Goal: Task Accomplishment & Management: Manage account settings

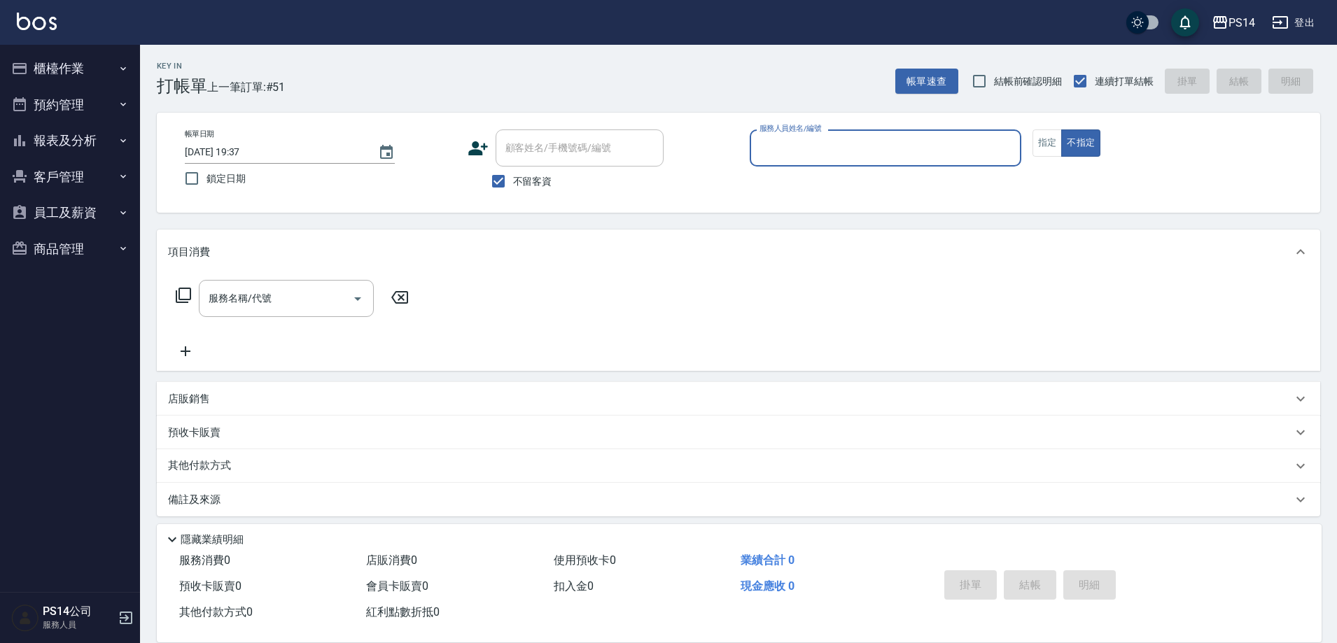
click at [777, 153] on input "服務人員姓名/編號" at bounding box center [885, 148] width 259 height 24
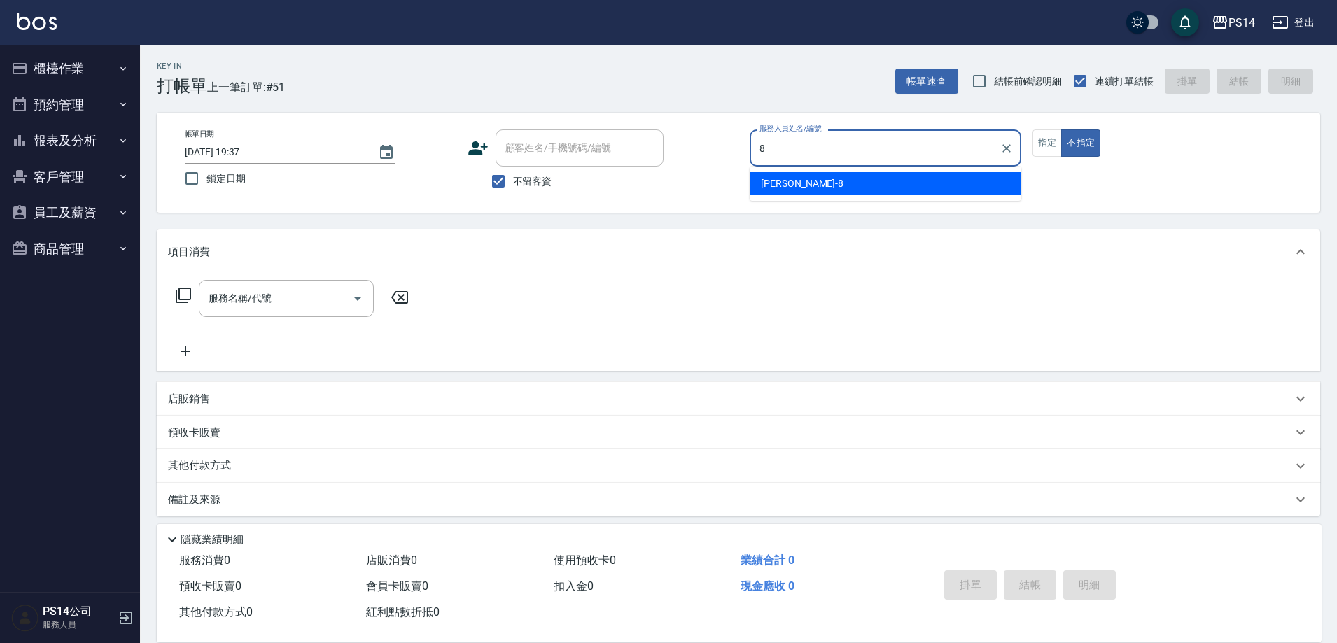
type input "徐于雯-8"
type button "false"
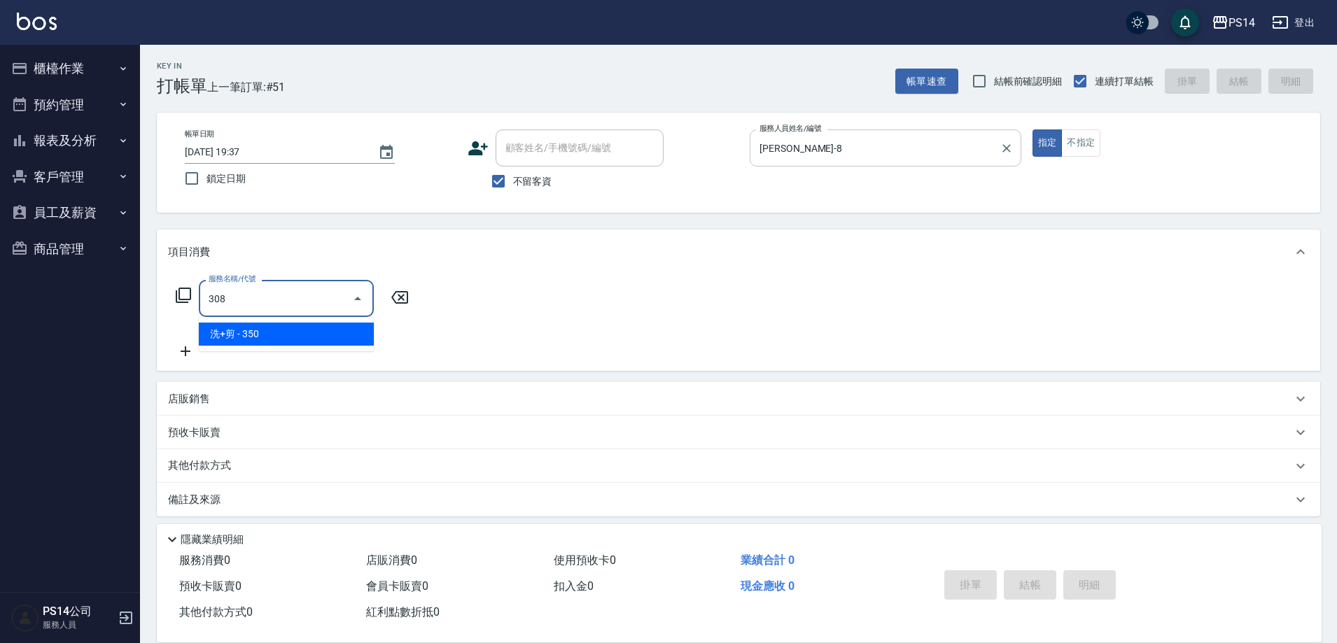
type input "洗+剪(308)"
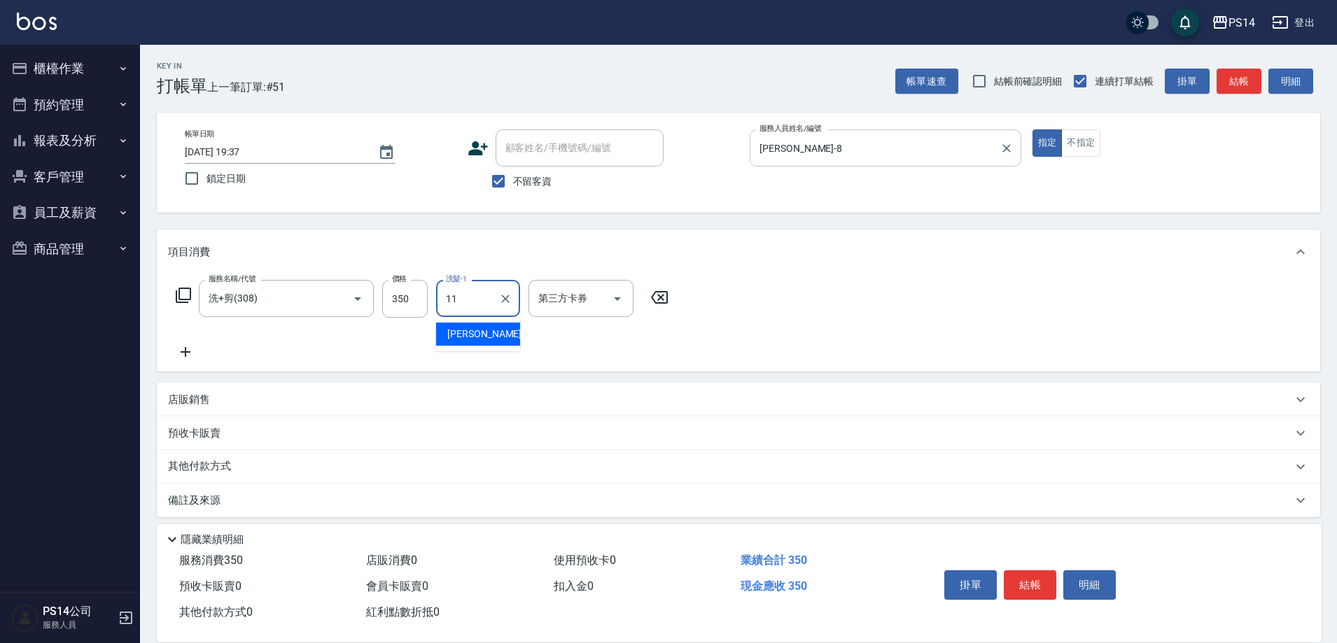
type input "林川富-11"
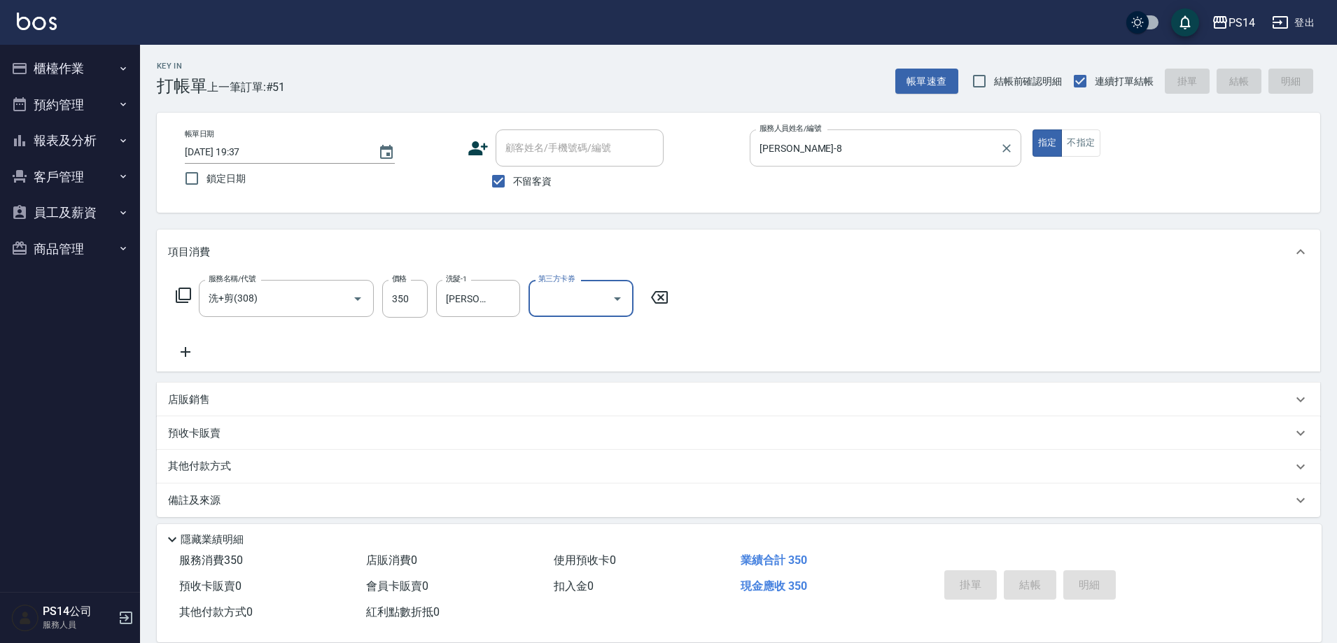
type input "2025/08/15 21:01"
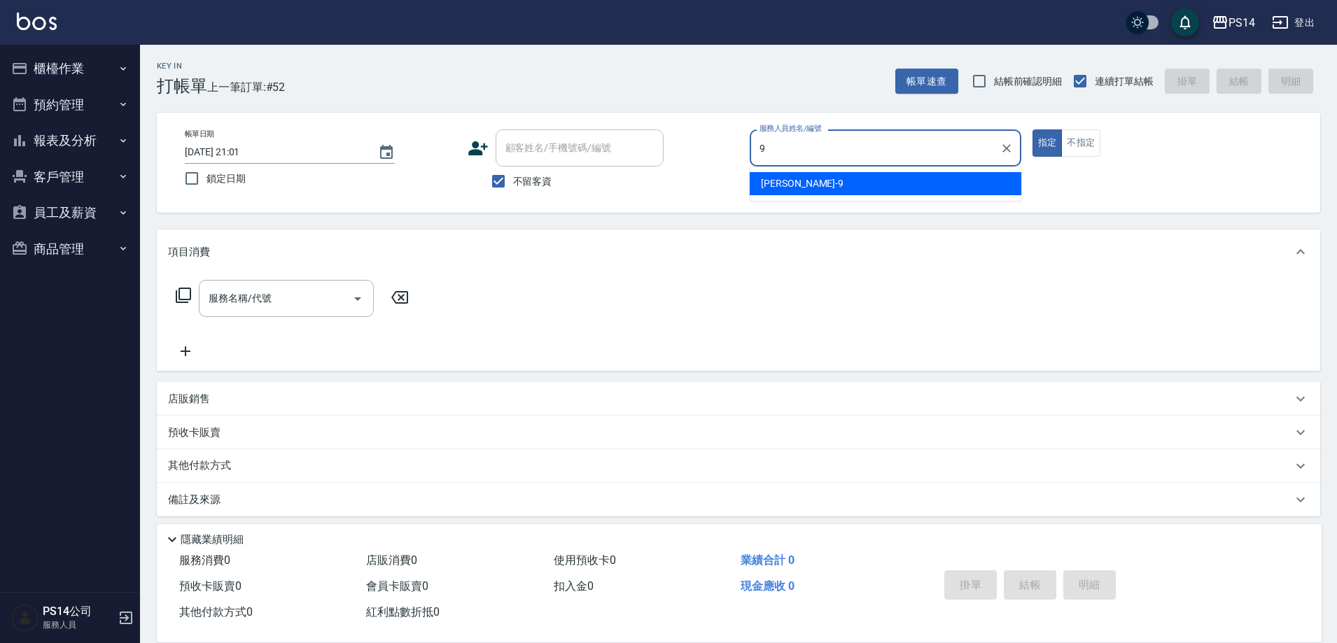
type input "楊宇霏-9"
type button "true"
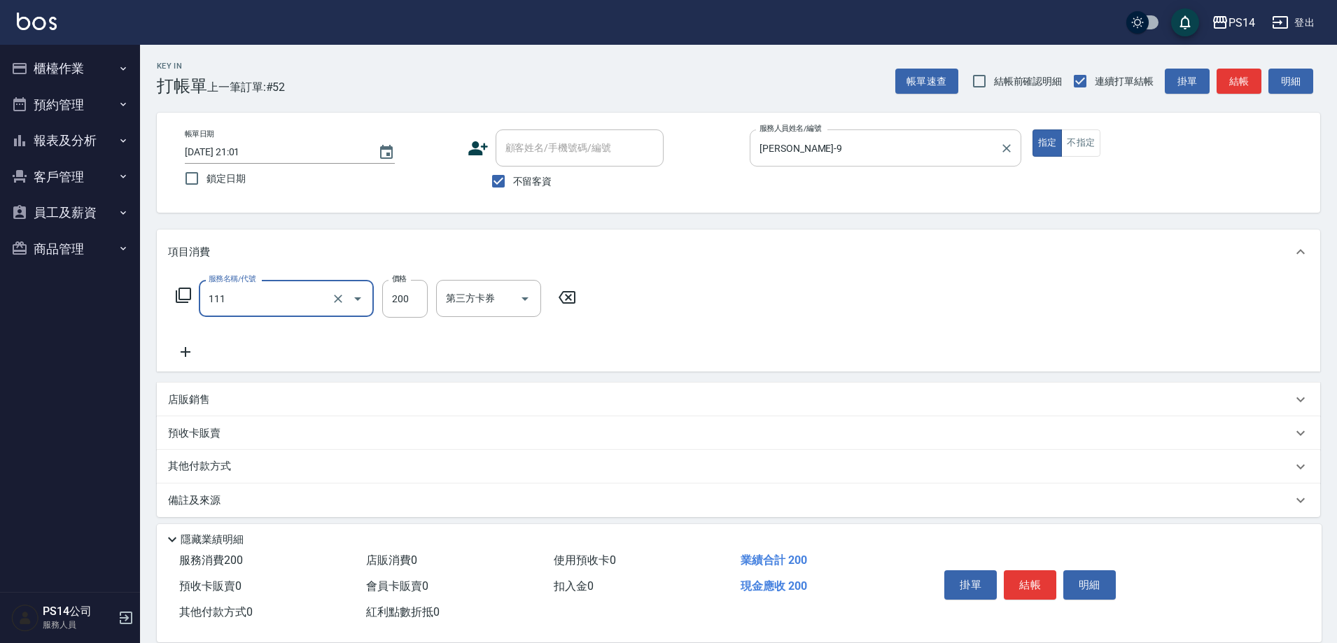
type input "200(111)"
type input "陳羿淇-17"
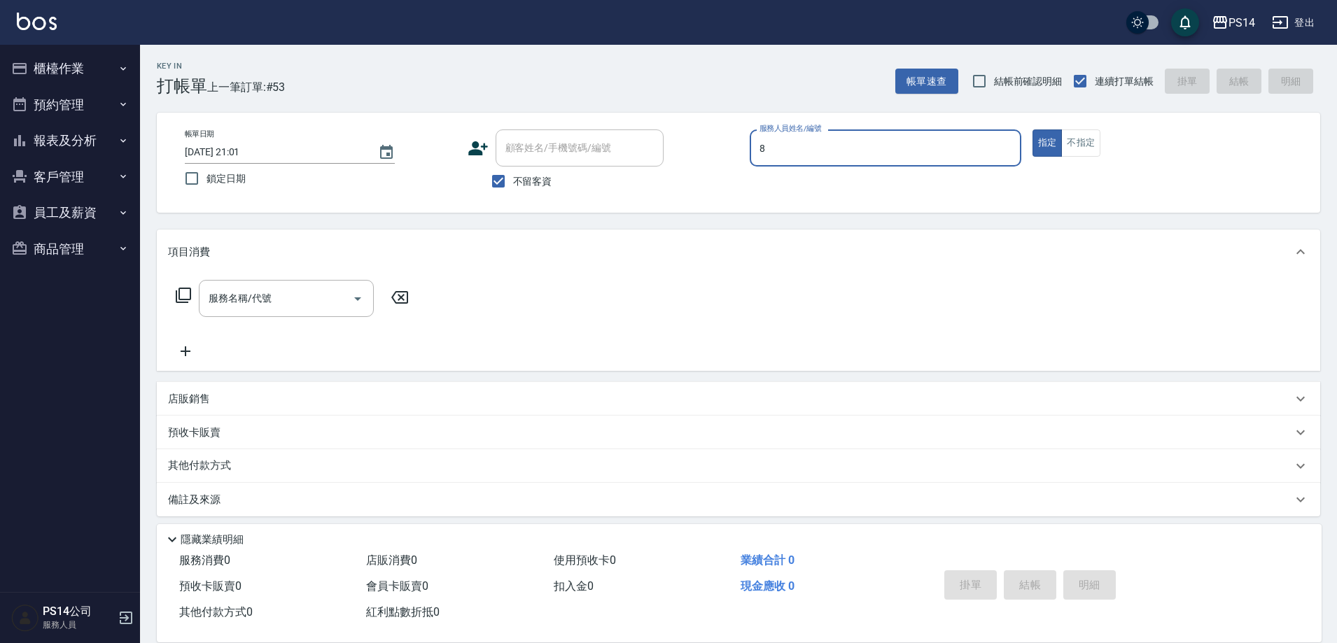
type input "徐于雯-8"
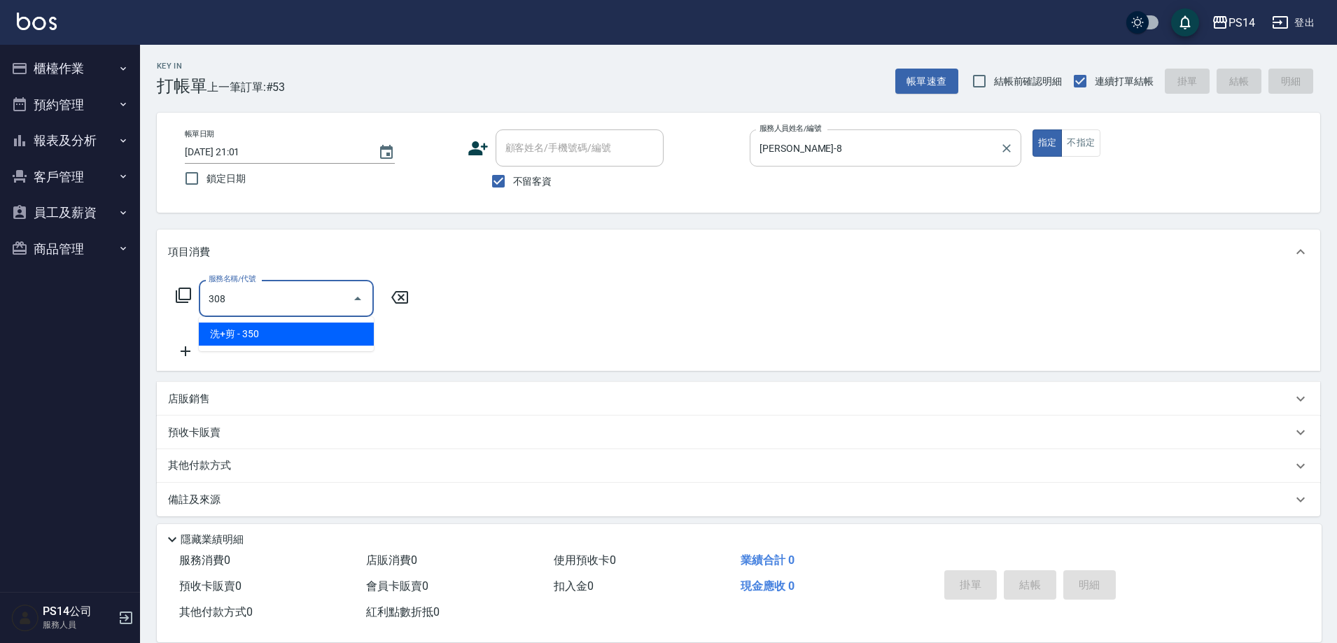
type input "洗+剪(308)"
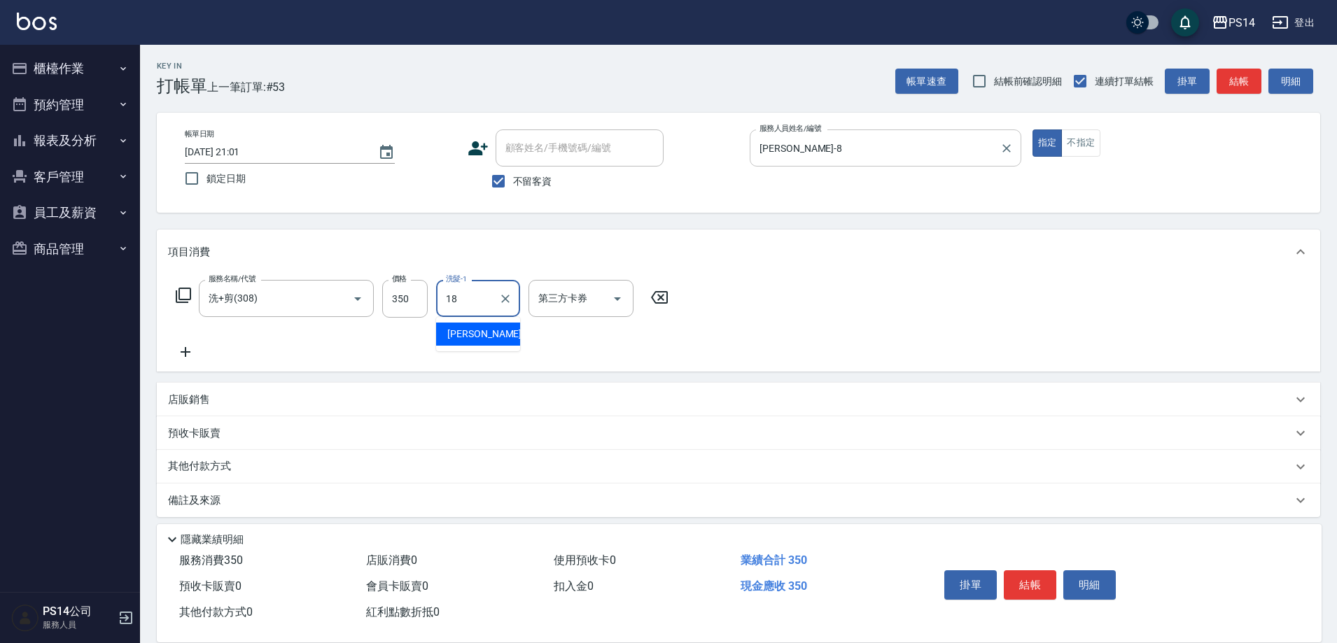
type input "陳昱蓁-18"
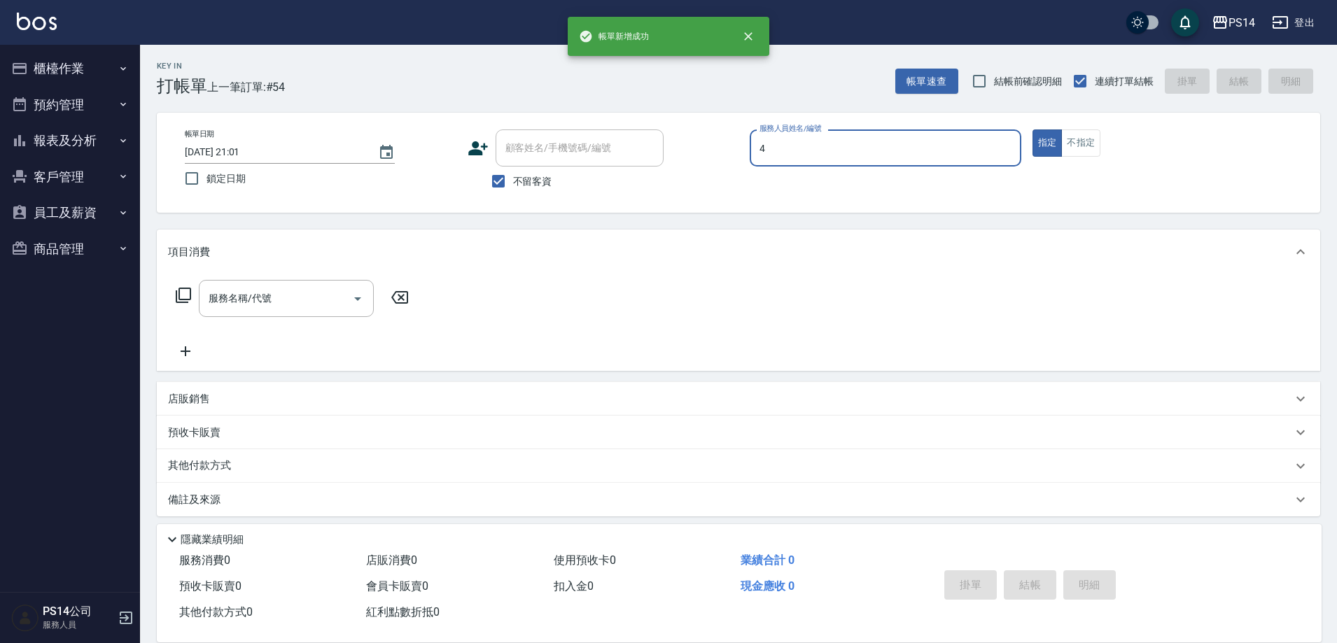
type input "蔡宜蓁-4"
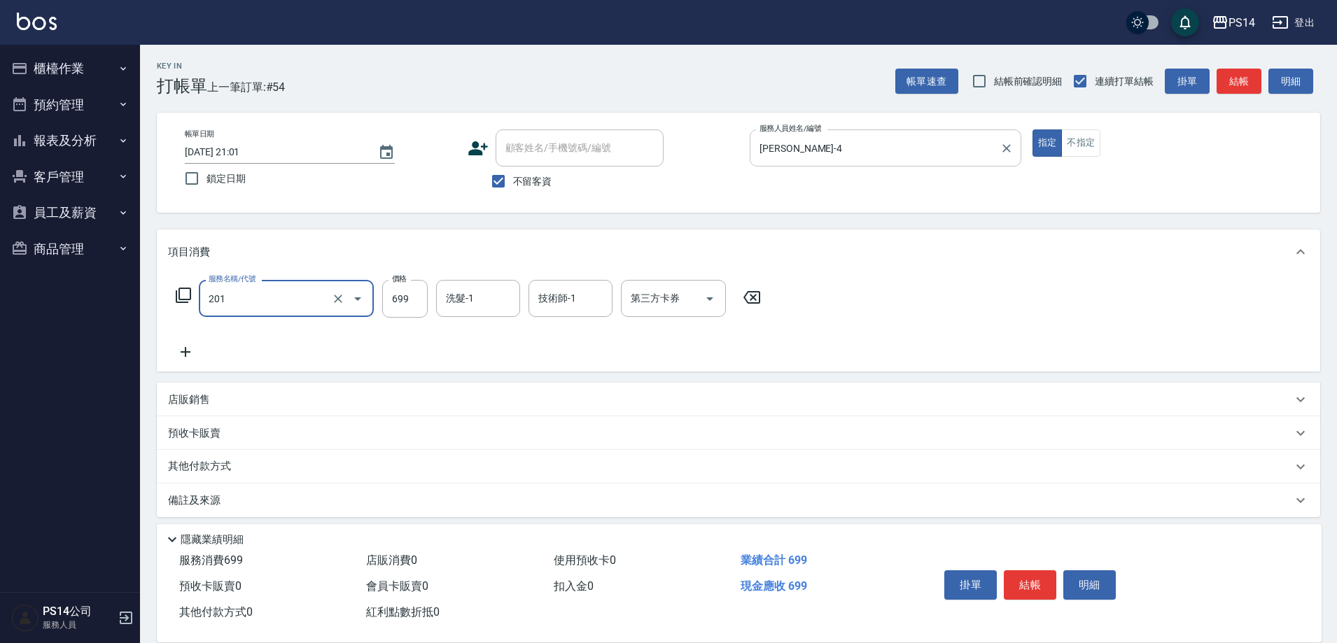
type input "基礎燙(201)"
type input "1000"
type input "李祥君 -37"
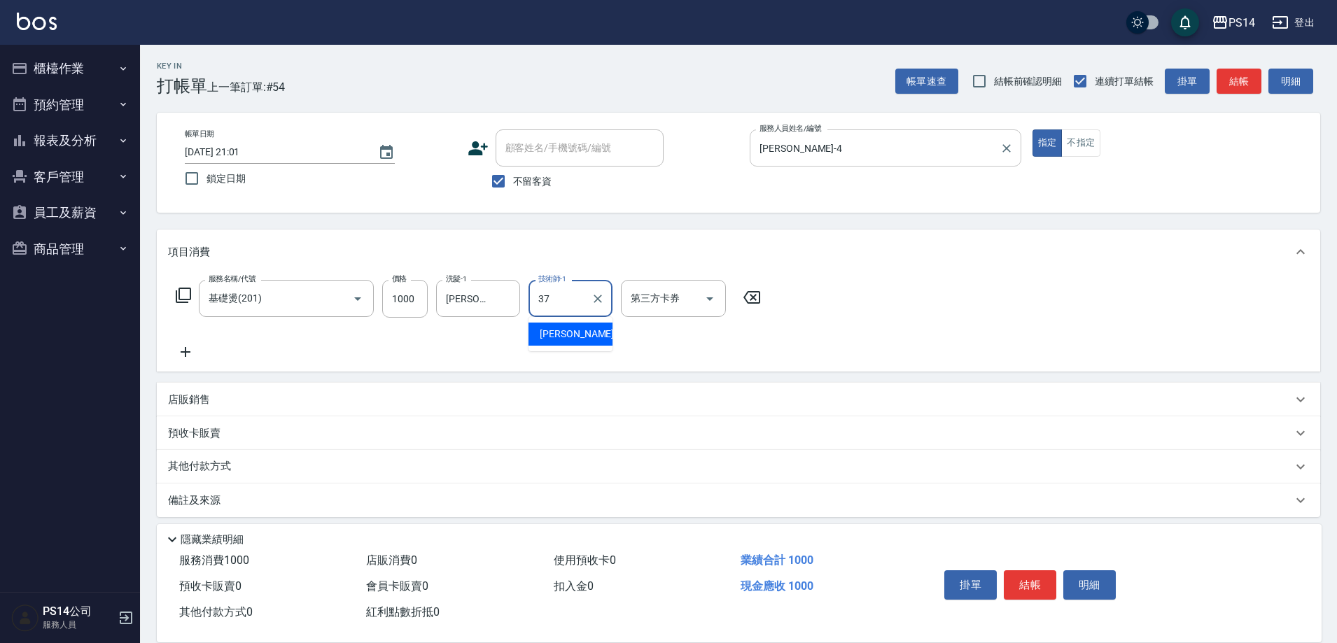
type input "李祥君 -37"
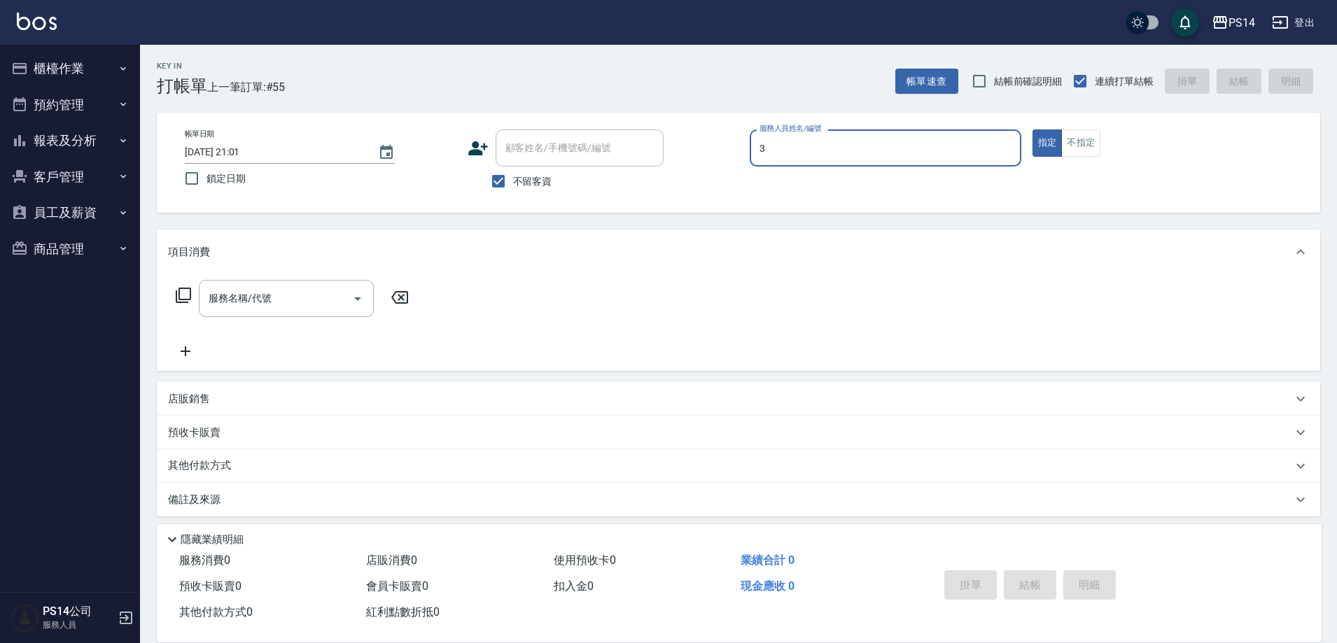
type input "余宜玲-3"
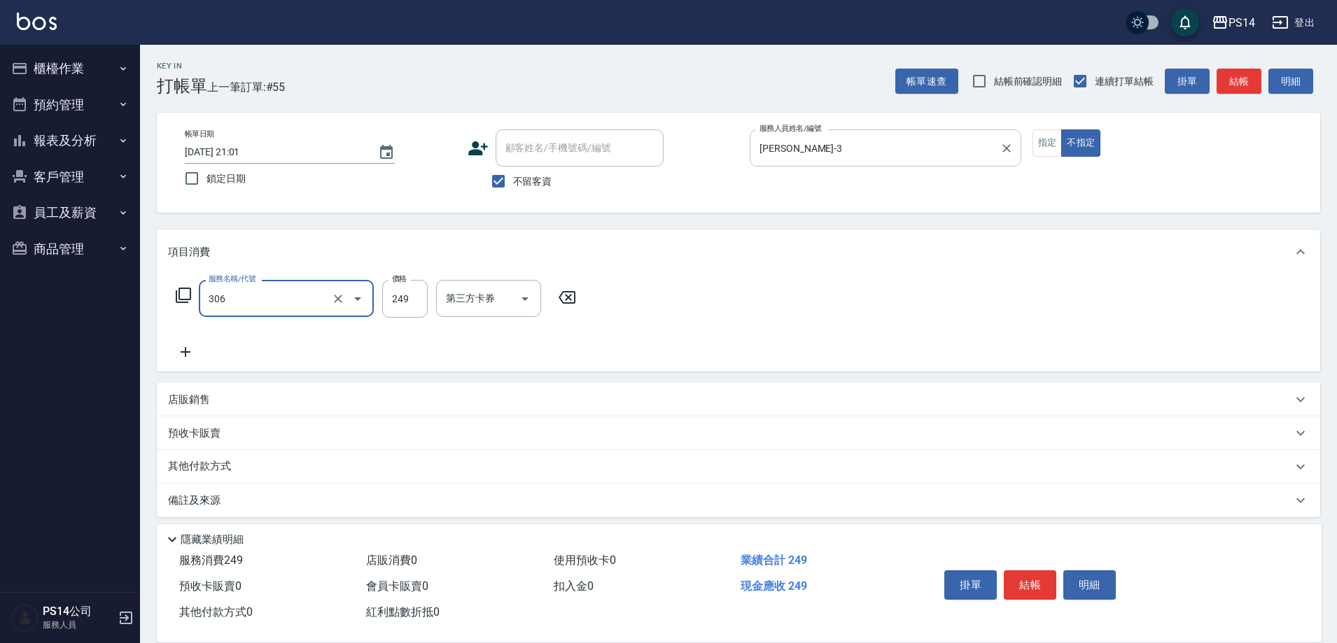
type input "剪髮(306)"
type input "李祥君 -37"
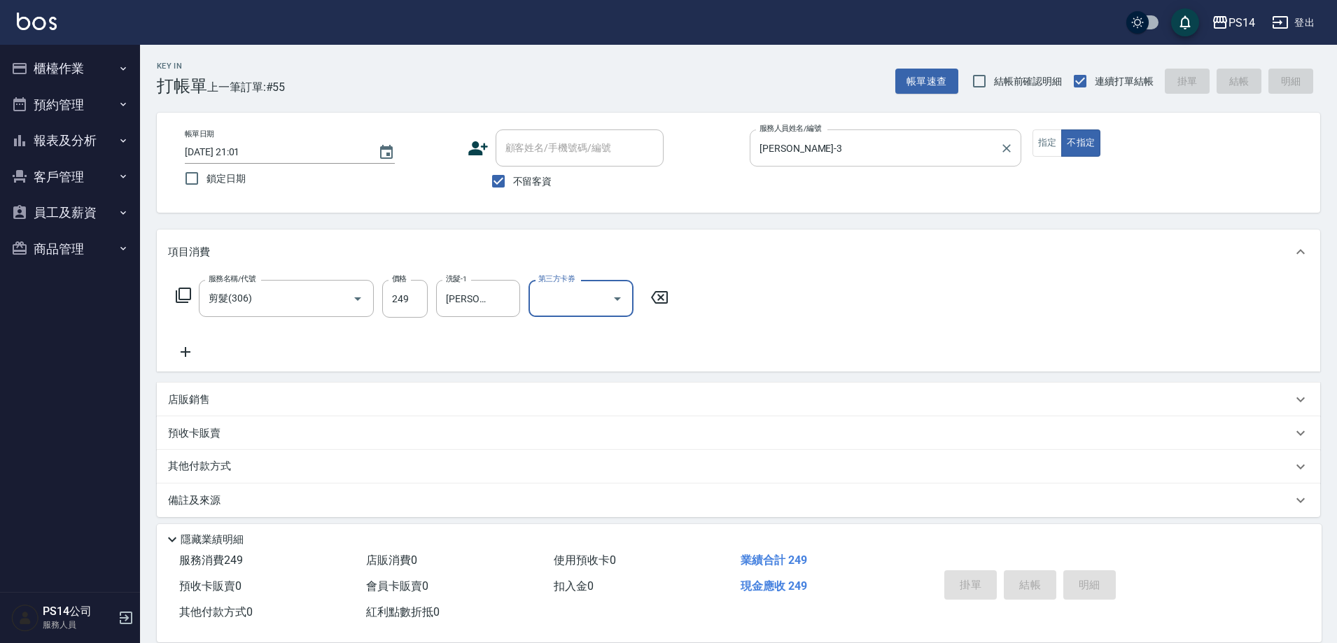
type input "2025/08/15 21:02"
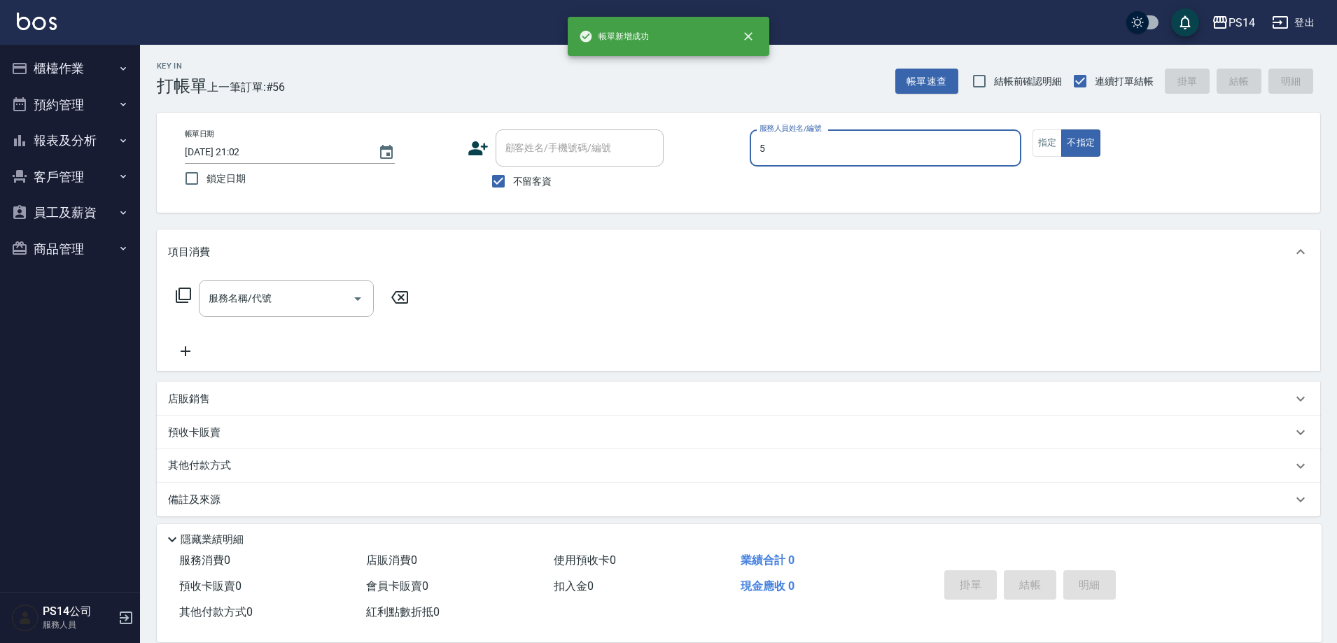
type input "劉珈均-5"
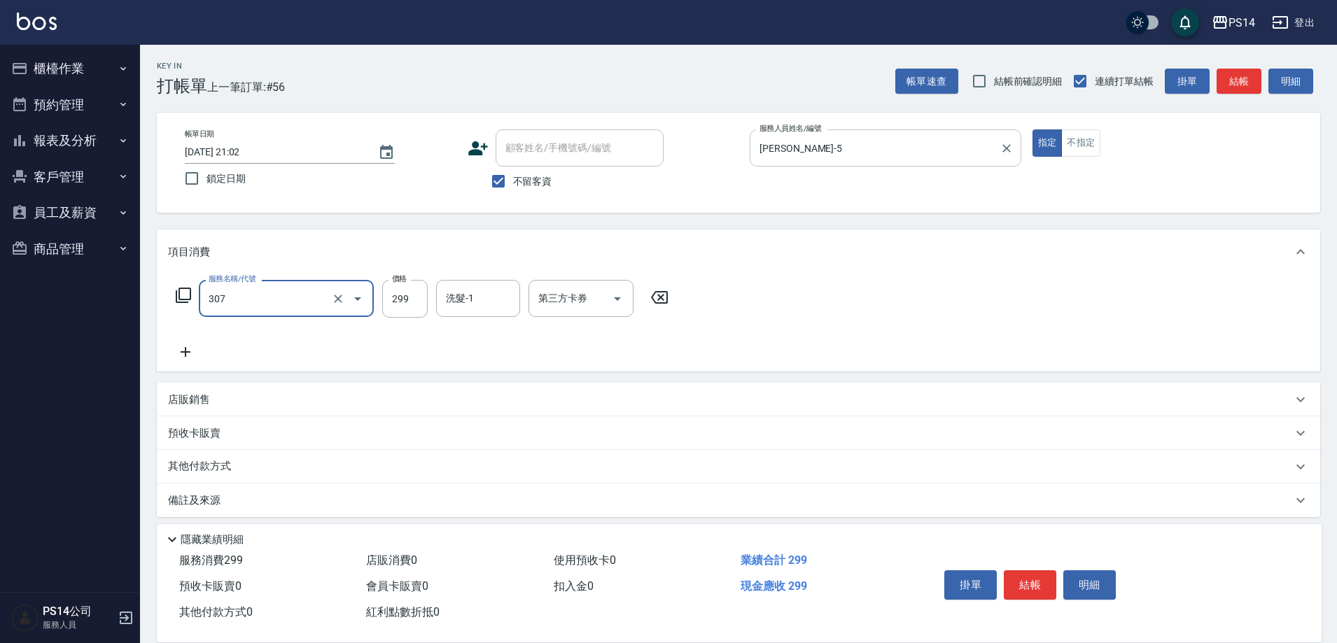
type input "剪髮(307)"
type input "林川富-11"
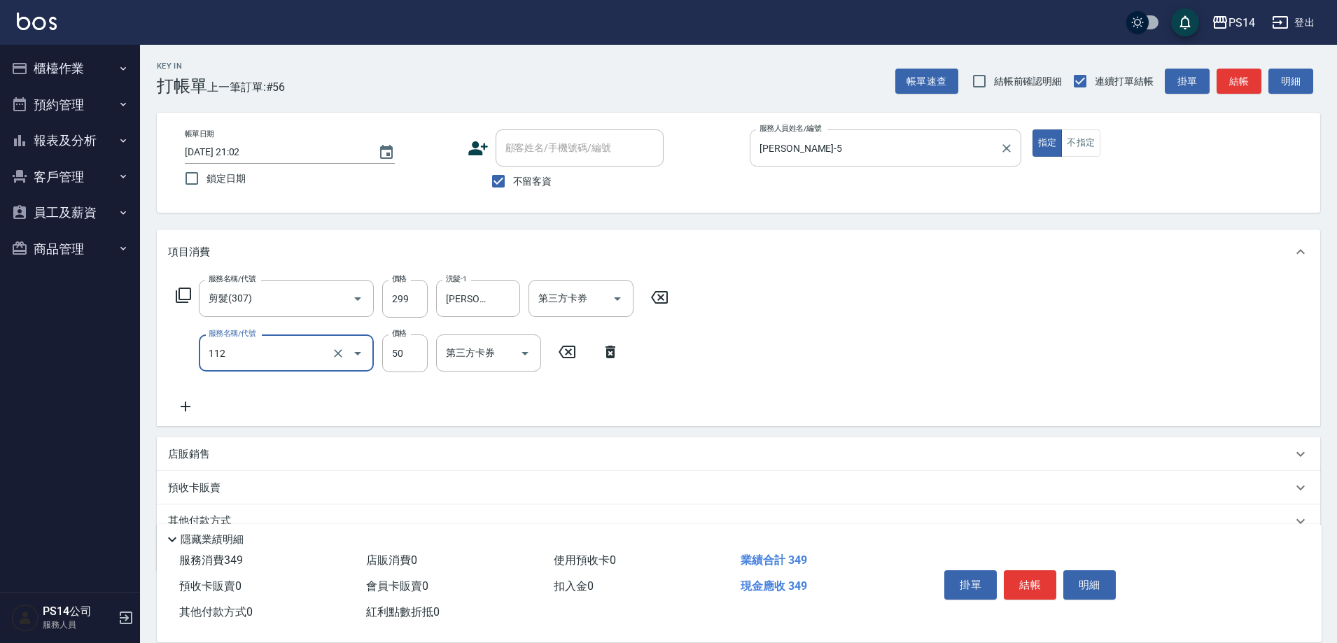
type input "精油50(112)"
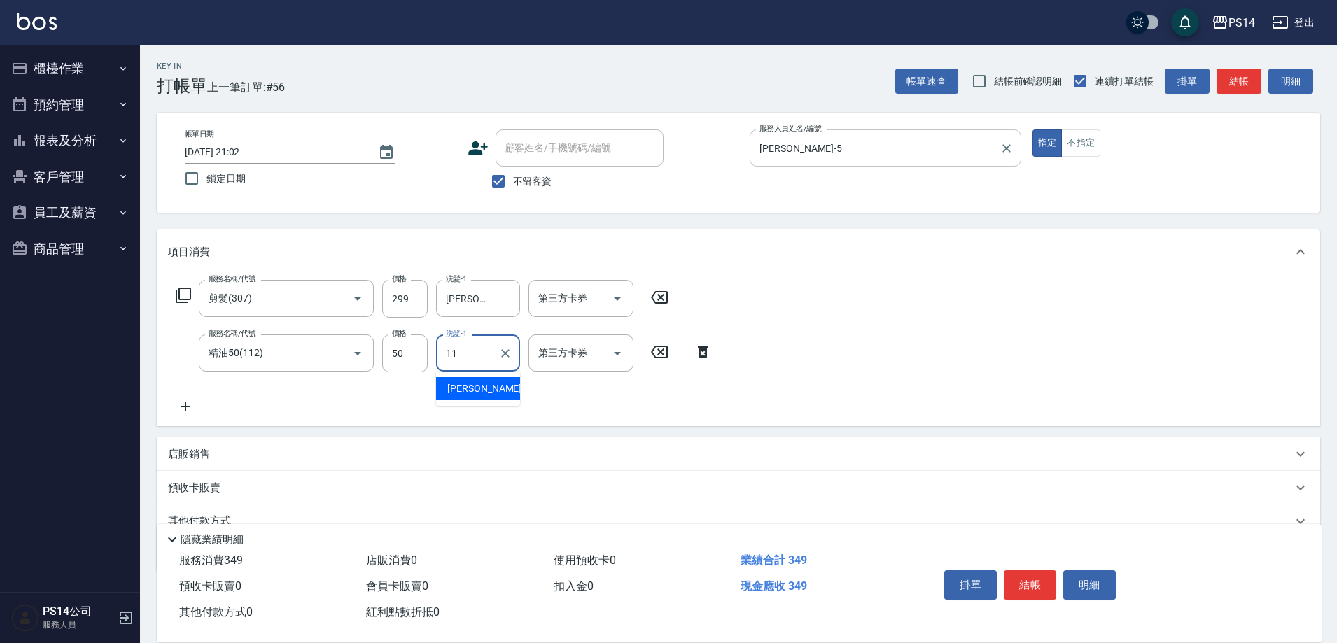
type input "林川富-11"
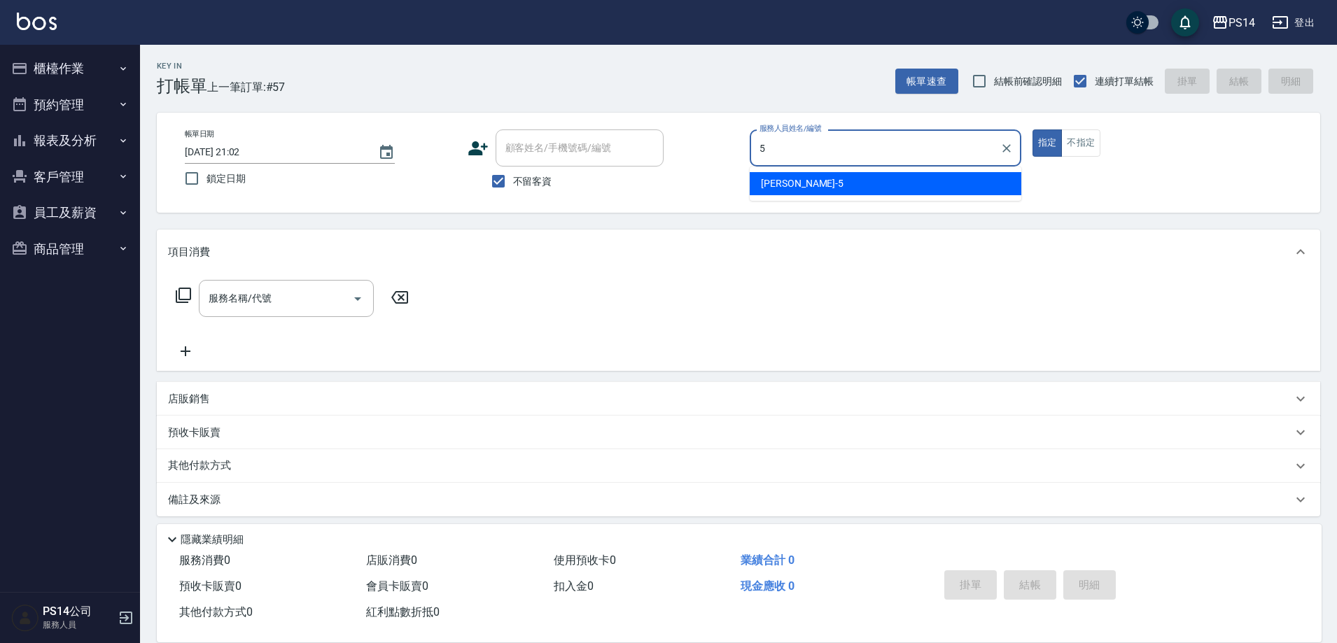
type input "劉珈均-5"
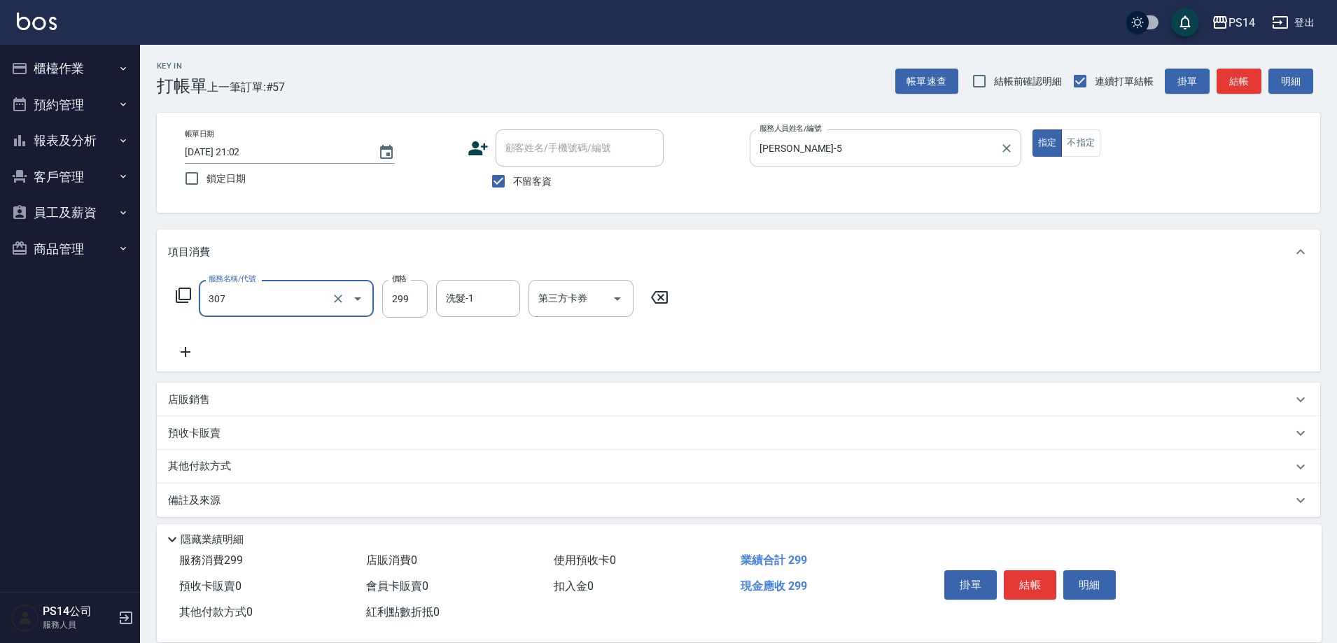
type input "剪髮(307)"
type input "劉珈均-5"
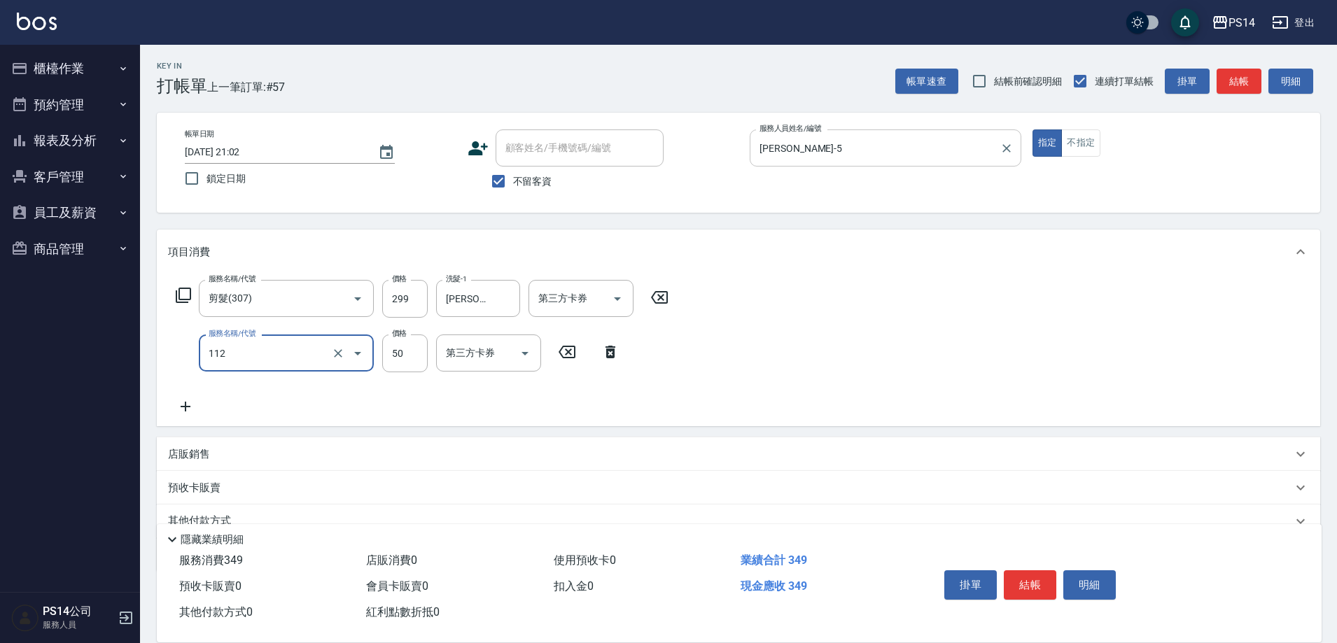
type input "精油50(112)"
type input "劉珈均-5"
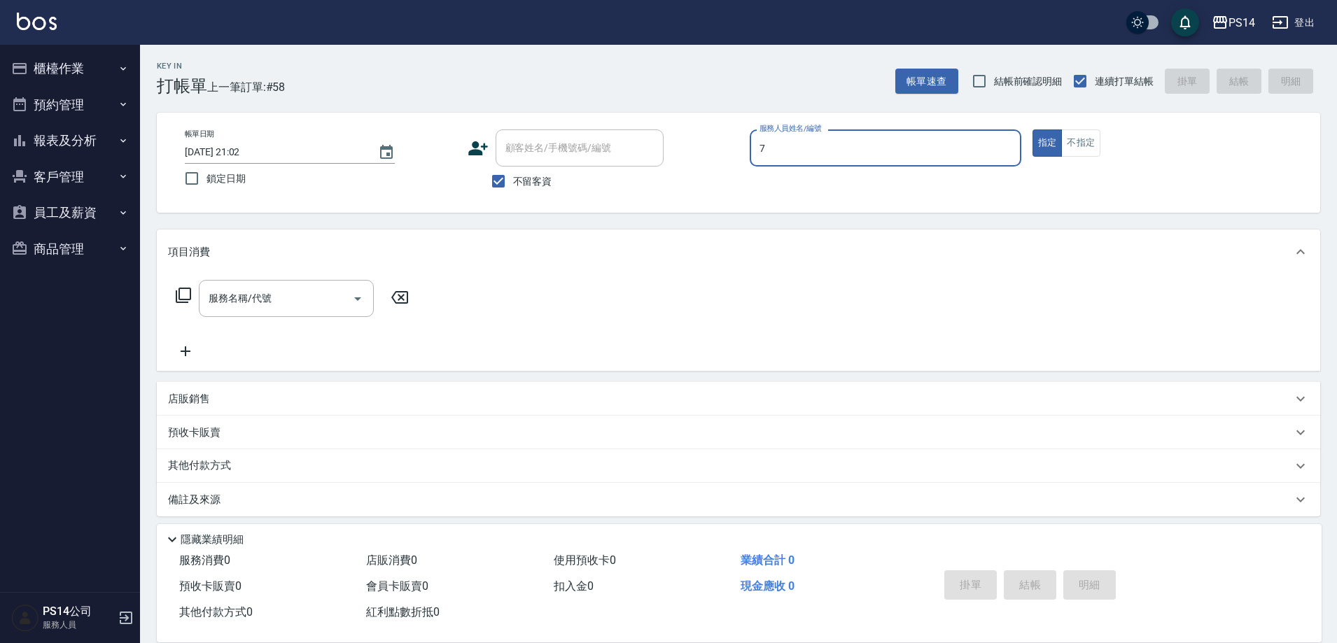
type input "許寶財-7"
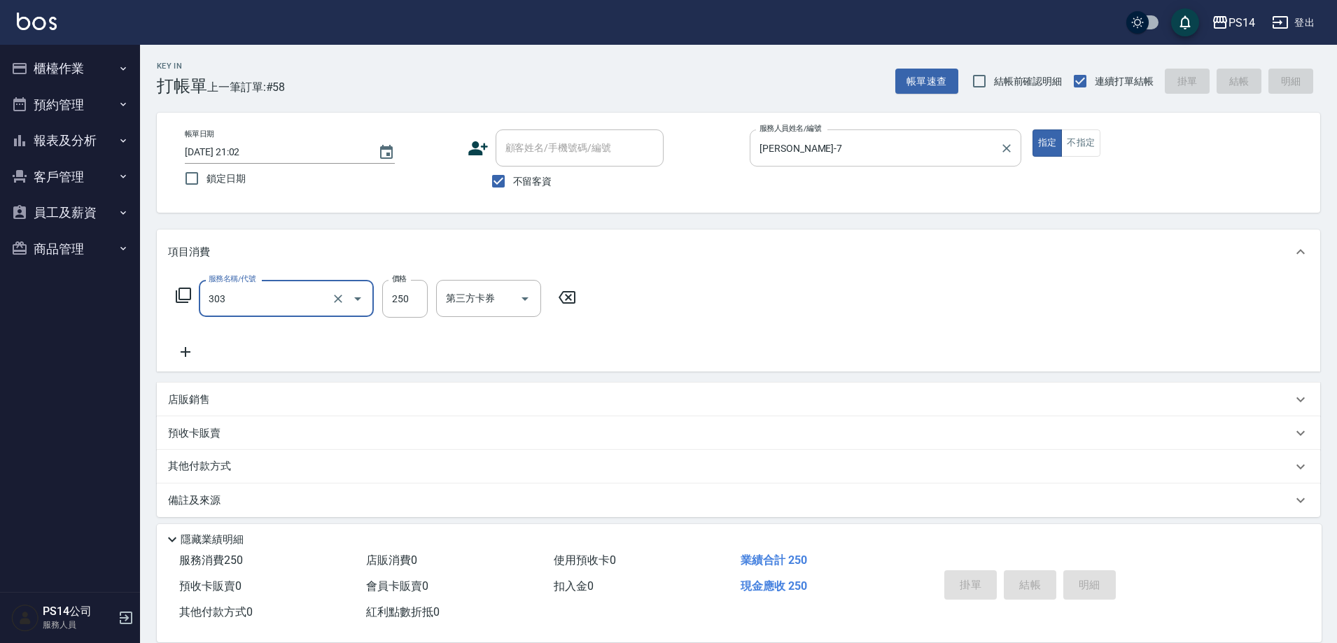
type input "303"
type input "2025/08/15 21:03"
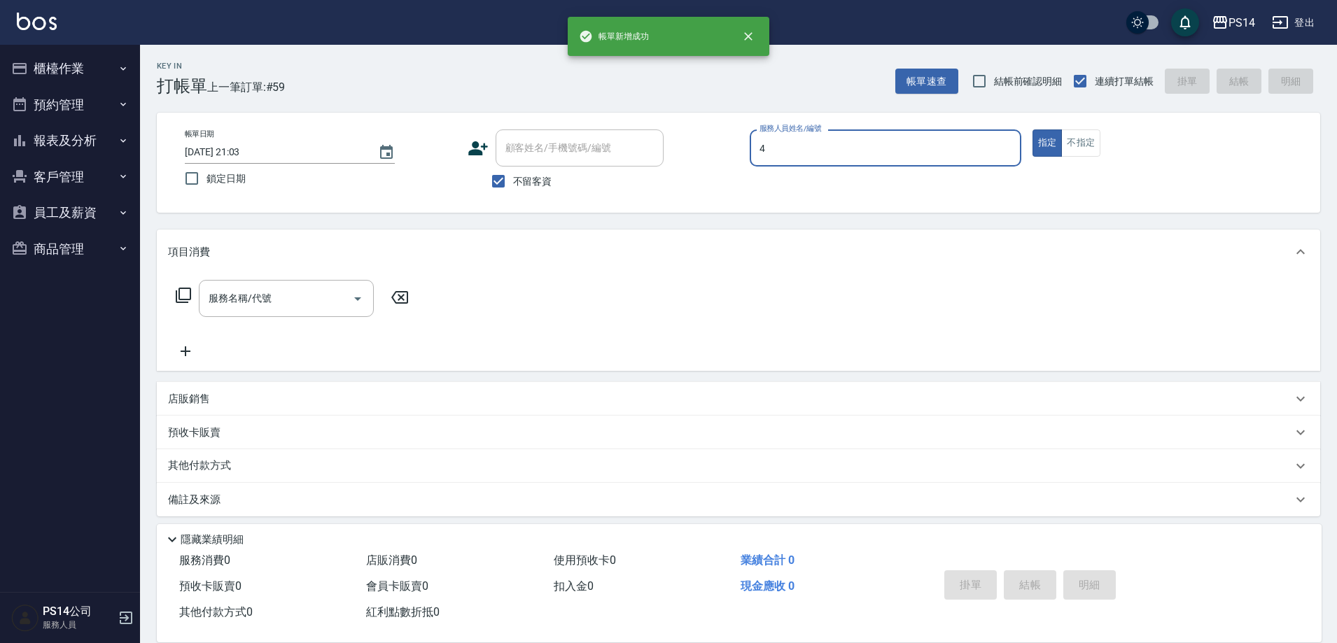
type input "蔡宜蓁-4"
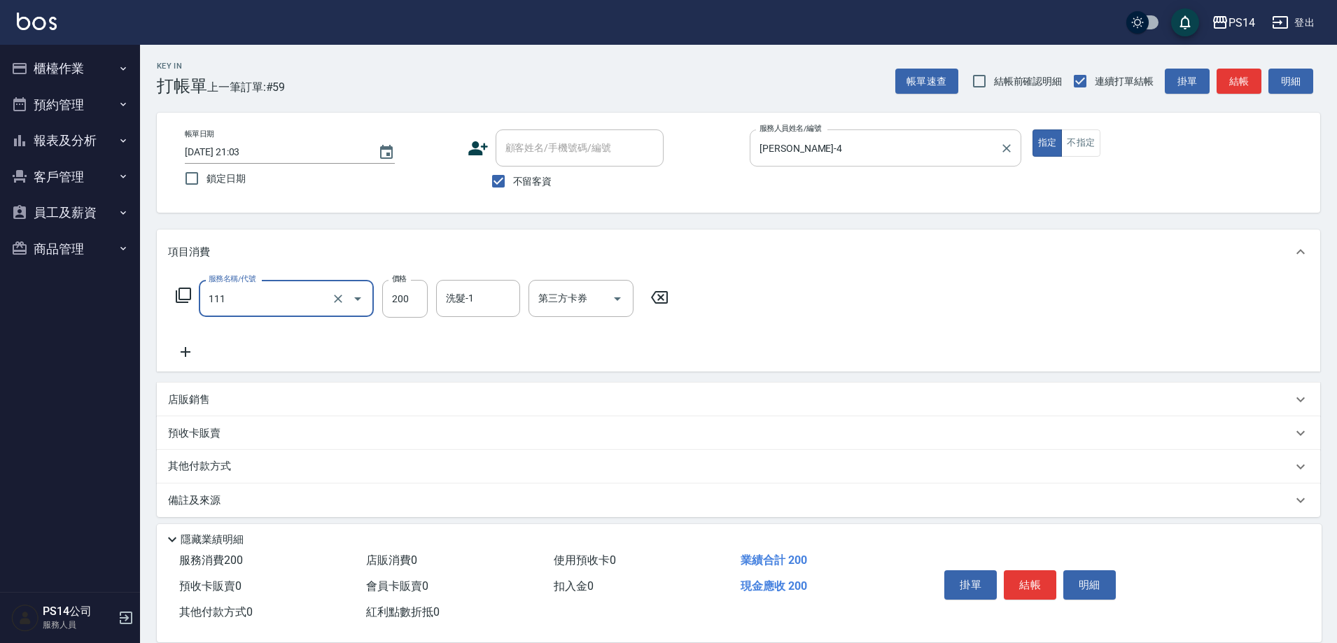
type input "200(111)"
type input "李祥君 -37"
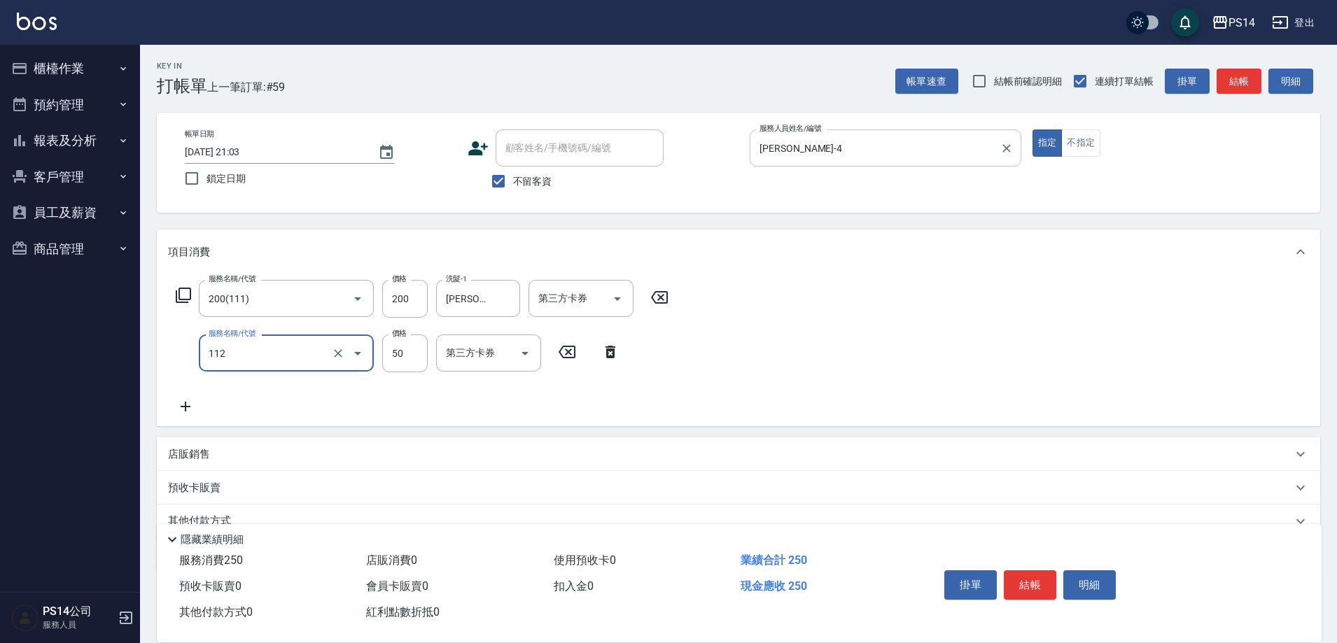
type input "精油50(112)"
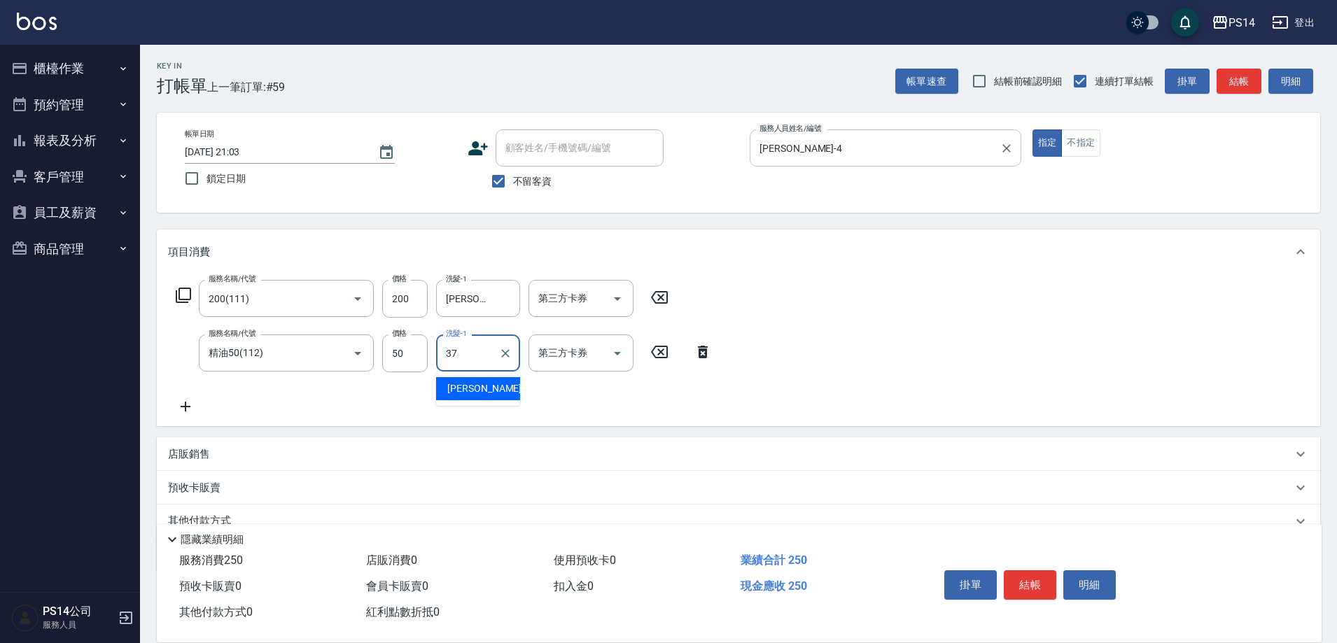
type input "李祥君 -37"
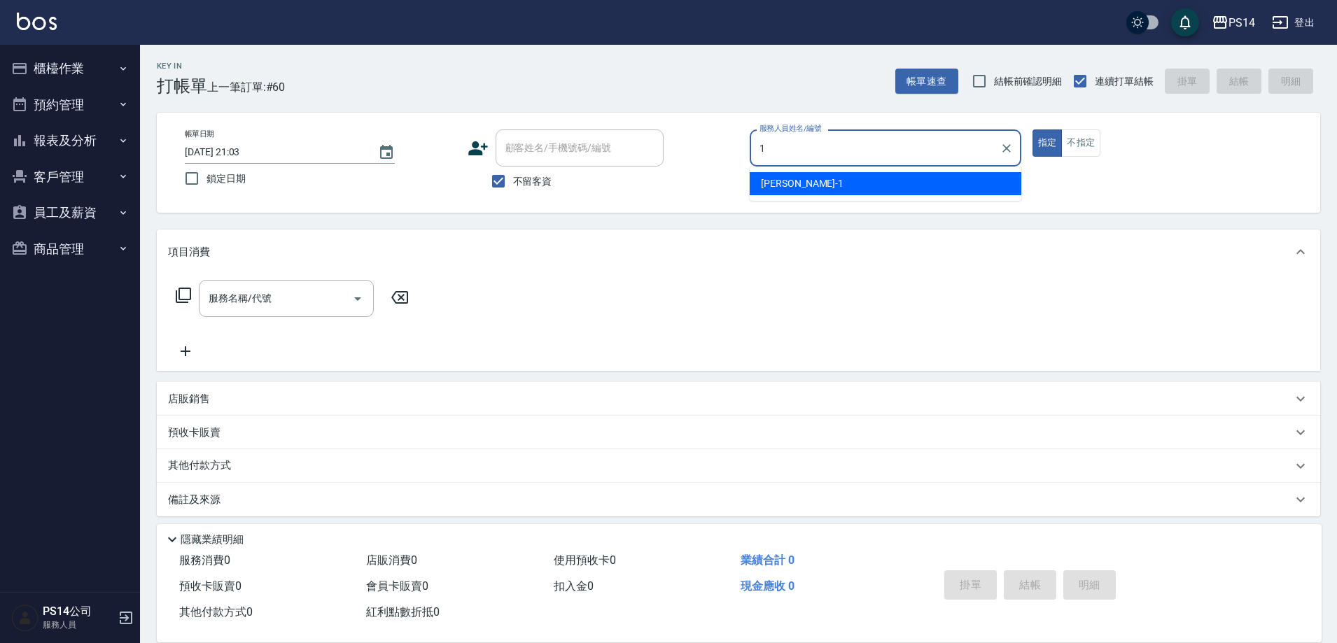
type input "謝松晨-1"
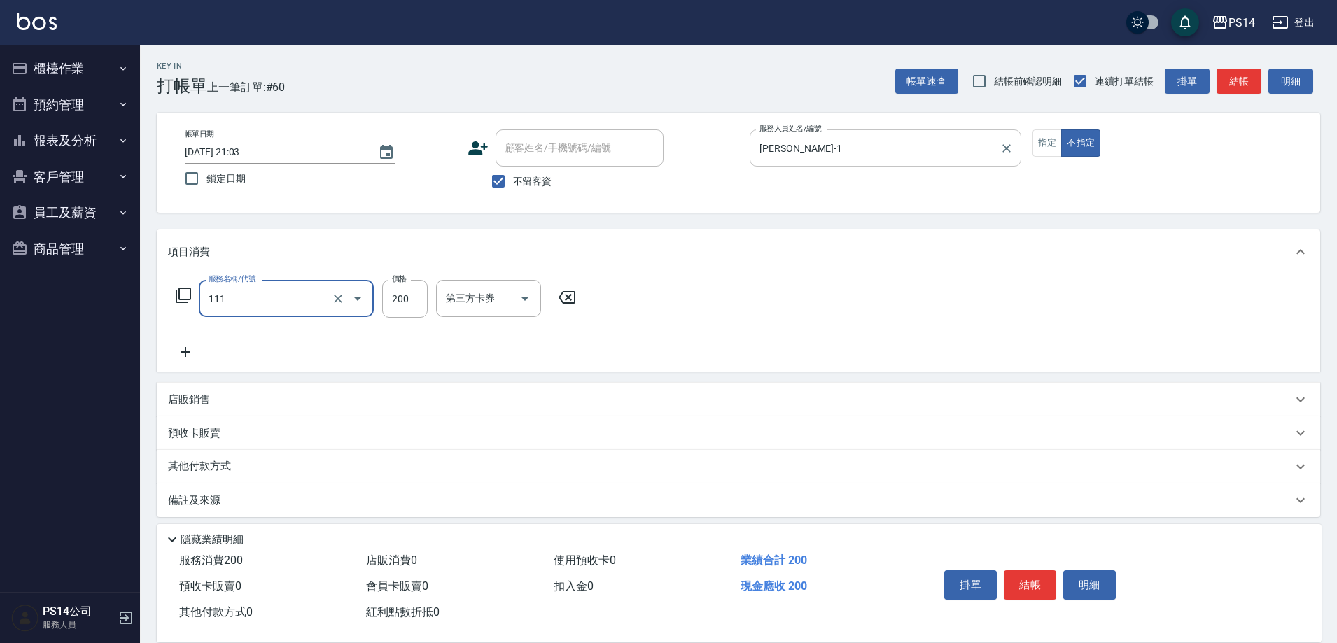
type input "200(111)"
type input "謝松晨-1"
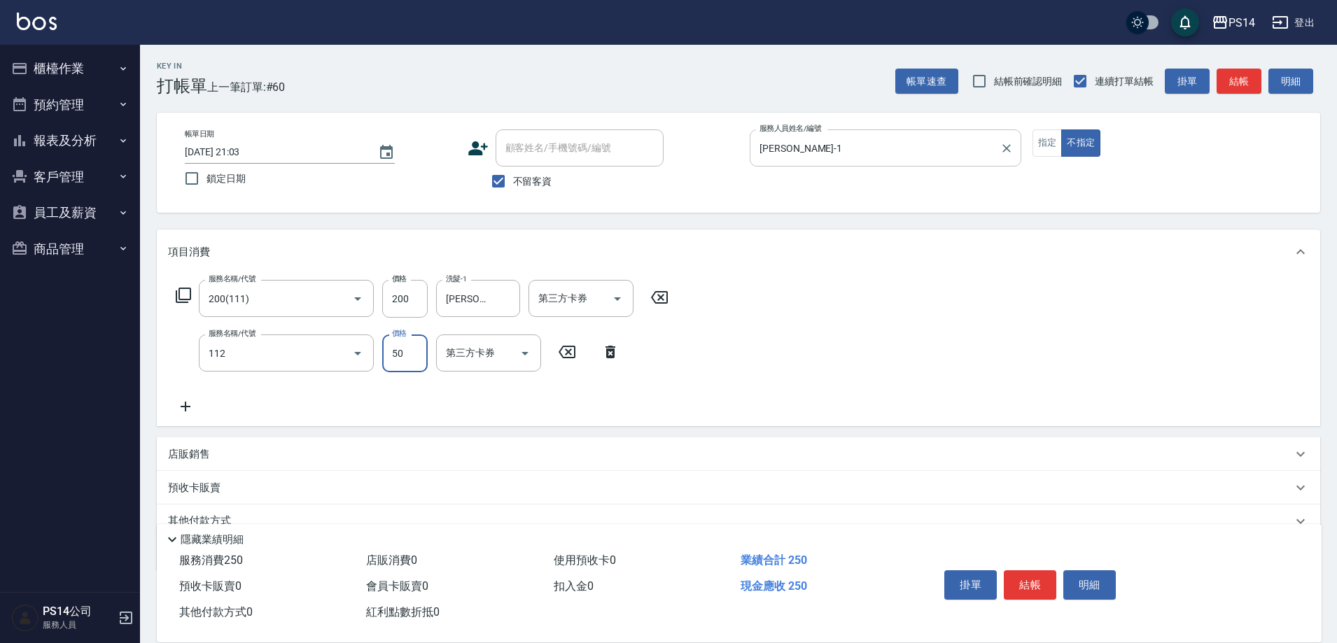
type input "精油50(112)"
type input "謝松晨-1"
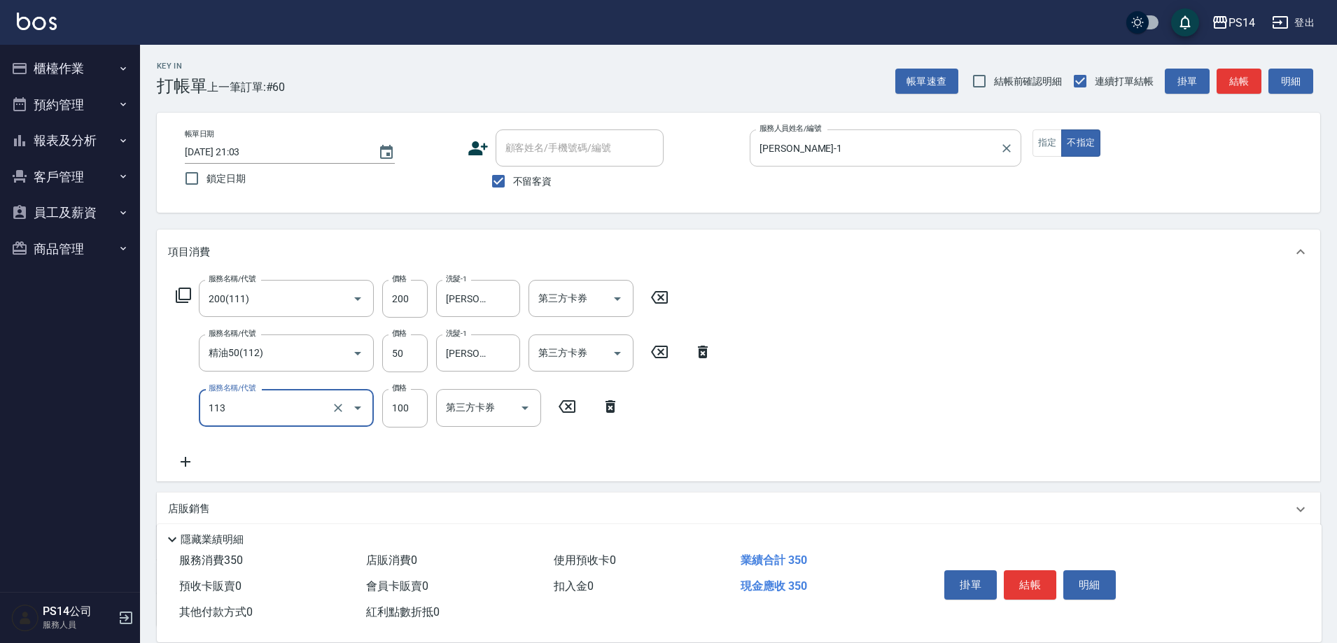
type input "瞬護100(113)"
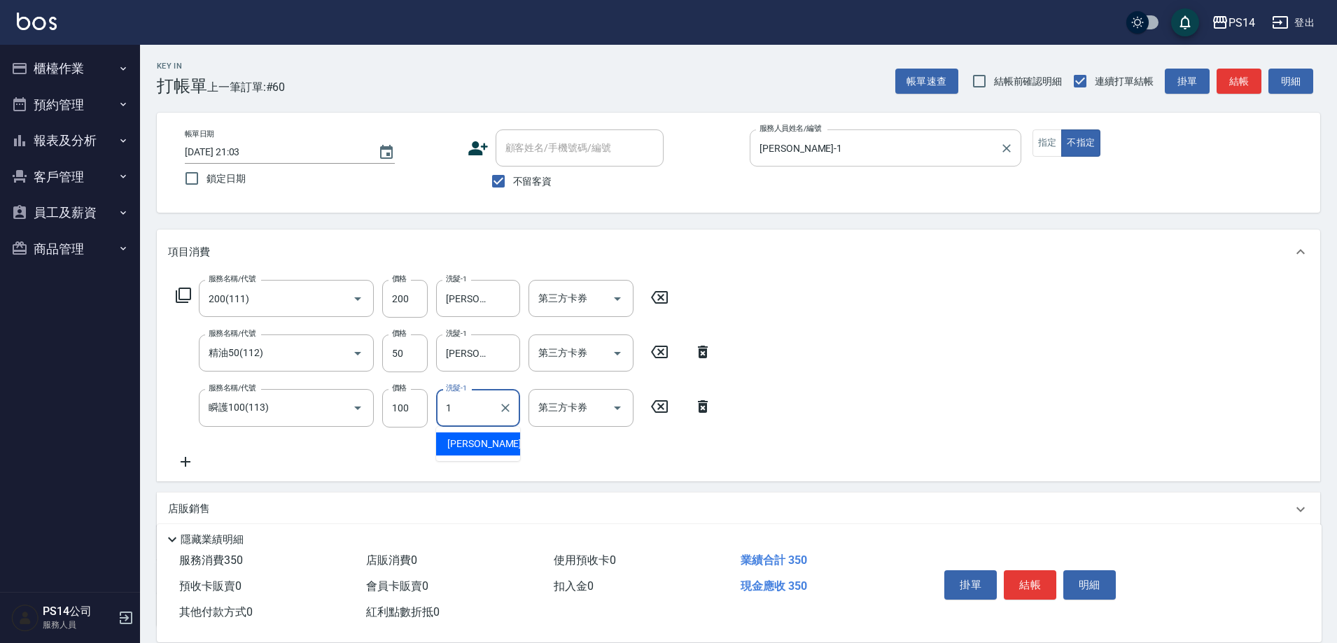
type input "謝松晨-1"
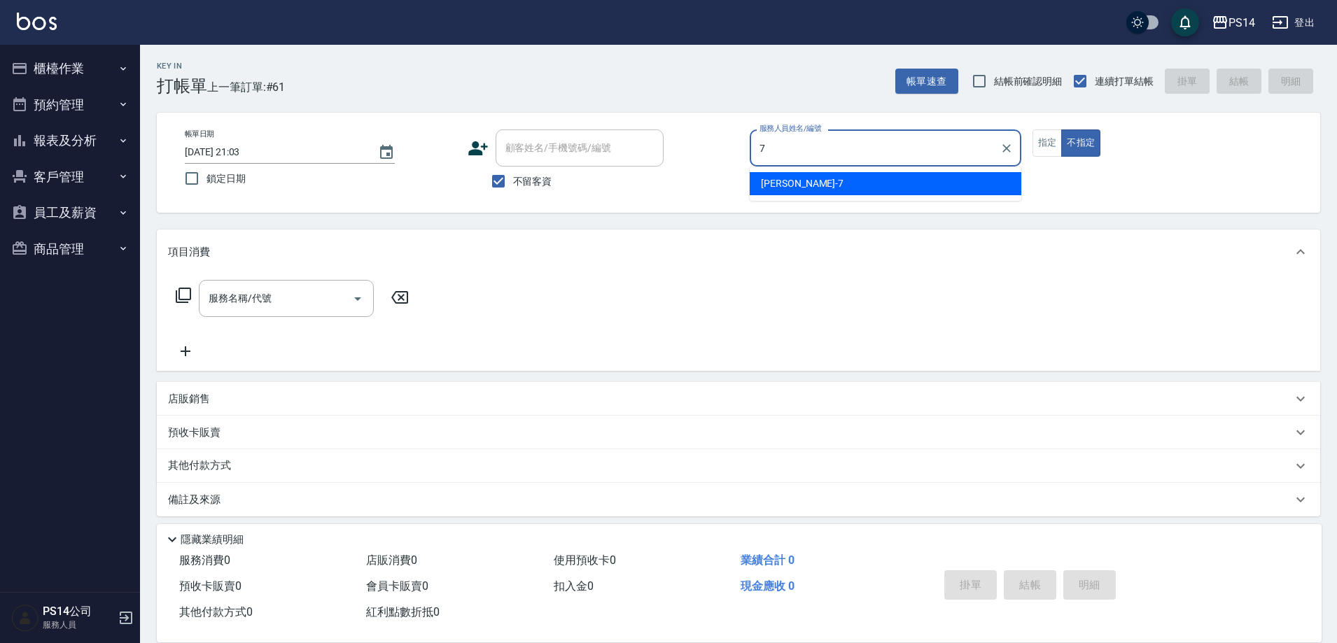
type input "許寶財-7"
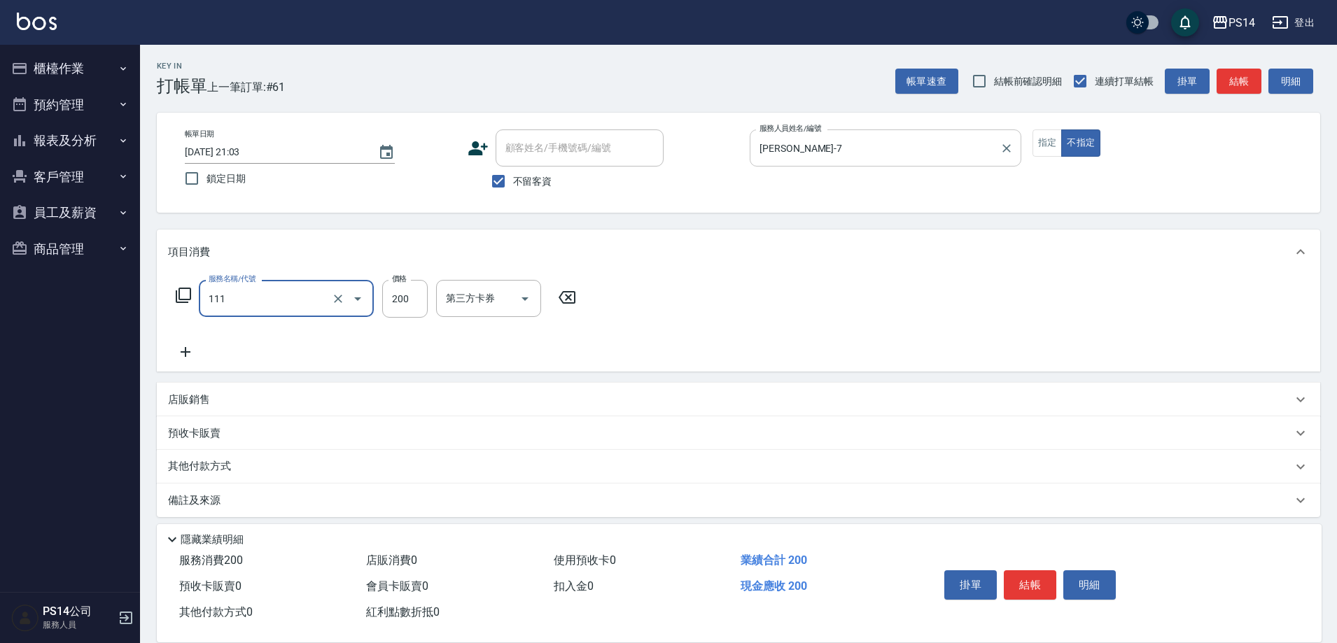
type input "200(111)"
type input "陳羿淇-17"
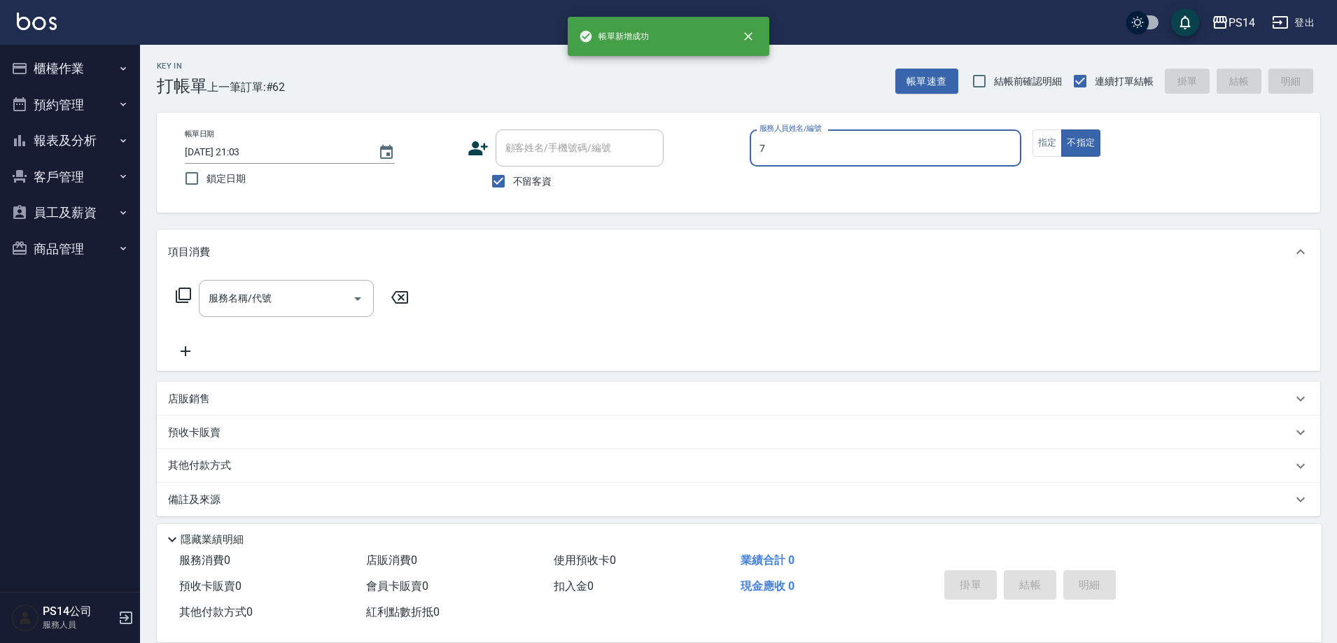
type input "許寶財-7"
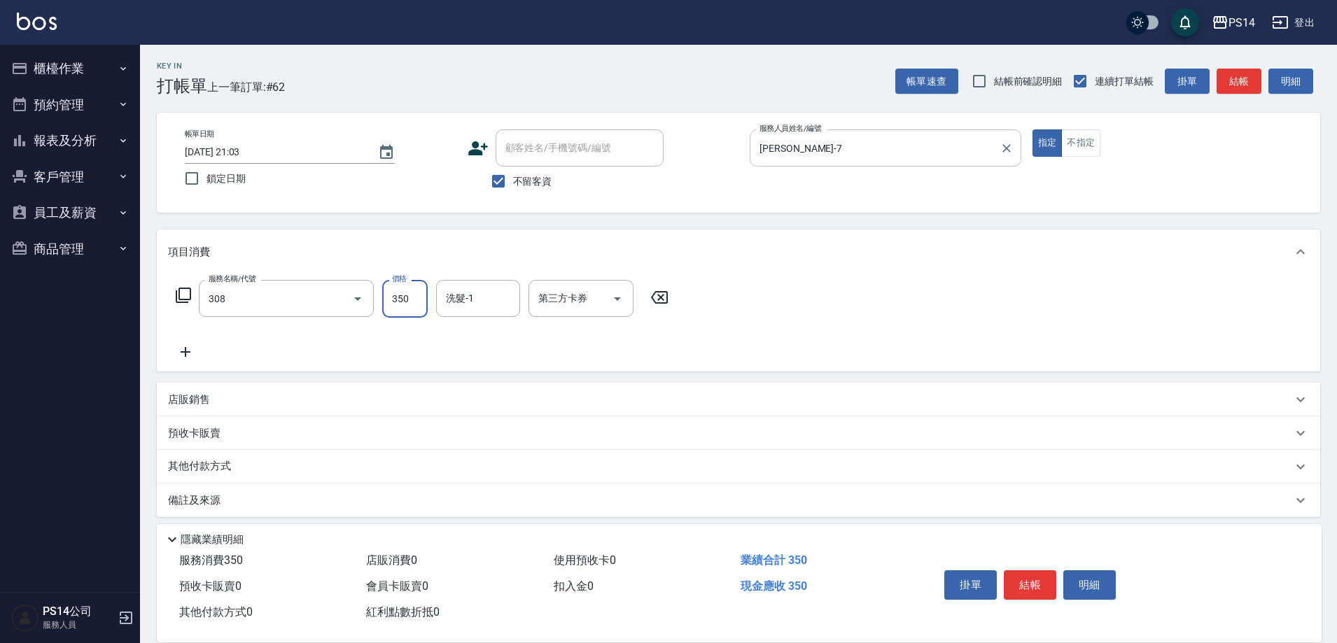
type input "洗+剪(308)"
type input "陳昱蓁-18"
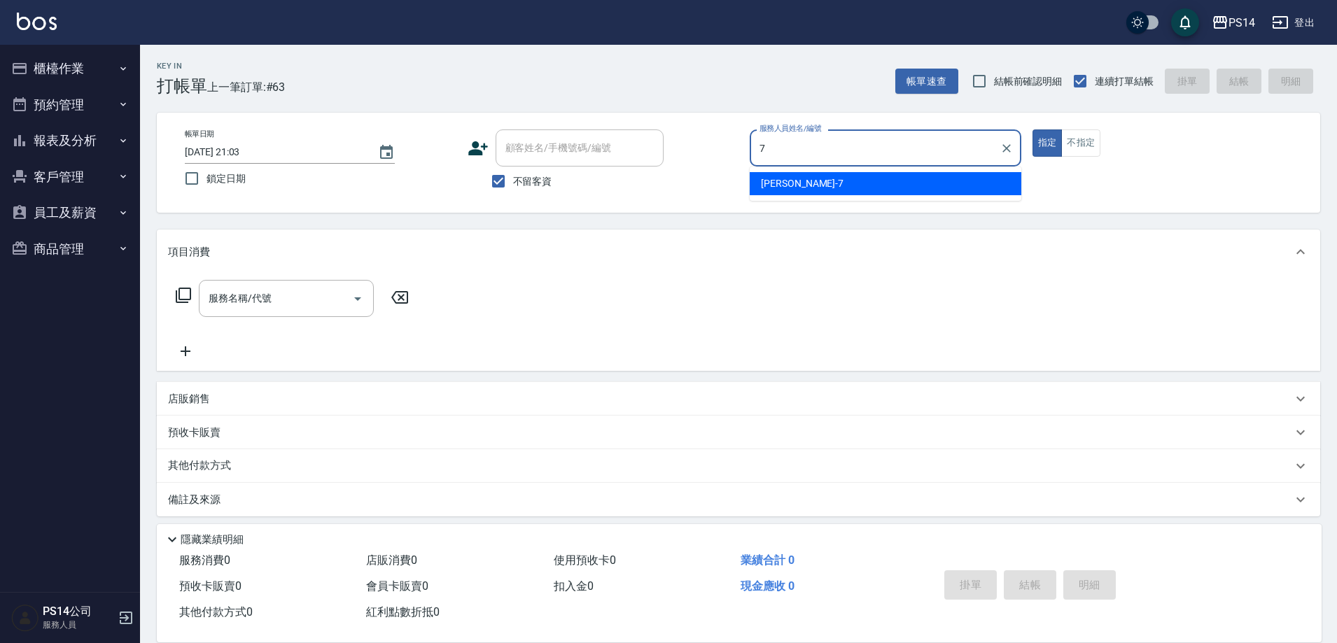
type input "許寶財-7"
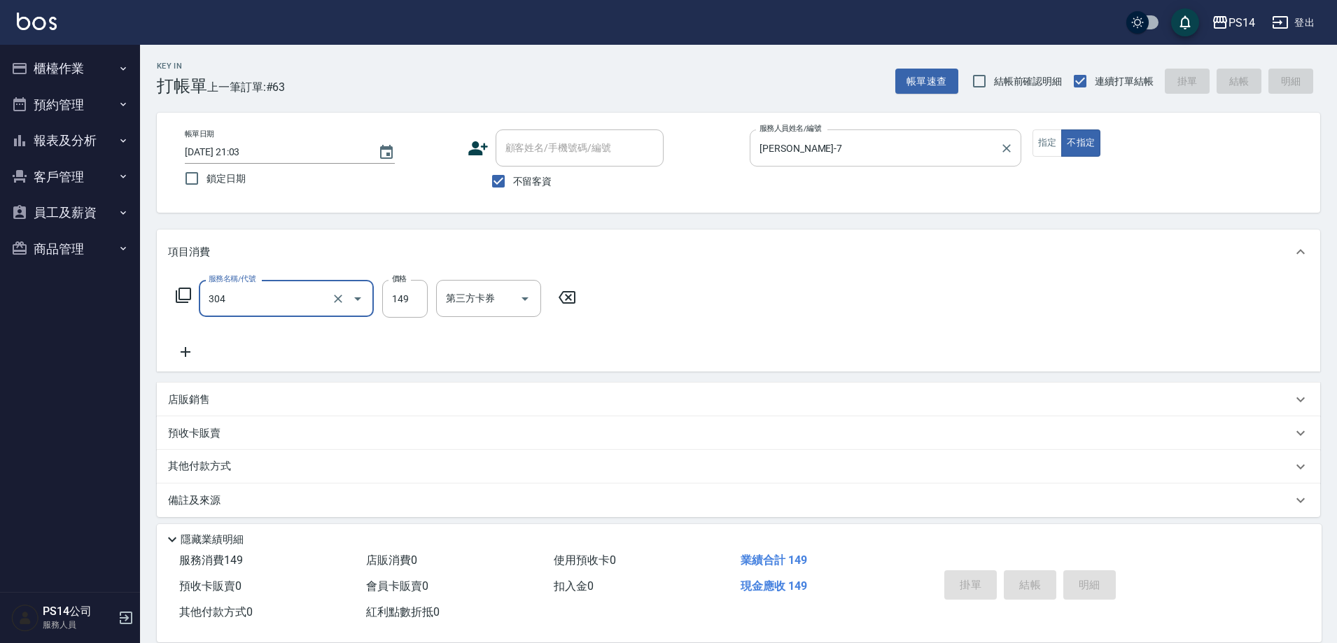
type input "304"
type input "2025/08/15 21:04"
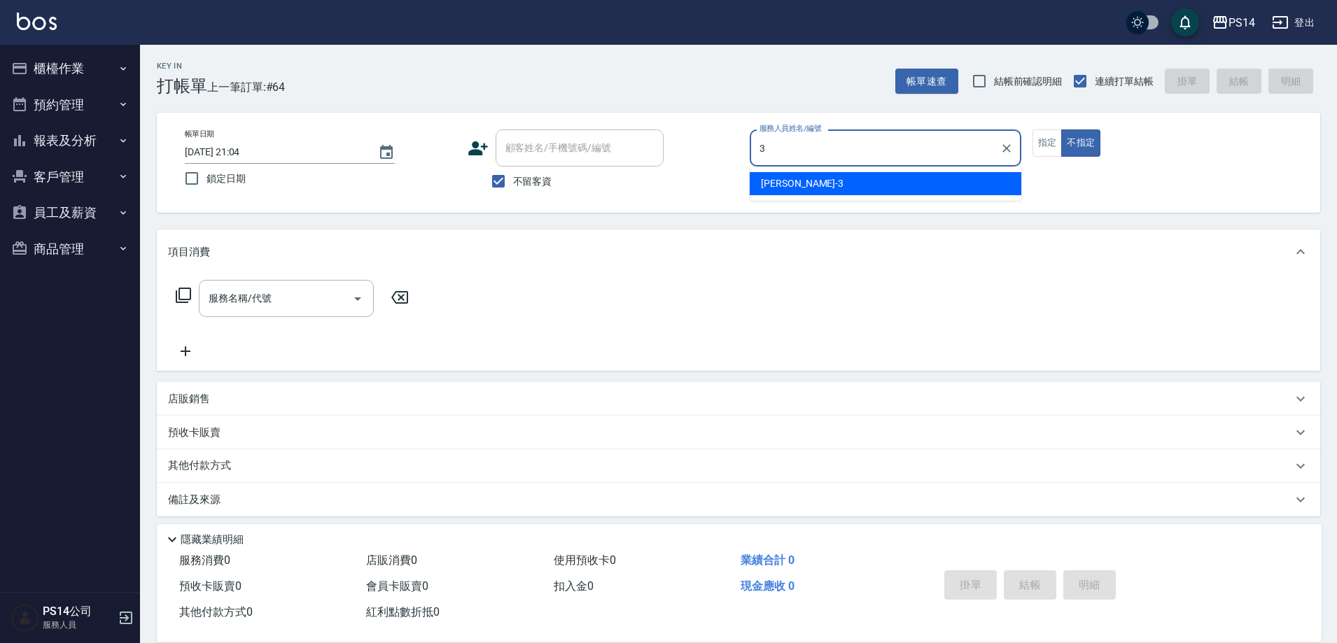
type input "余宜玲-3"
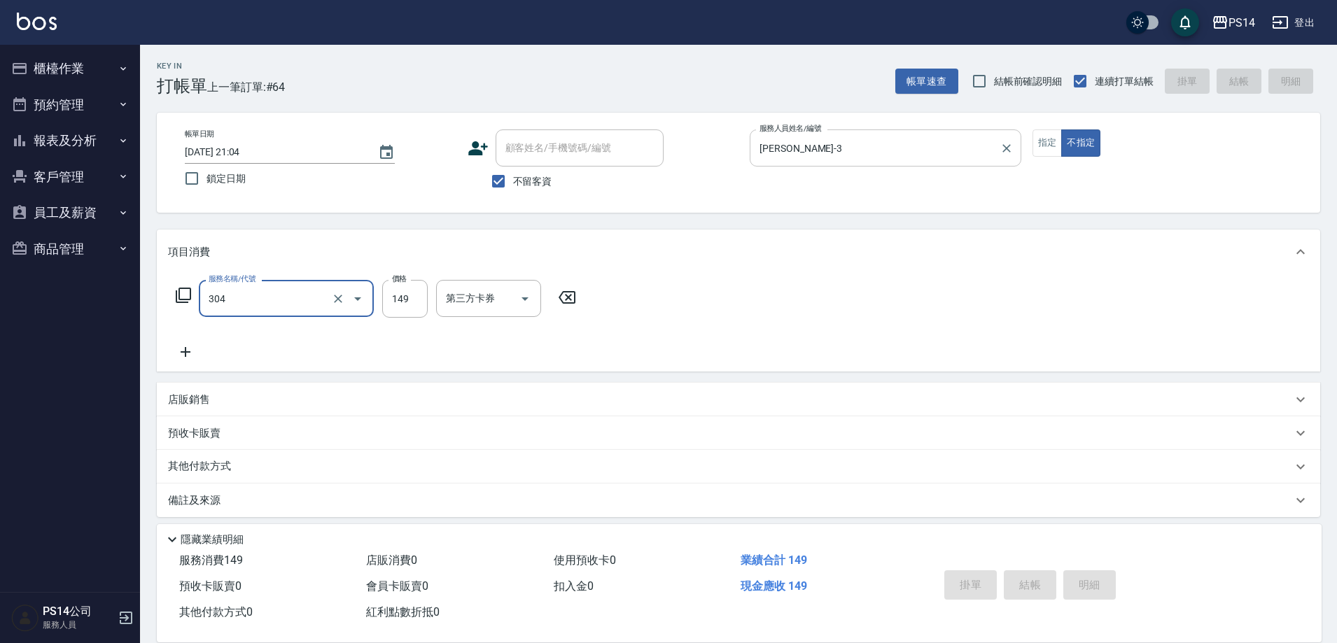
type input "304"
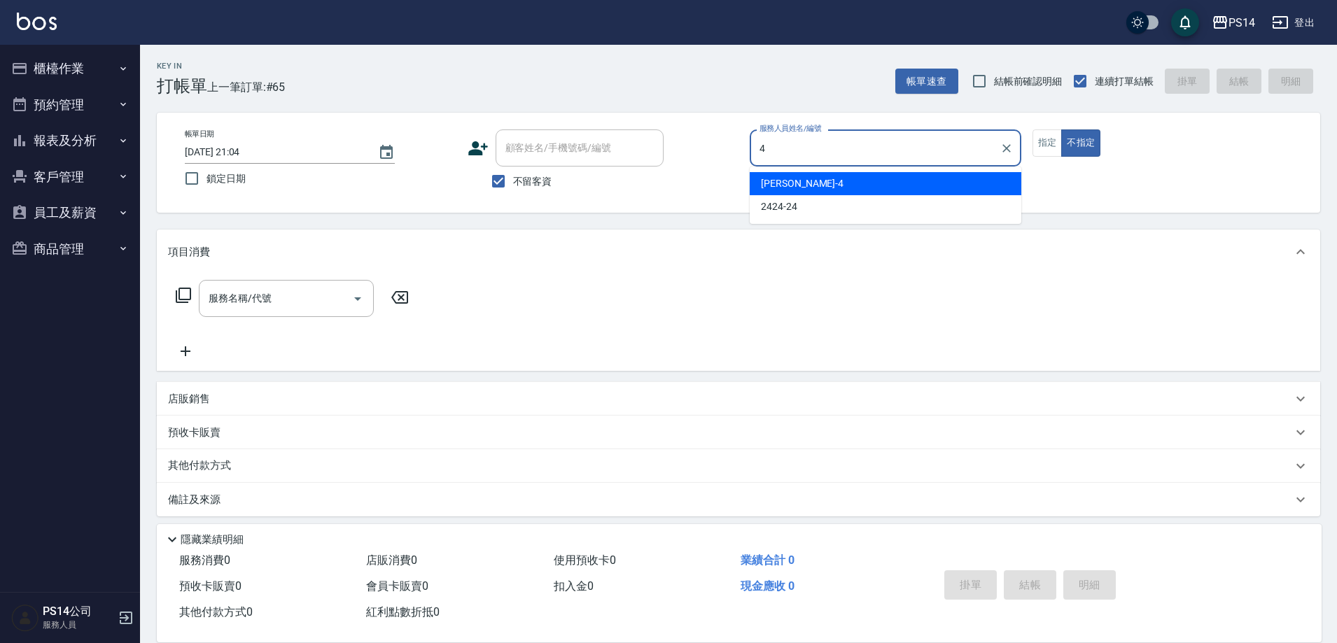
type input "蔡宜蓁-4"
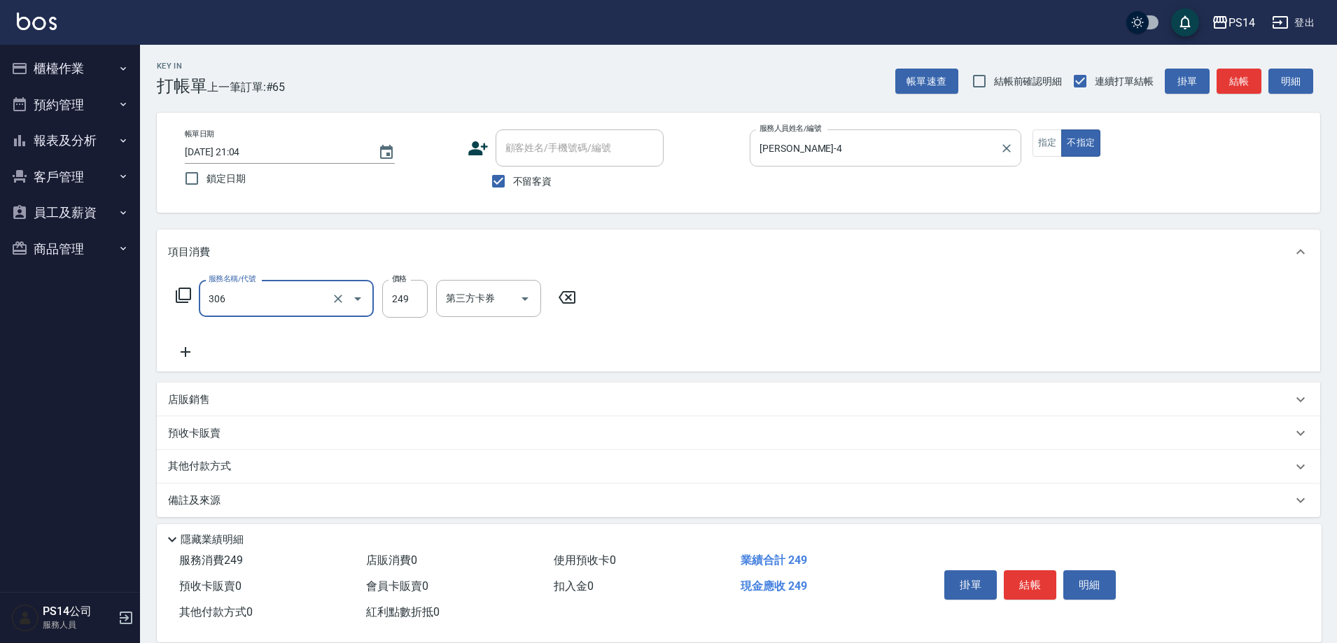
type input "剪髮(306)"
type input "蔡宜蓁-4"
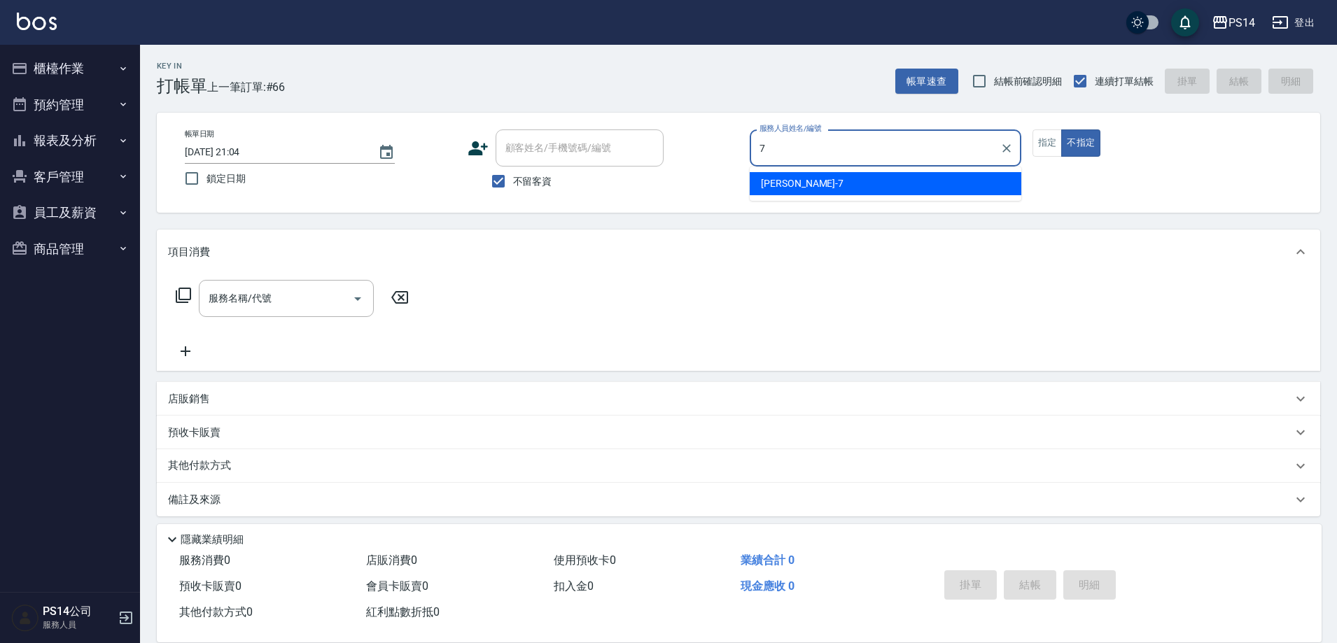
type input "許寶財-7"
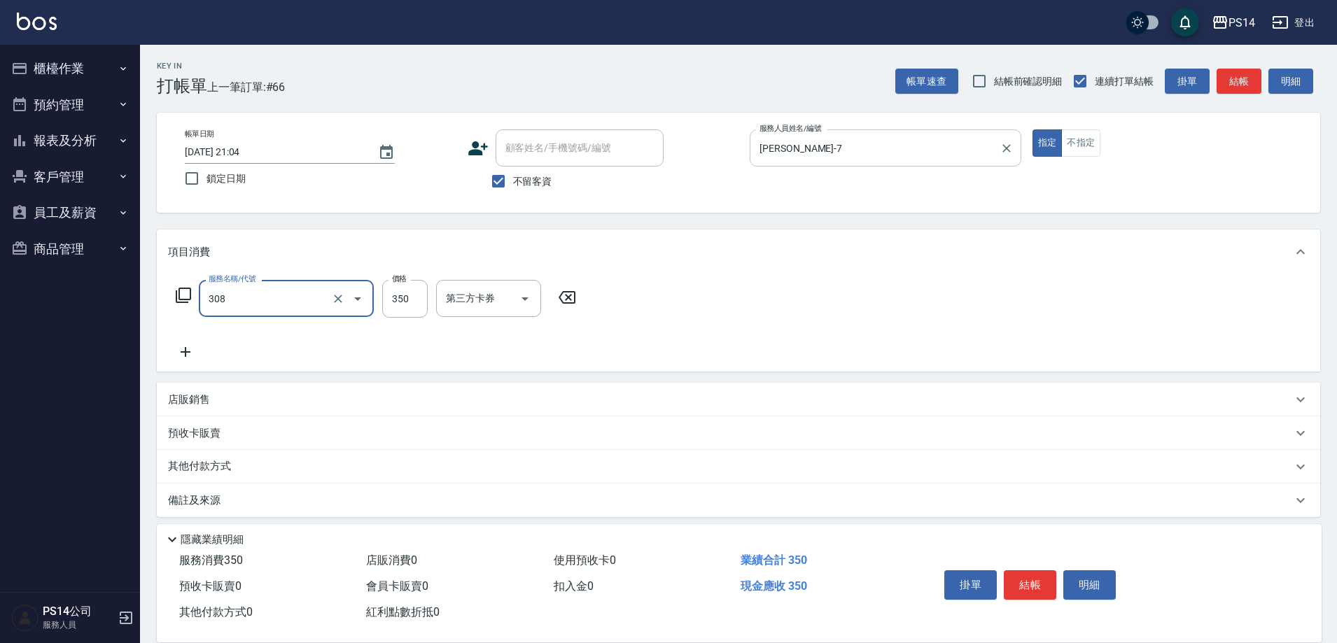
type input "洗+剪(308)"
type input "謝欣紜-28"
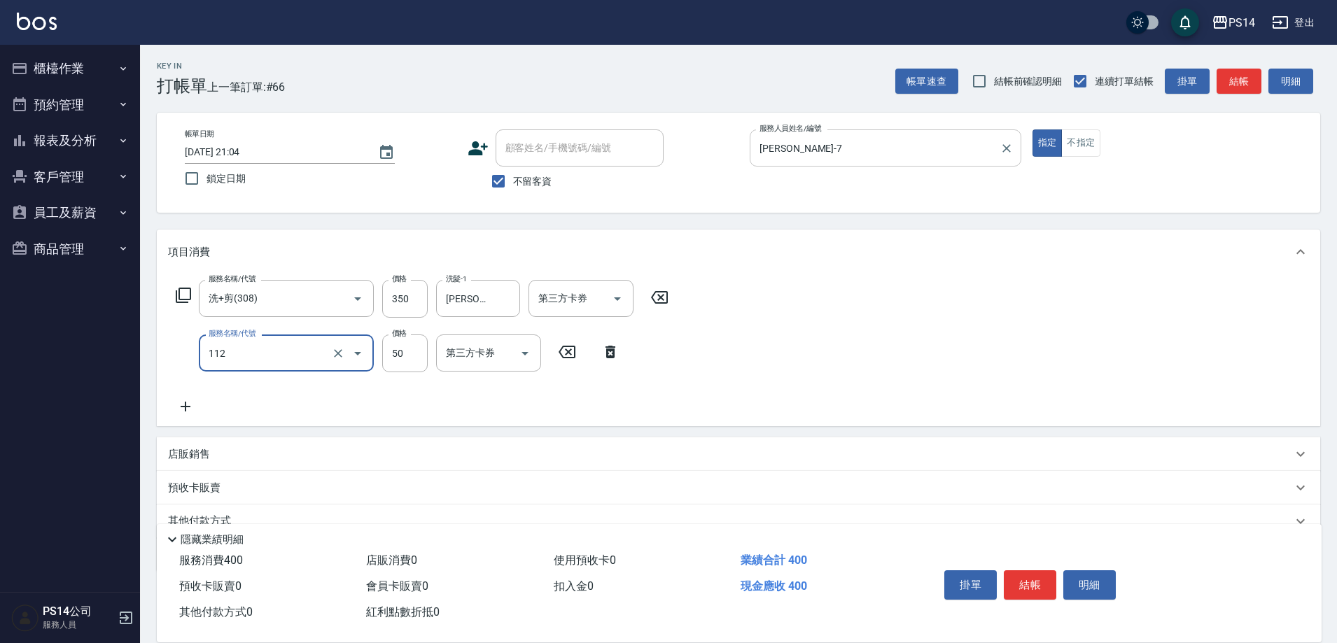
type input "精油50(112)"
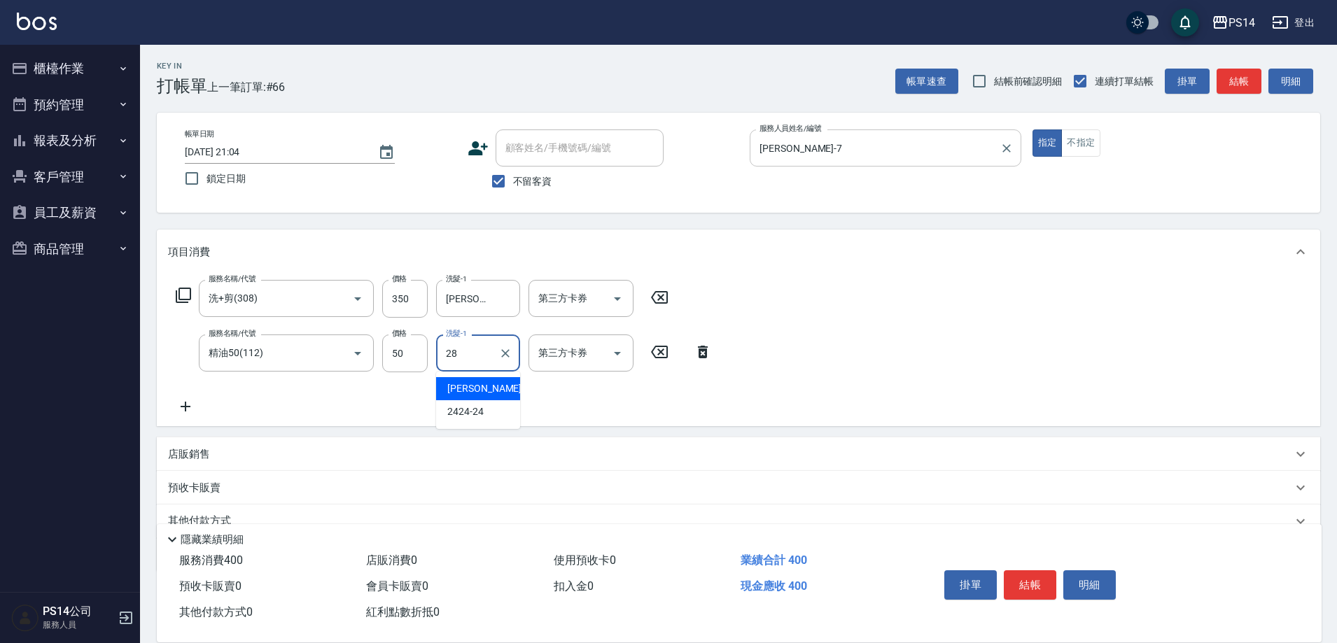
type input "謝欣紜-28"
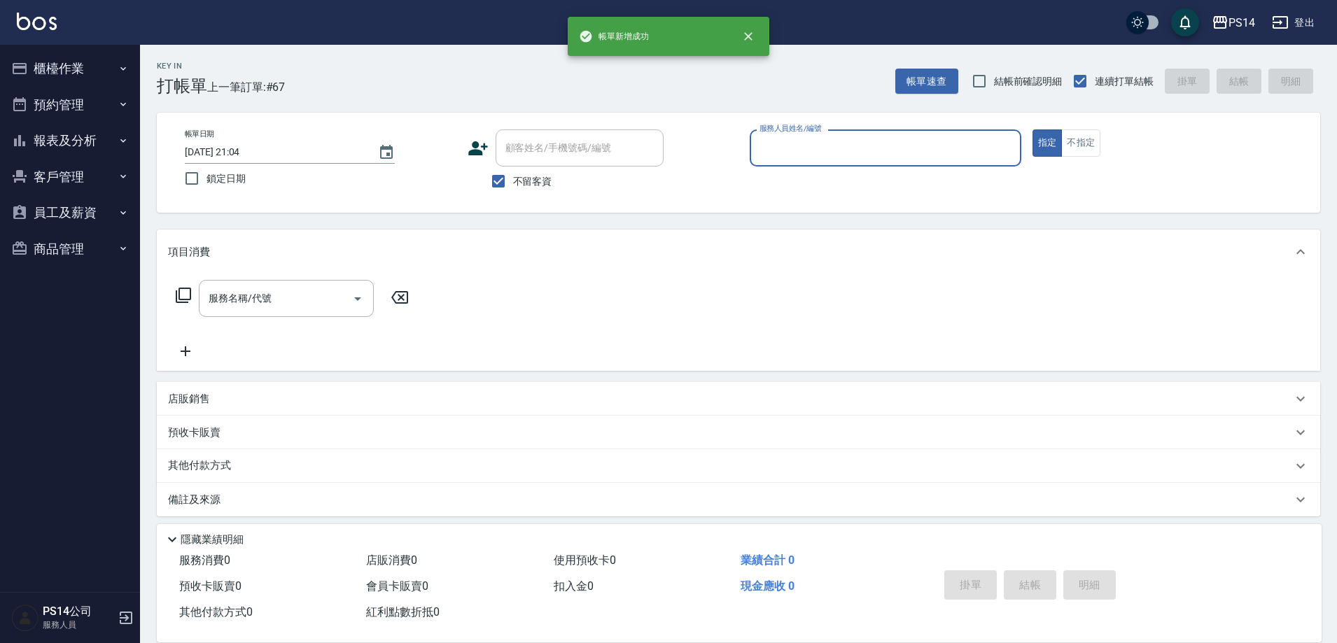
click at [55, 72] on button "櫃檯作業" at bounding box center [70, 68] width 129 height 36
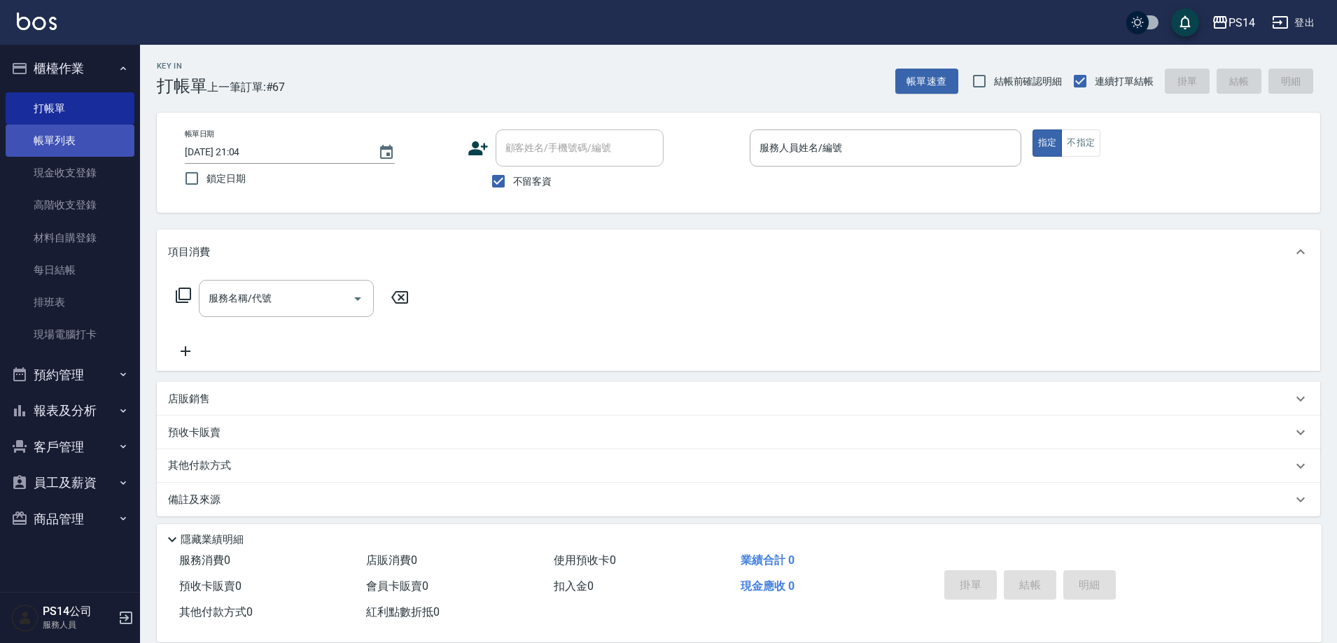
click at [63, 155] on link "帳單列表" at bounding box center [70, 141] width 129 height 32
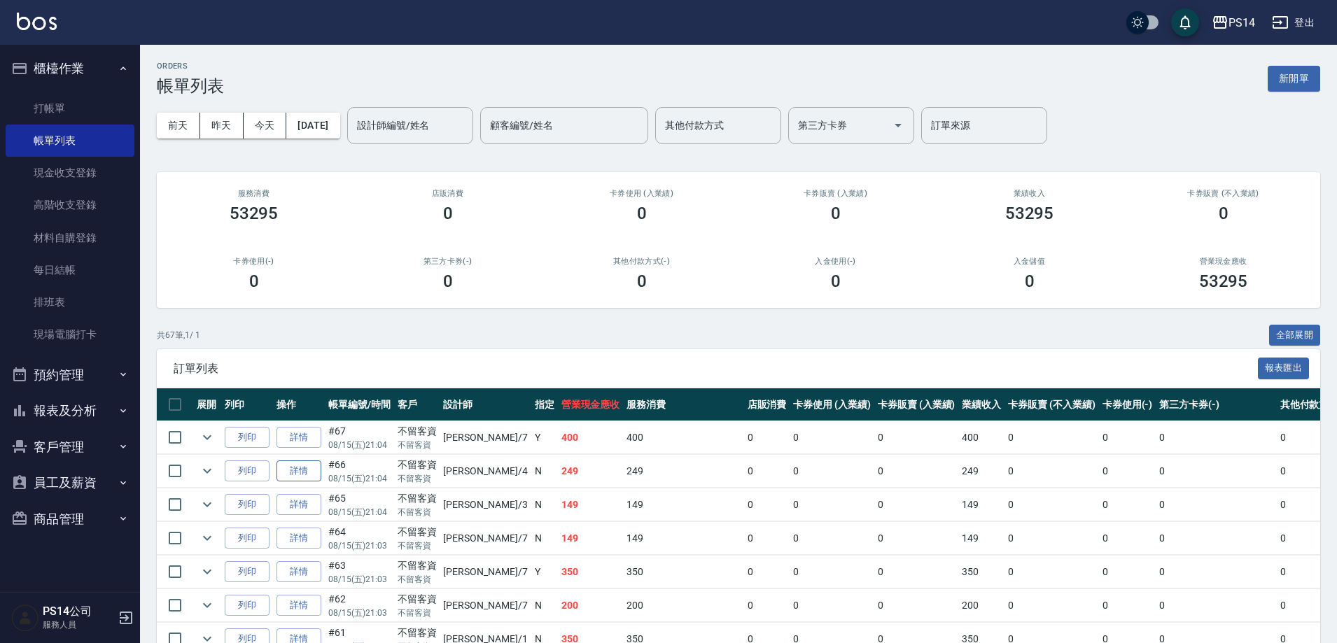
click at [306, 465] on link "詳情" at bounding box center [298, 471] width 45 height 22
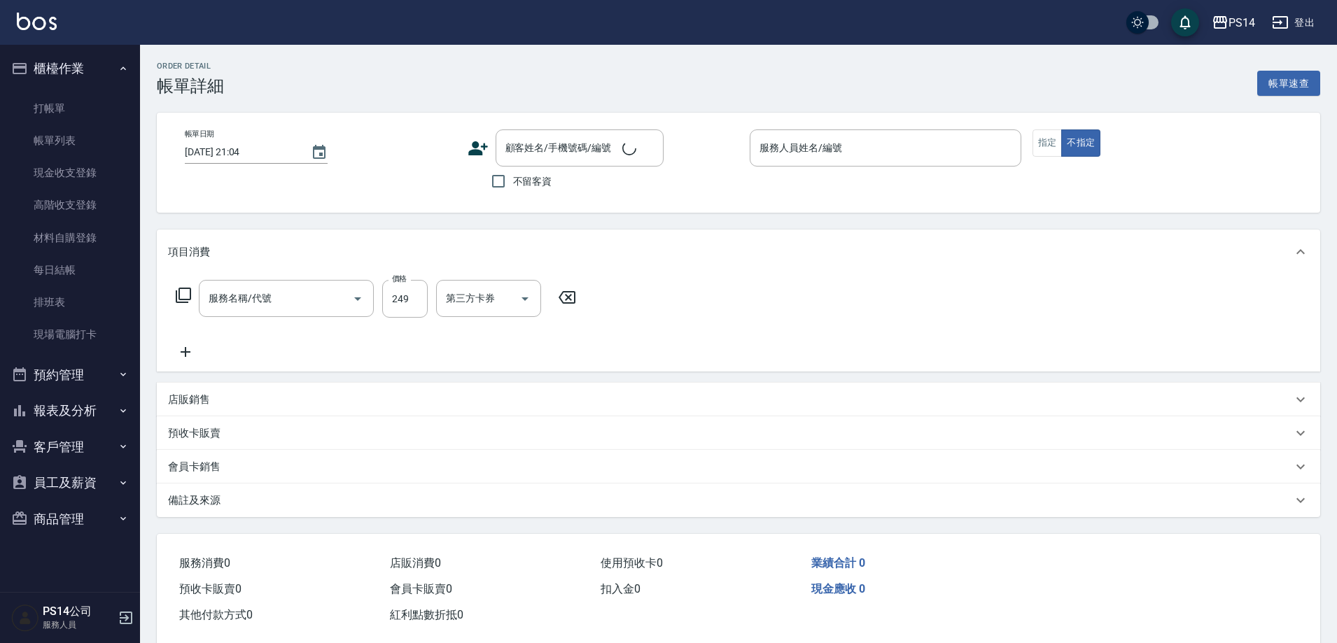
checkbox input "true"
type input "蔡宜蓁-4"
type input "剪髮(306)"
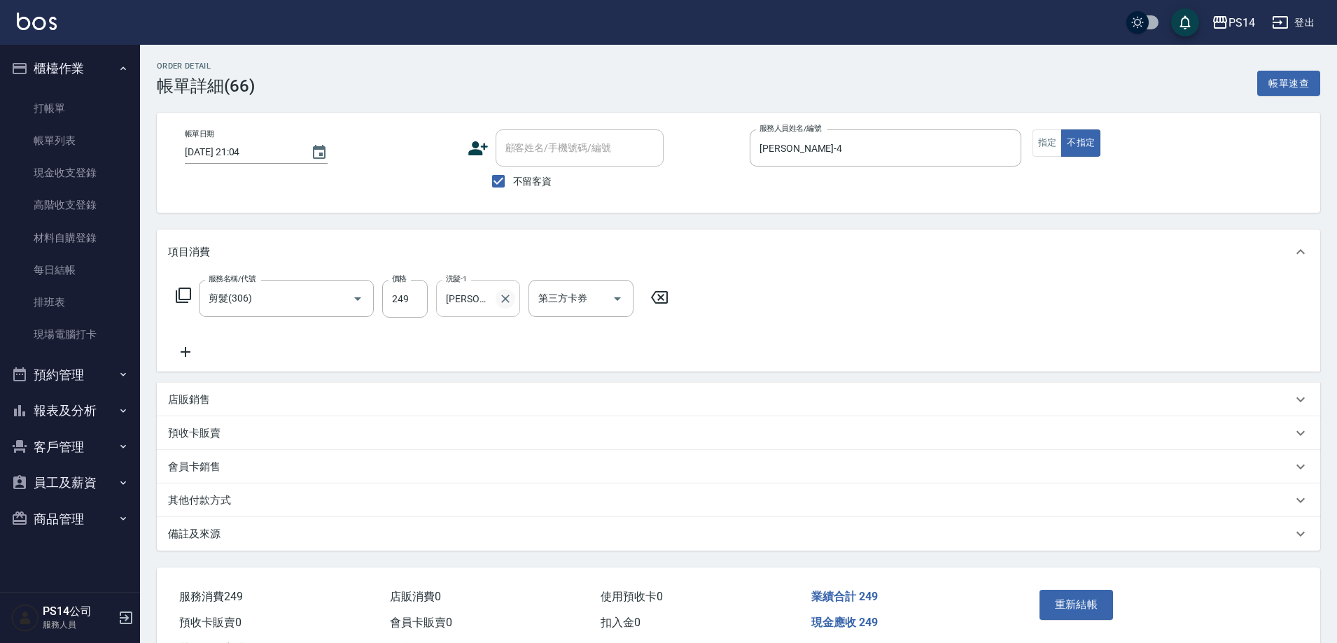
click at [505, 300] on icon "Clear" at bounding box center [505, 299] width 14 height 14
click at [787, 474] on div "會員卡銷售" at bounding box center [730, 467] width 1124 height 15
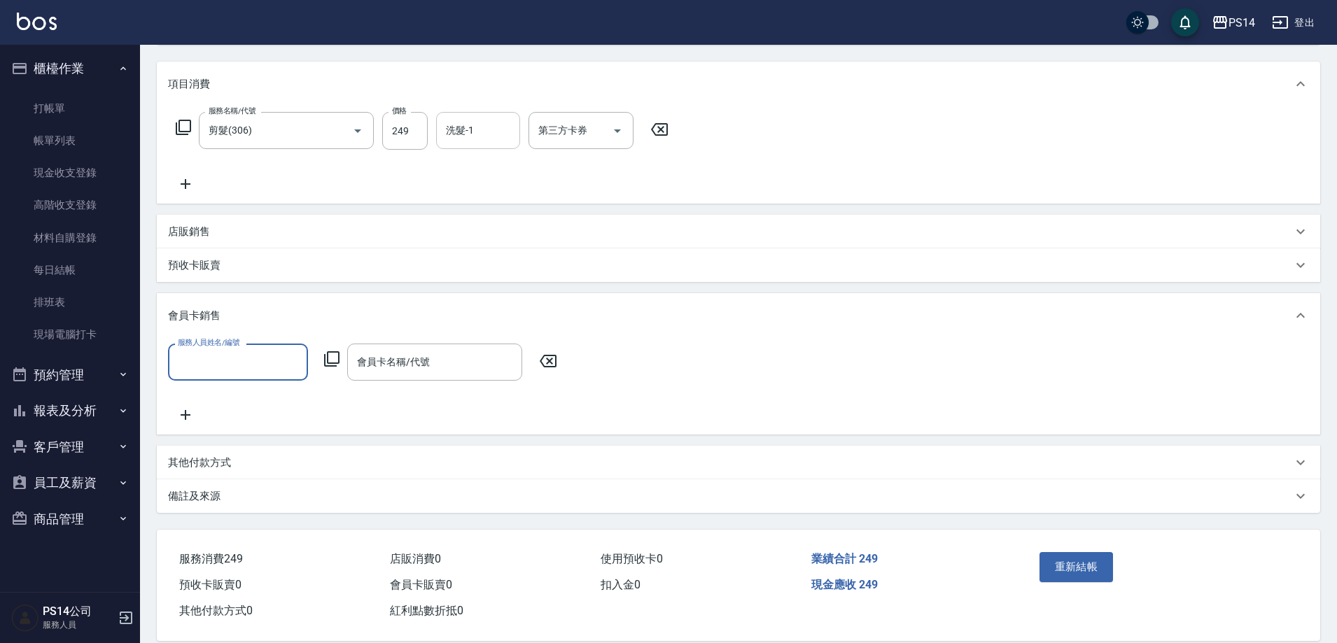
scroll to position [199, 0]
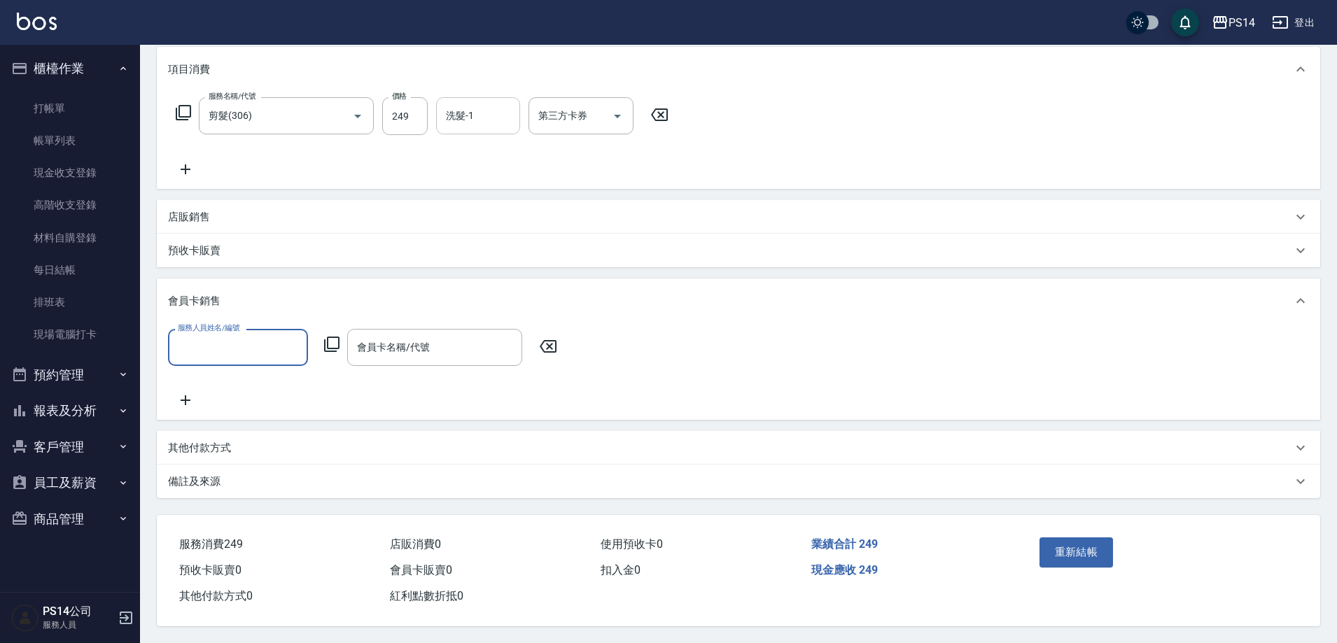
click at [1065, 517] on div "重新結帳" at bounding box center [1160, 562] width 287 height 94
click at [1061, 538] on button "重新結帳" at bounding box center [1076, 551] width 74 height 29
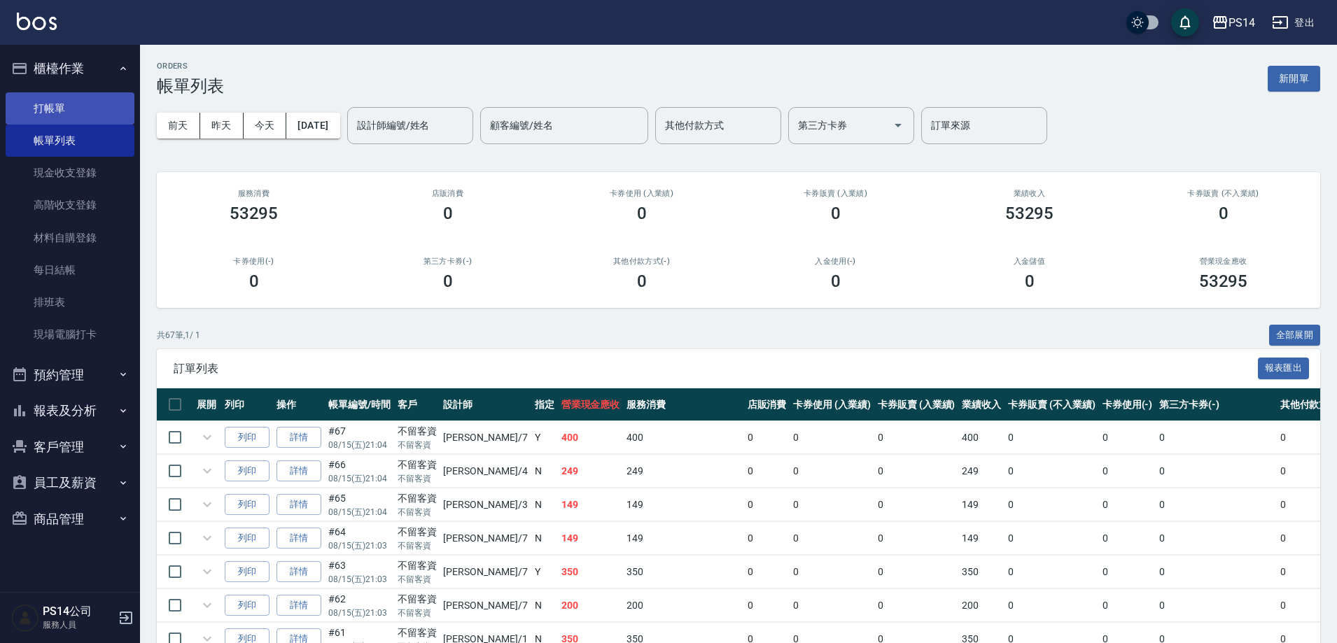
click at [38, 117] on link "打帳單" at bounding box center [70, 108] width 129 height 32
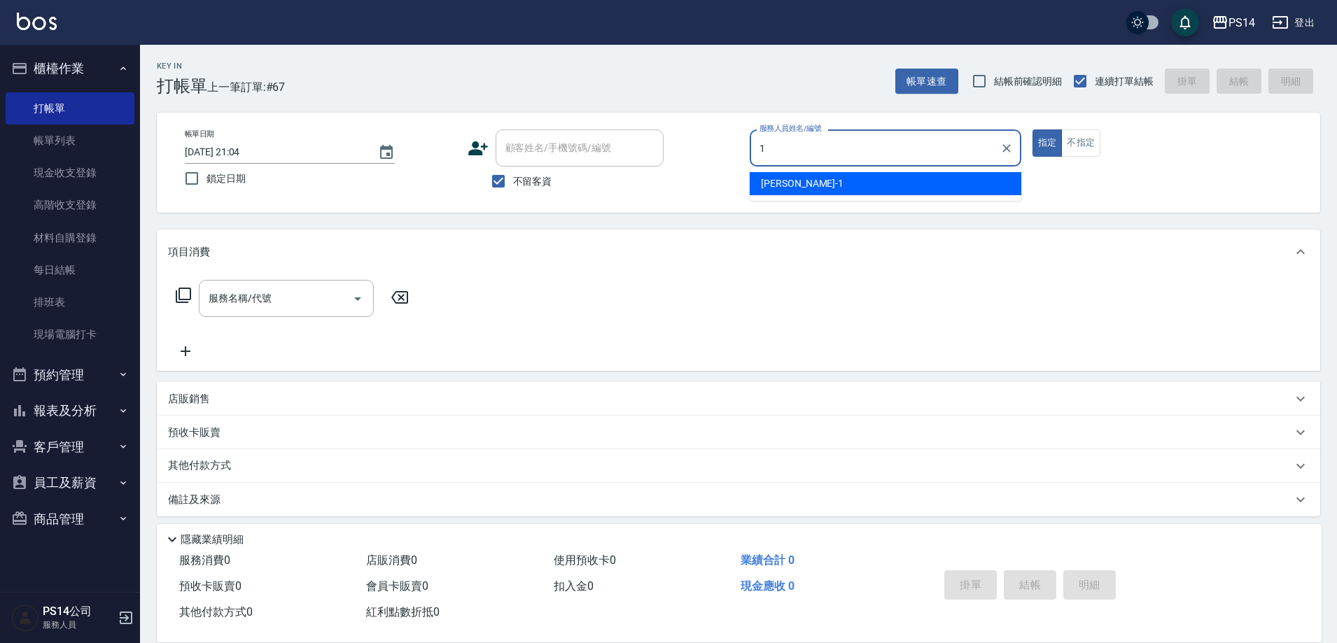
type input "謝松晨-1"
type button "true"
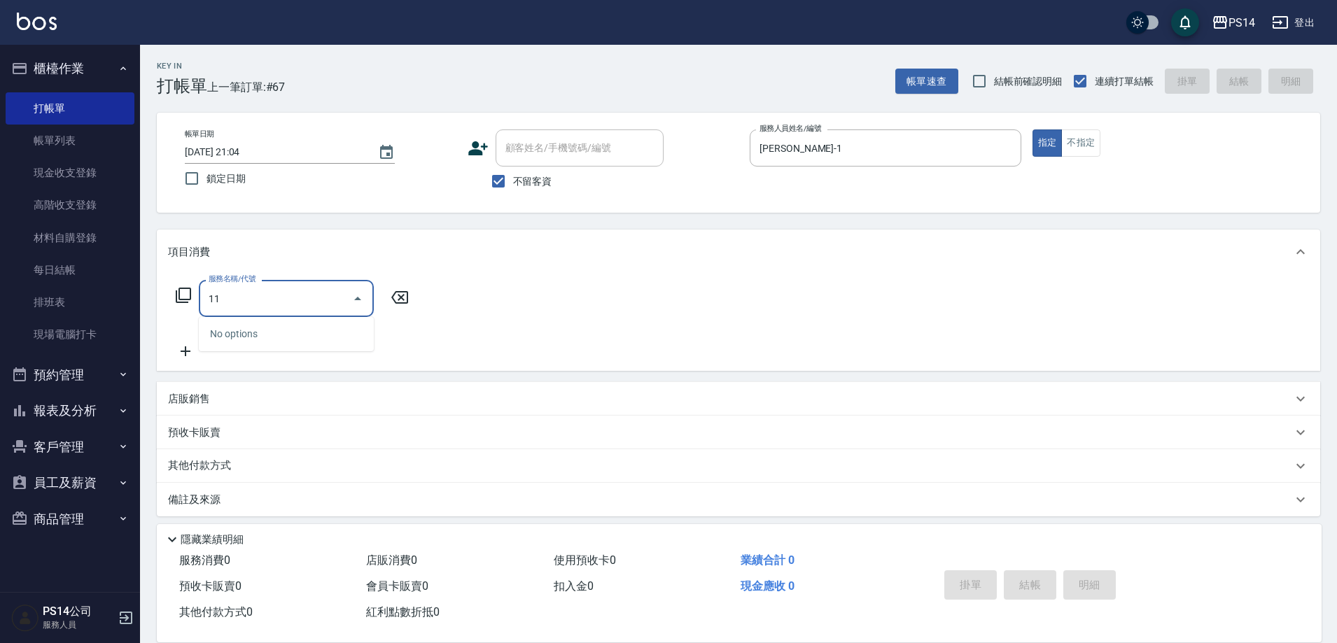
type input "1"
type input "水沁涼套餐(5699)"
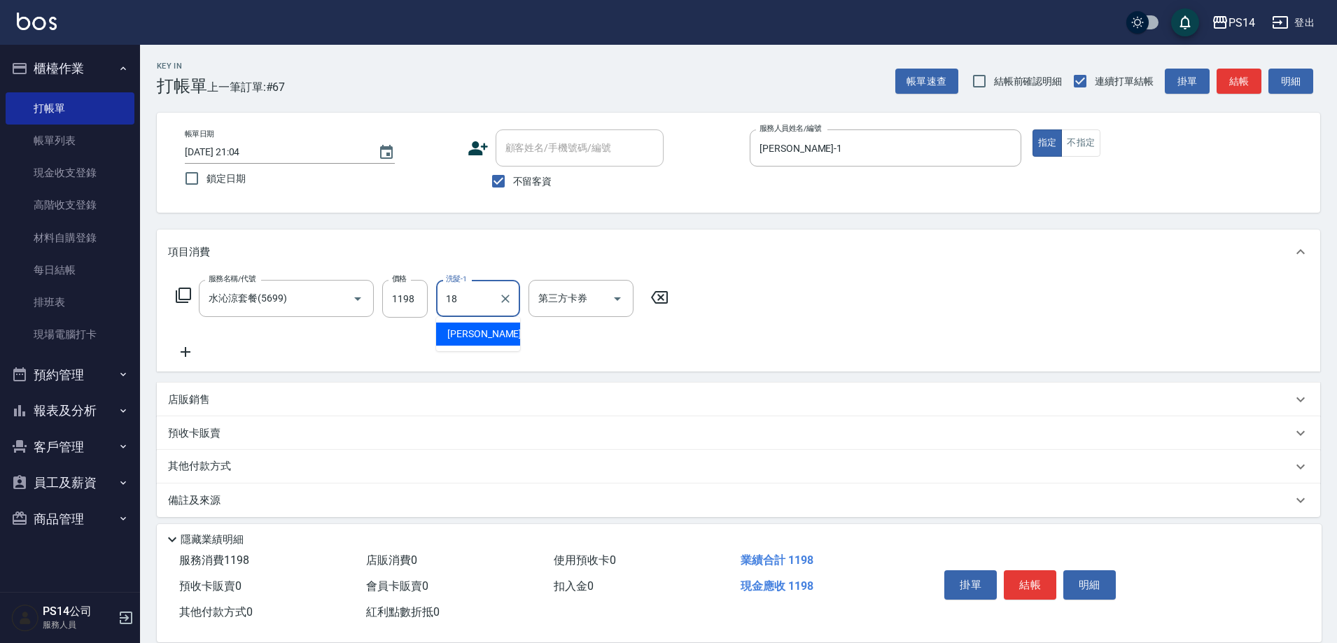
type input "陳昱蓁-18"
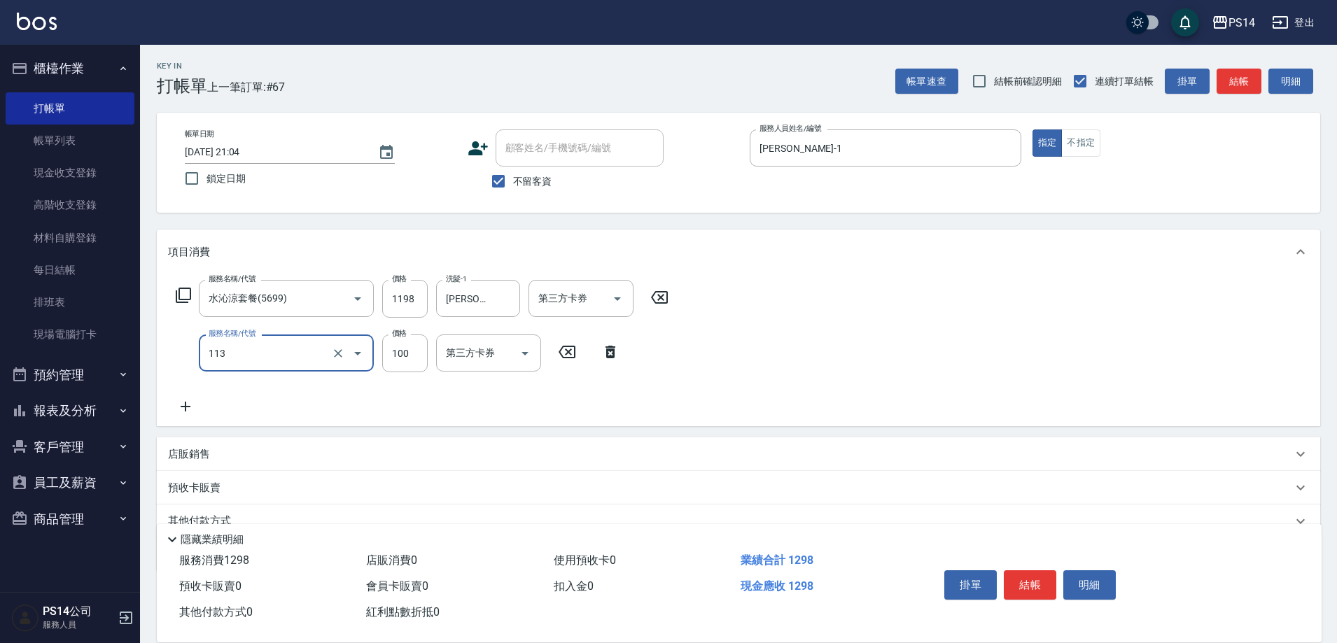
type input "瞬護100(113)"
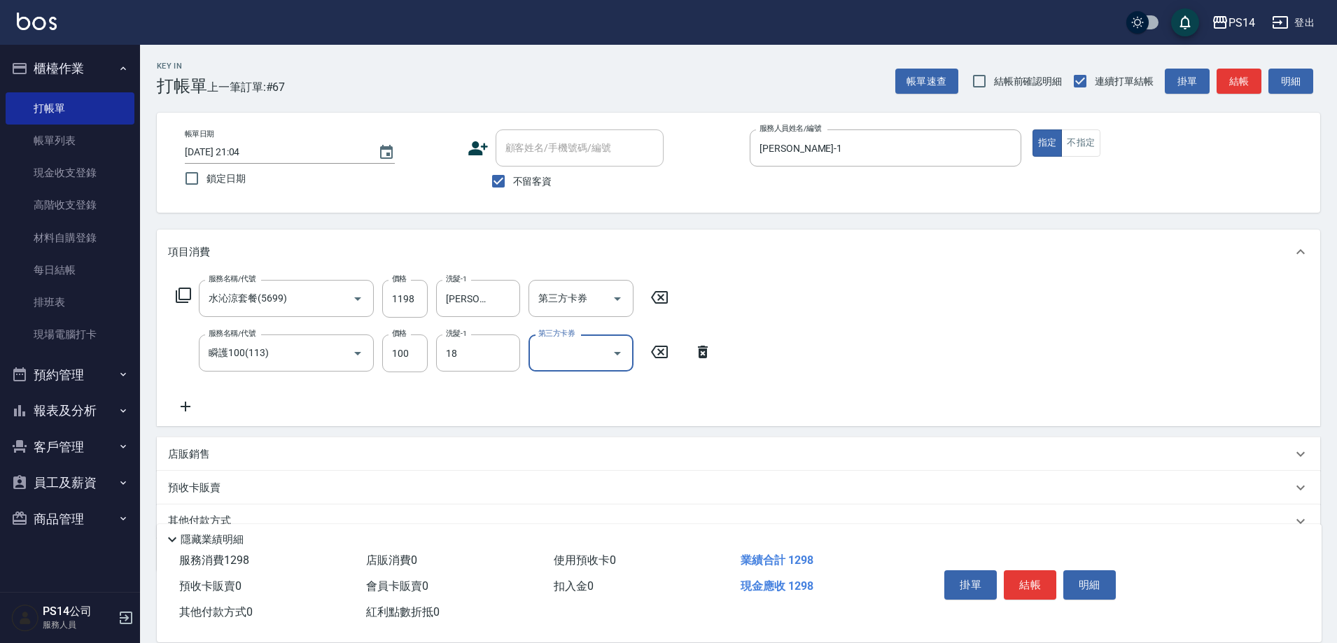
type input "陳昱蓁-18"
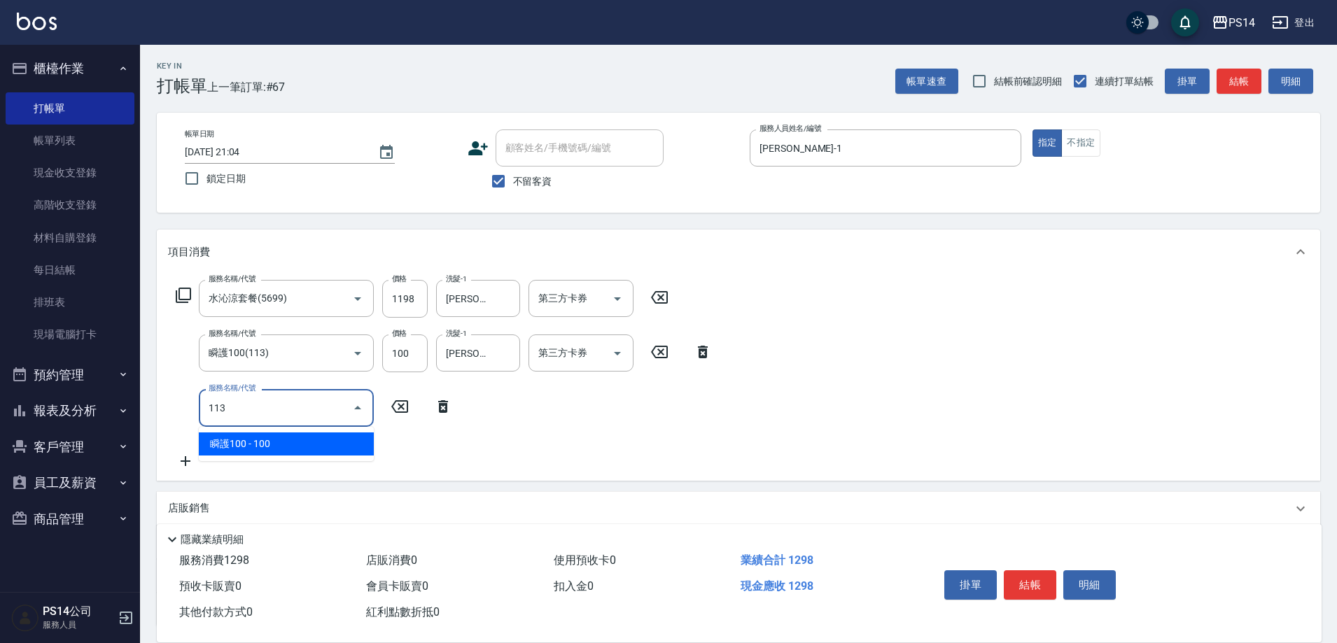
type input "瞬護100(113)"
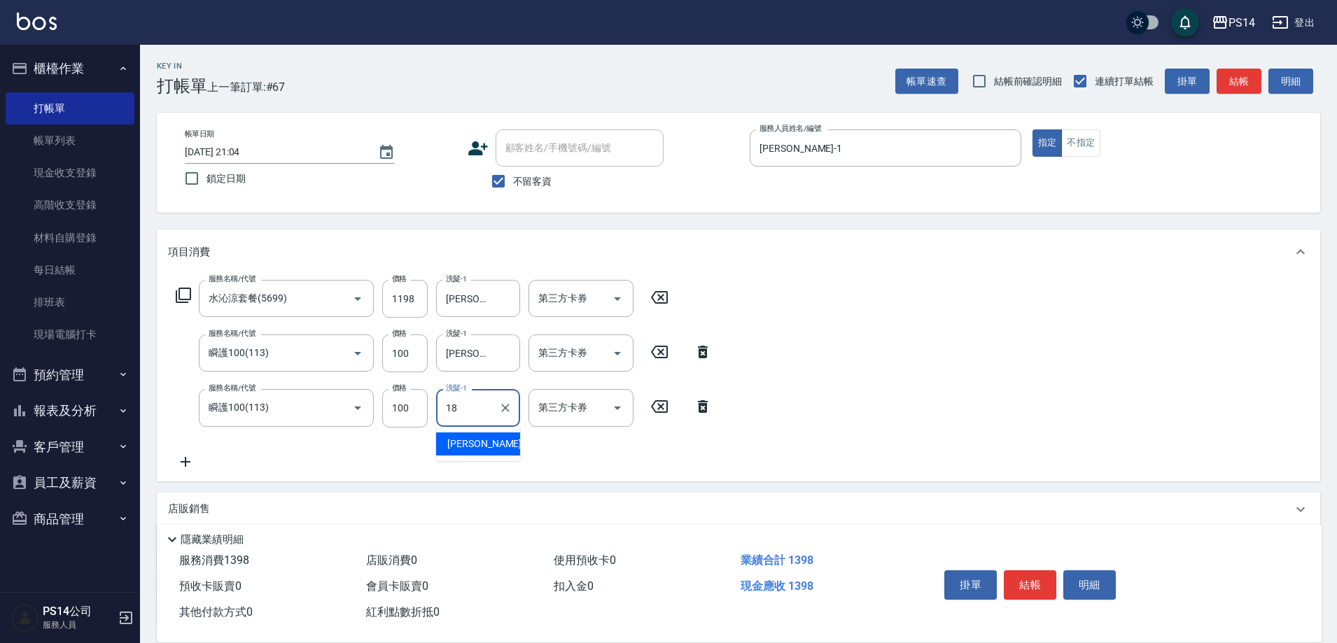
type input "陳昱蓁-18"
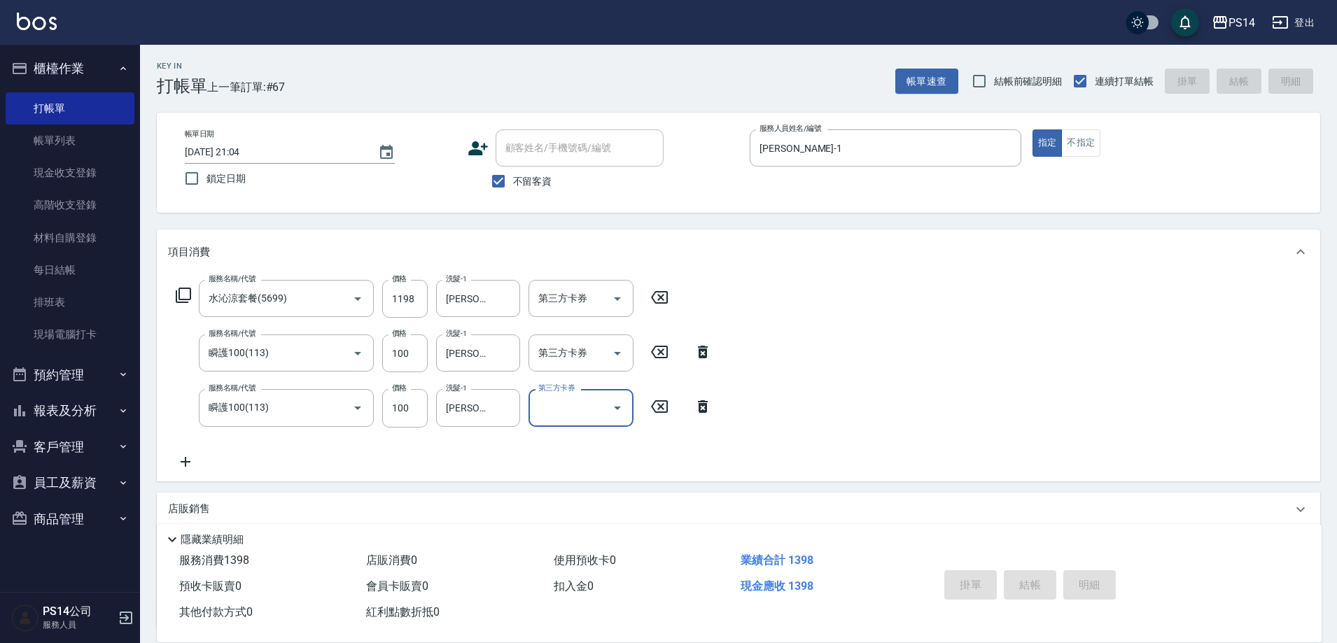
type input "2025/08/15 21:05"
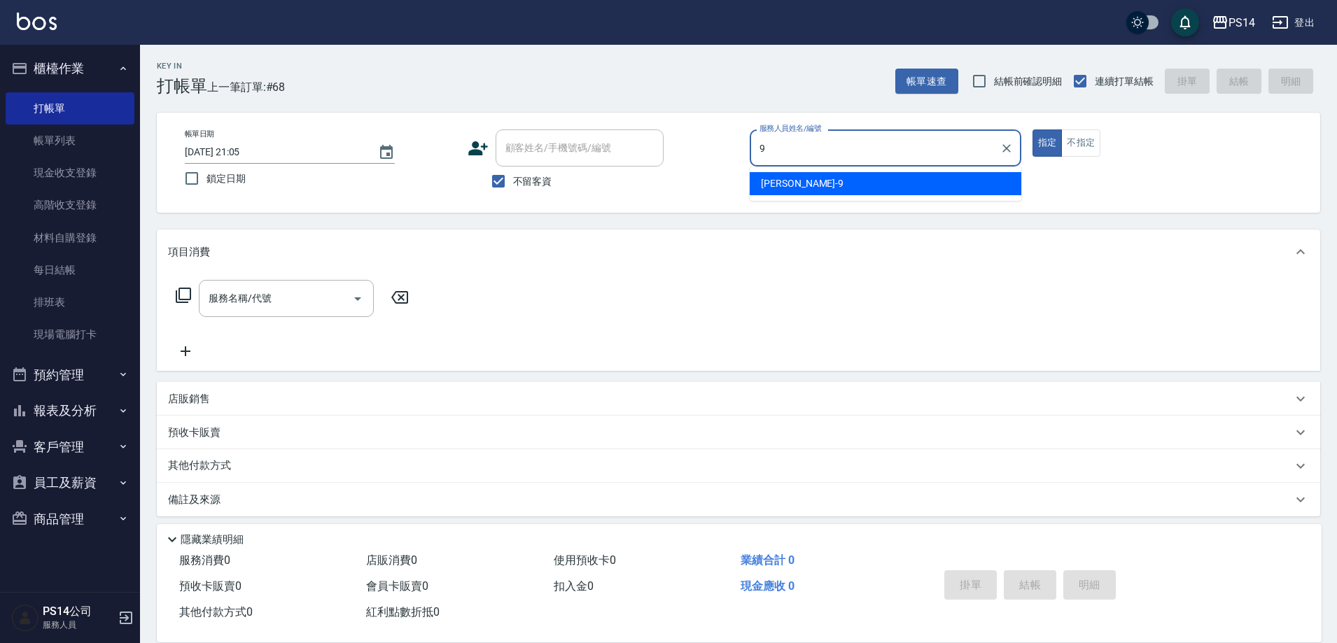
type input "楊宇霏-9"
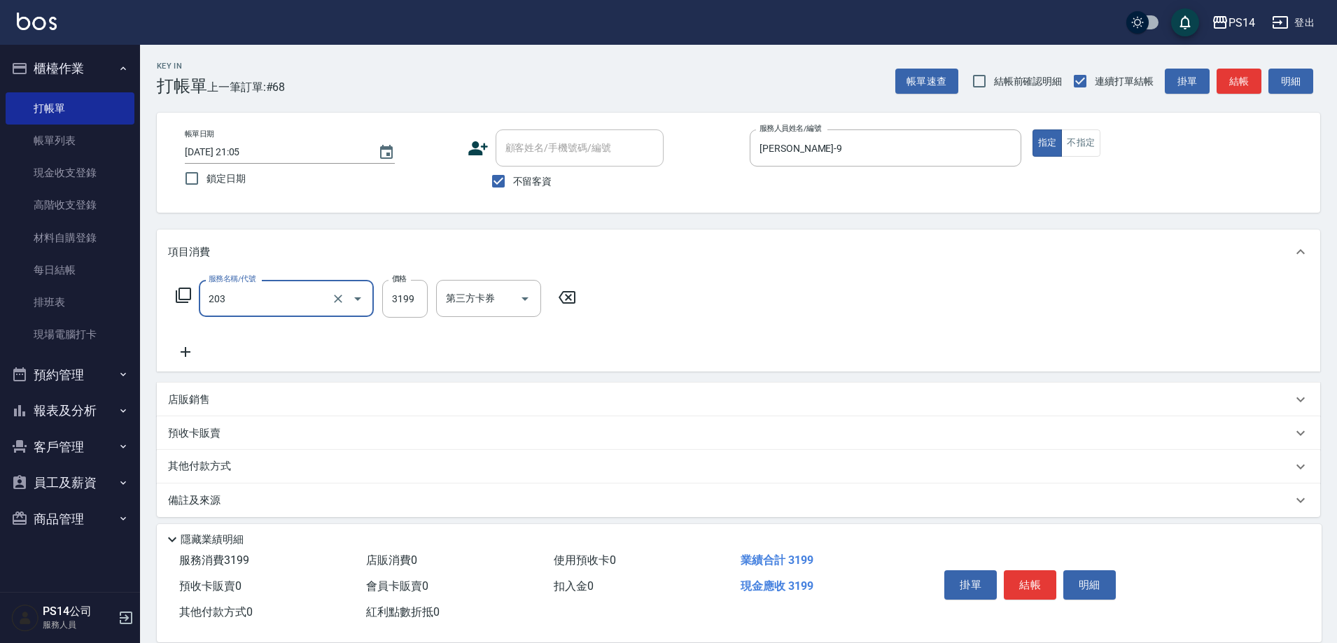
type input "OVC燙髮(203)"
type input "3699"
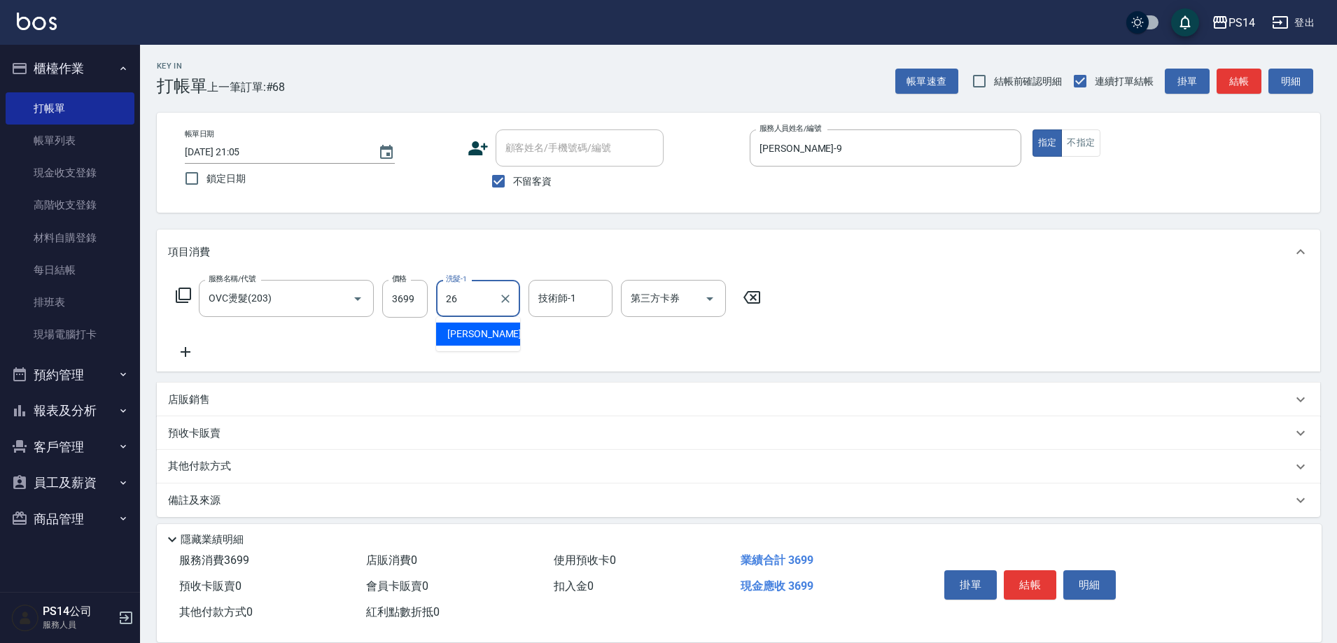
type input "顏誼婷-26"
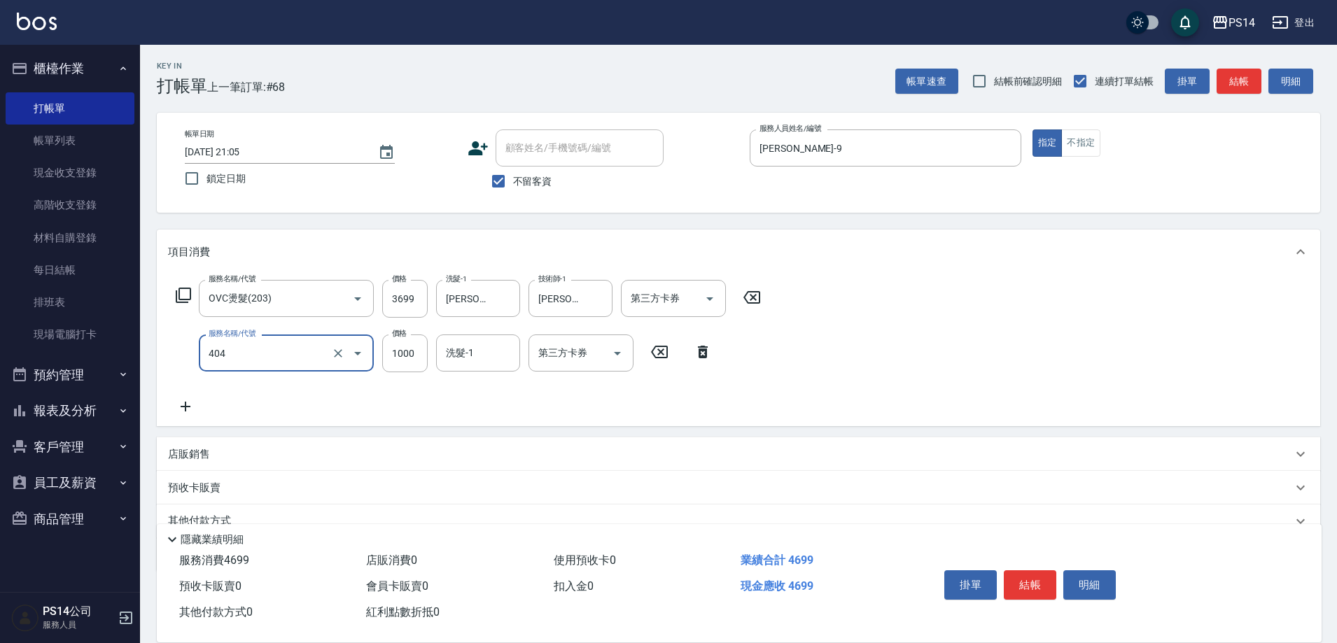
type input "1000護(404)"
type input "800"
type input "顏誼婷-26"
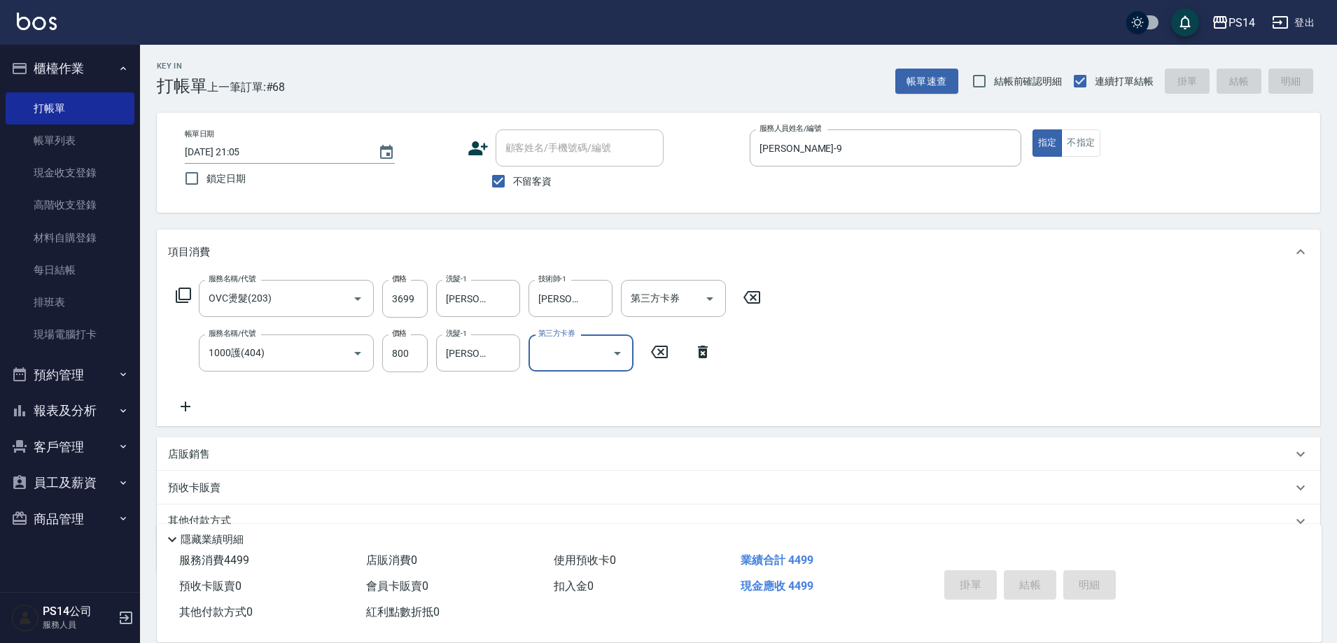
type input "2025/08/15 21:06"
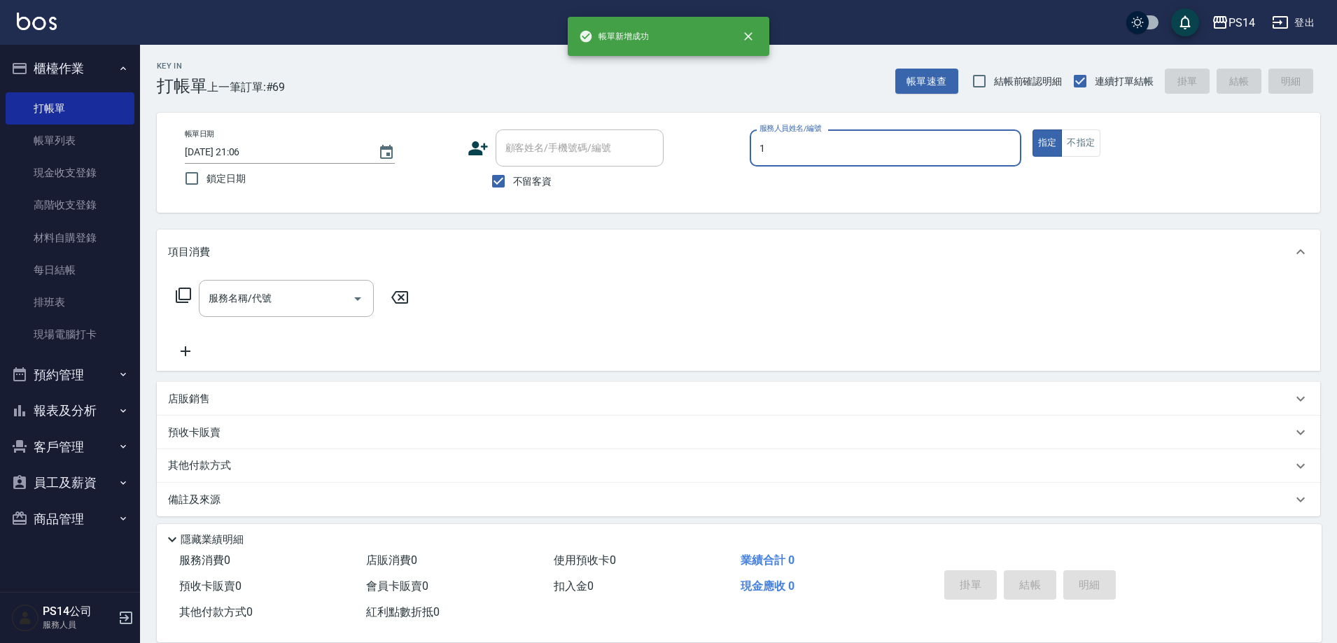
type input "謝松晨-1"
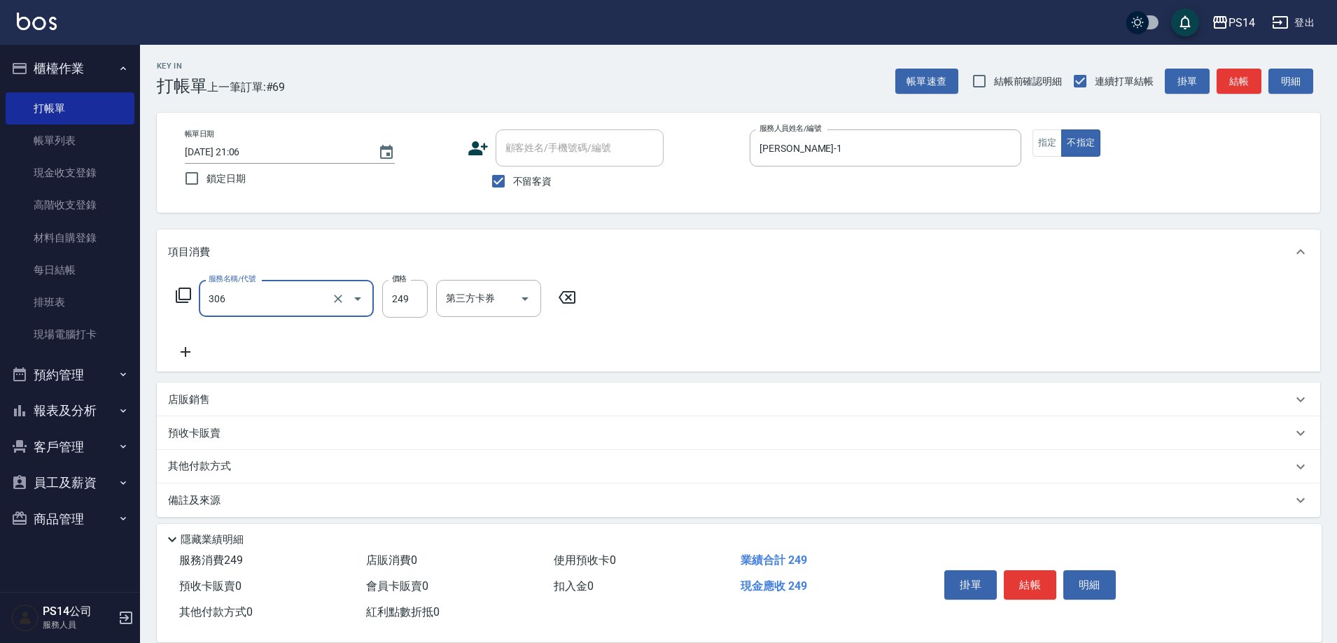
type input "剪髮(306)"
type input "陳羿淇-17"
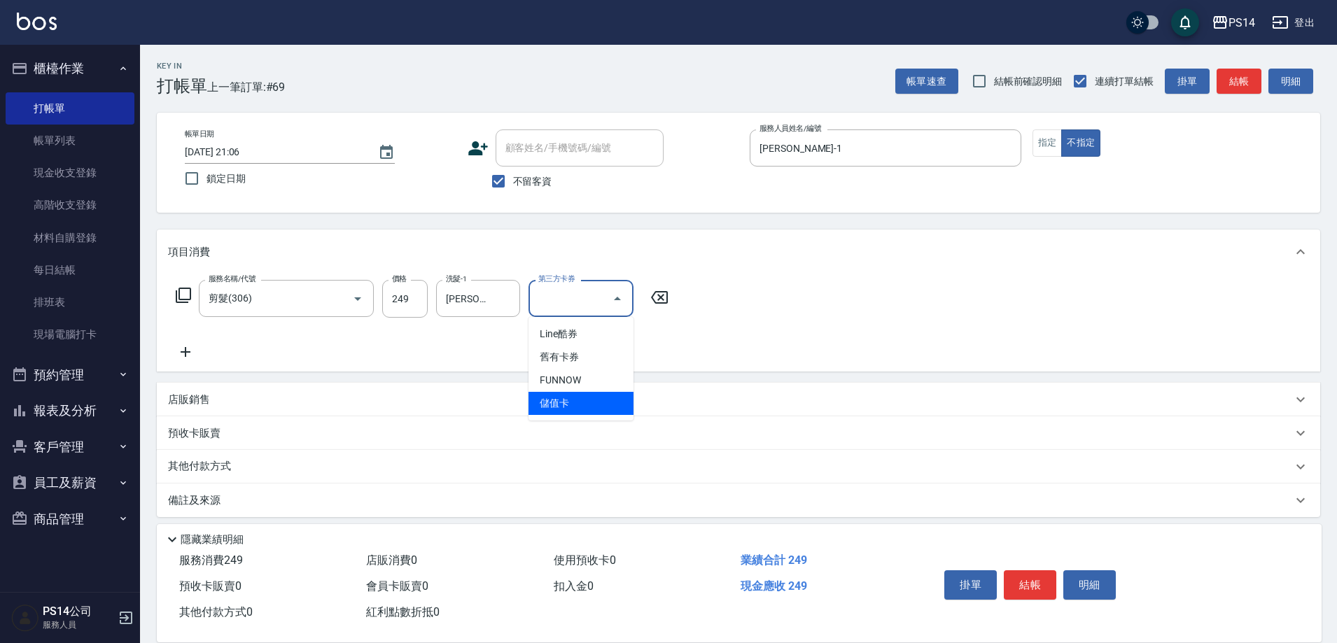
type input "儲值卡"
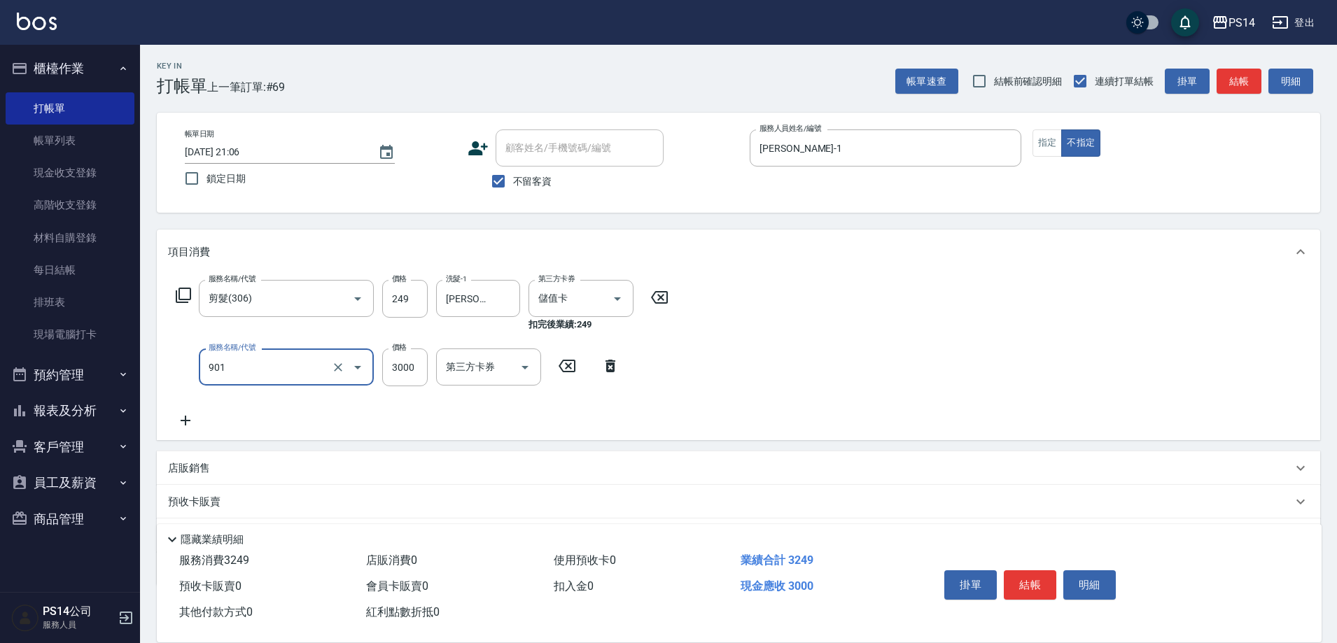
type input "儲值3000(901)"
type input "1000"
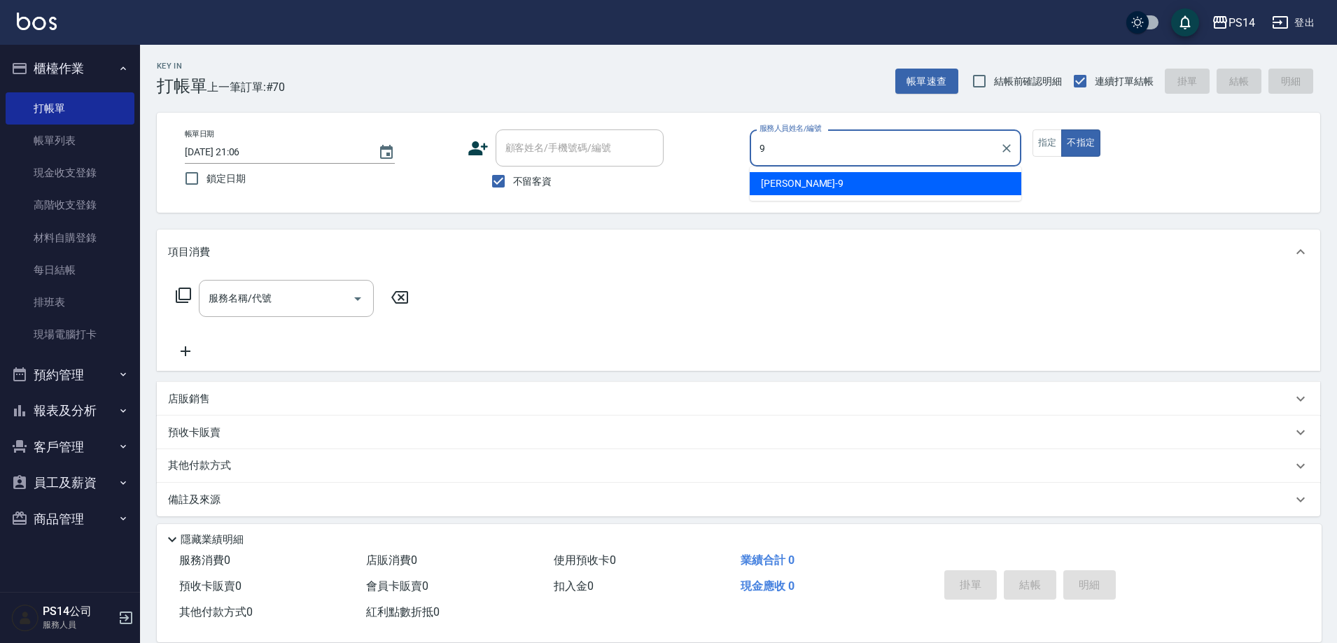
type input "楊宇霏-9"
type button "false"
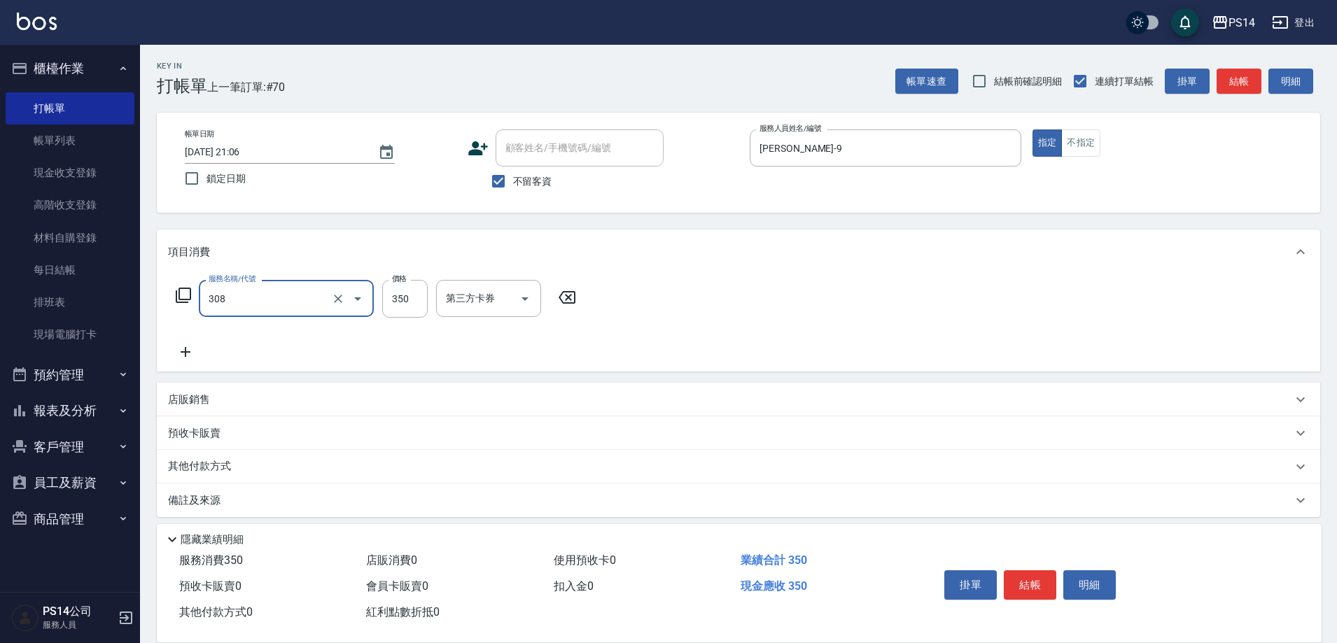
type input "洗+剪(308)"
type input "陳昱蓁-18"
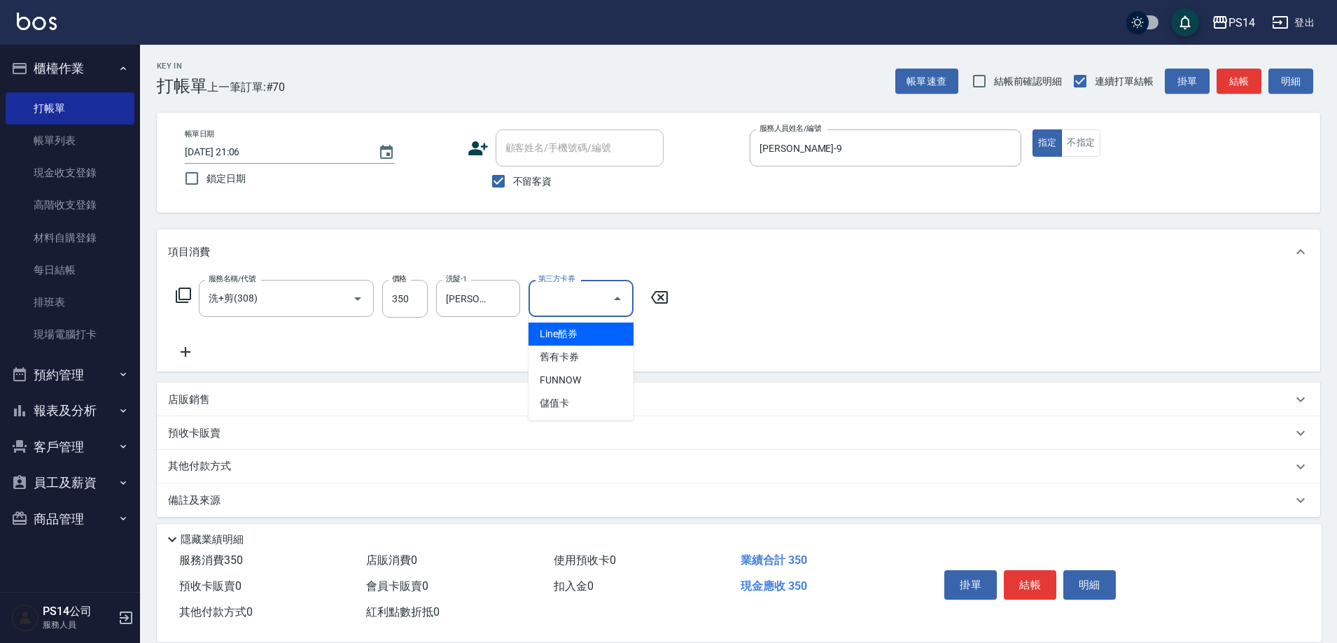
type input "儲值卡"
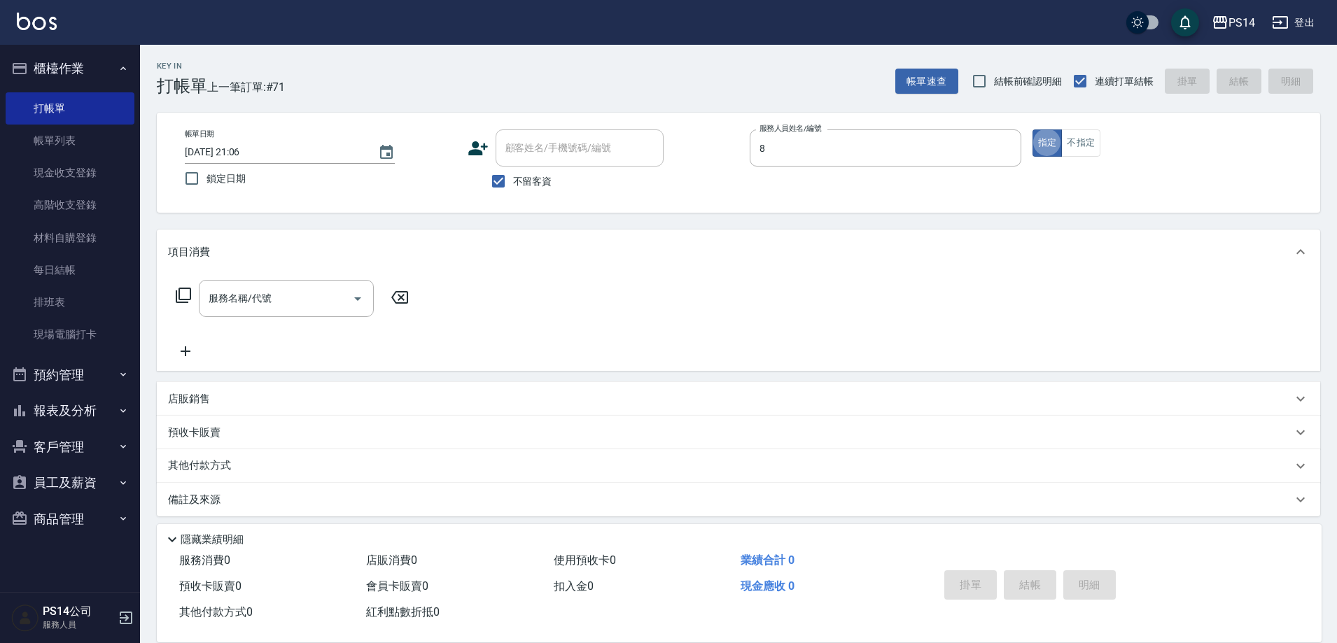
type input "徐于雯-8"
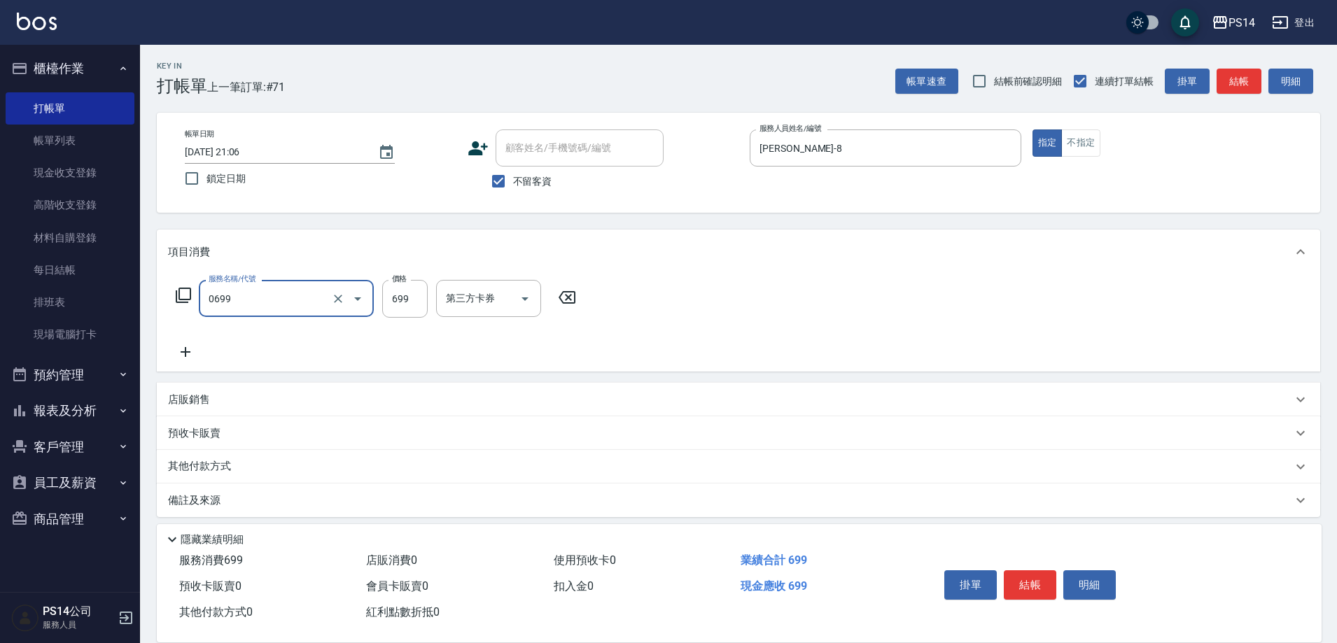
type input "精油SPA(0699)"
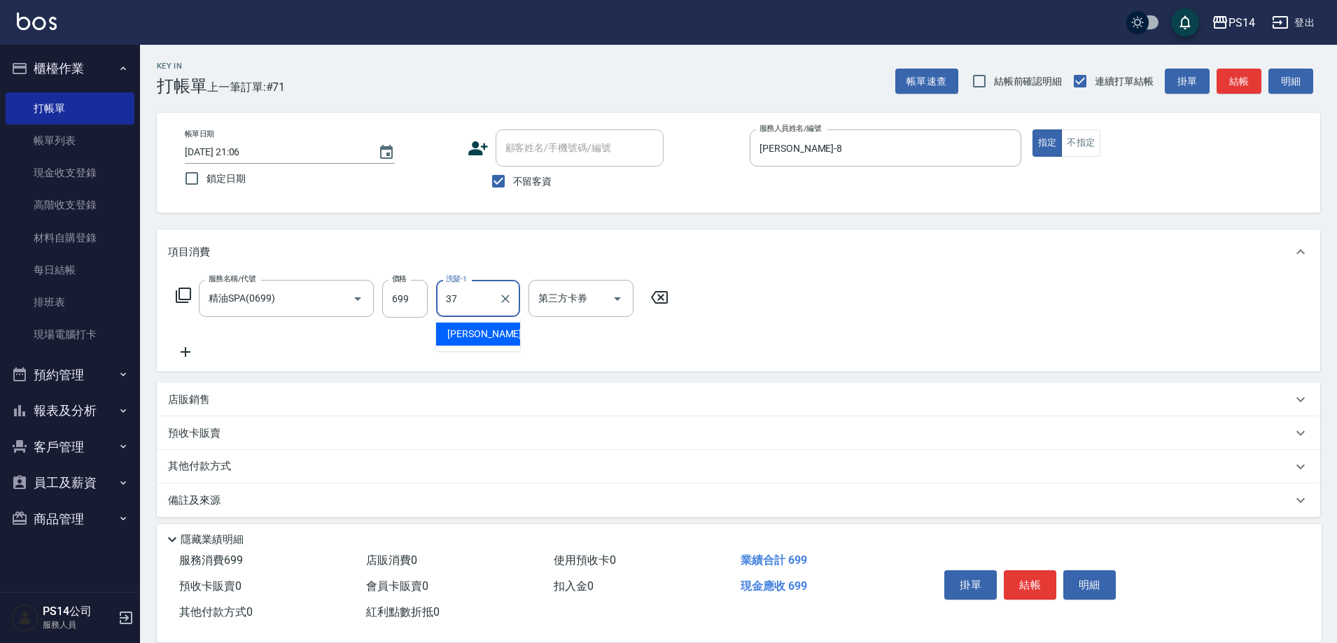
type input "李祥君 -37"
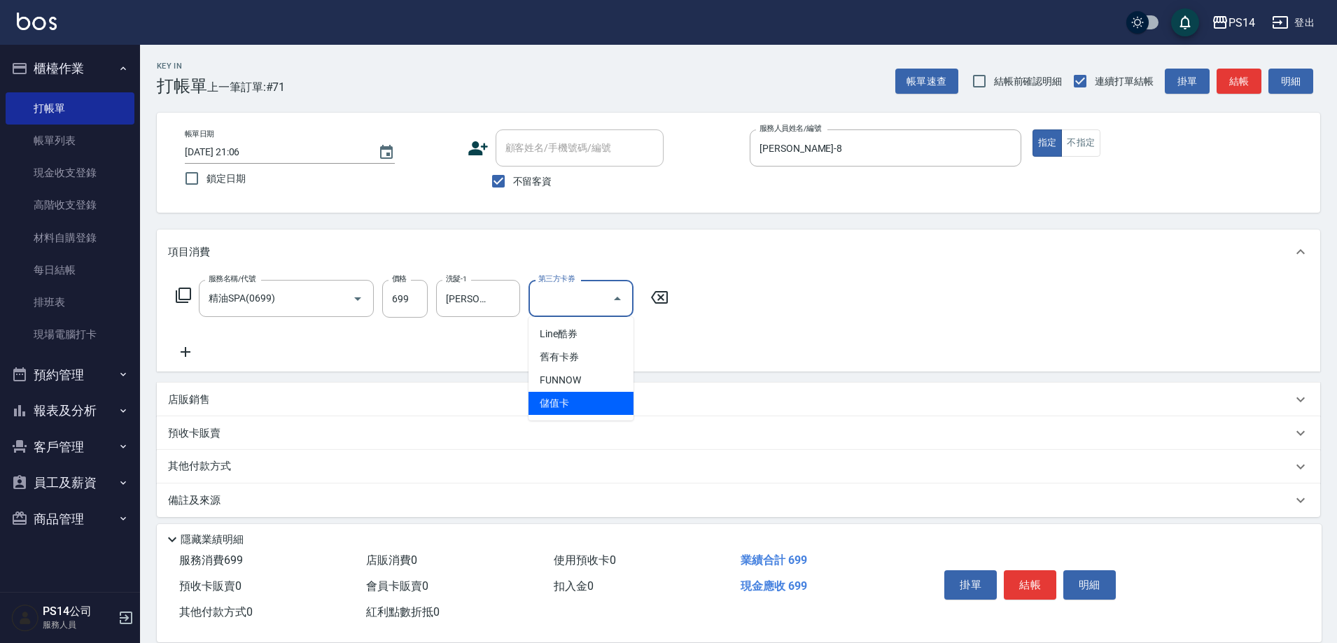
type input "儲值卡"
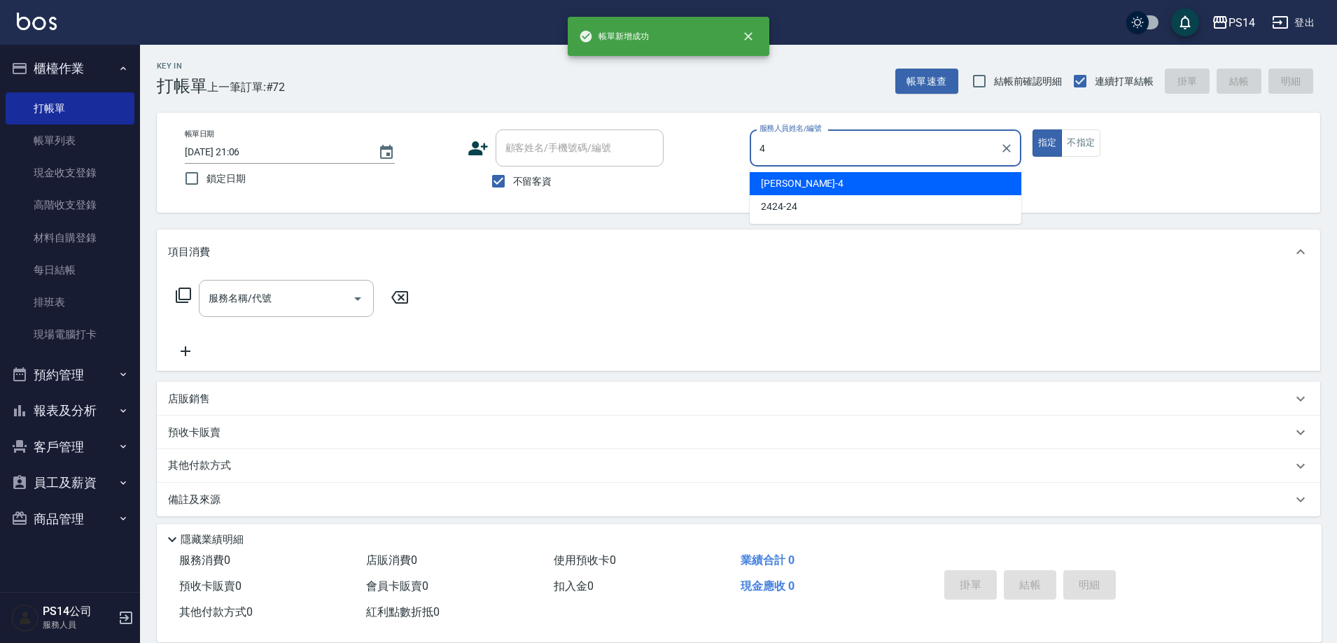
type input "蔡宜蓁-4"
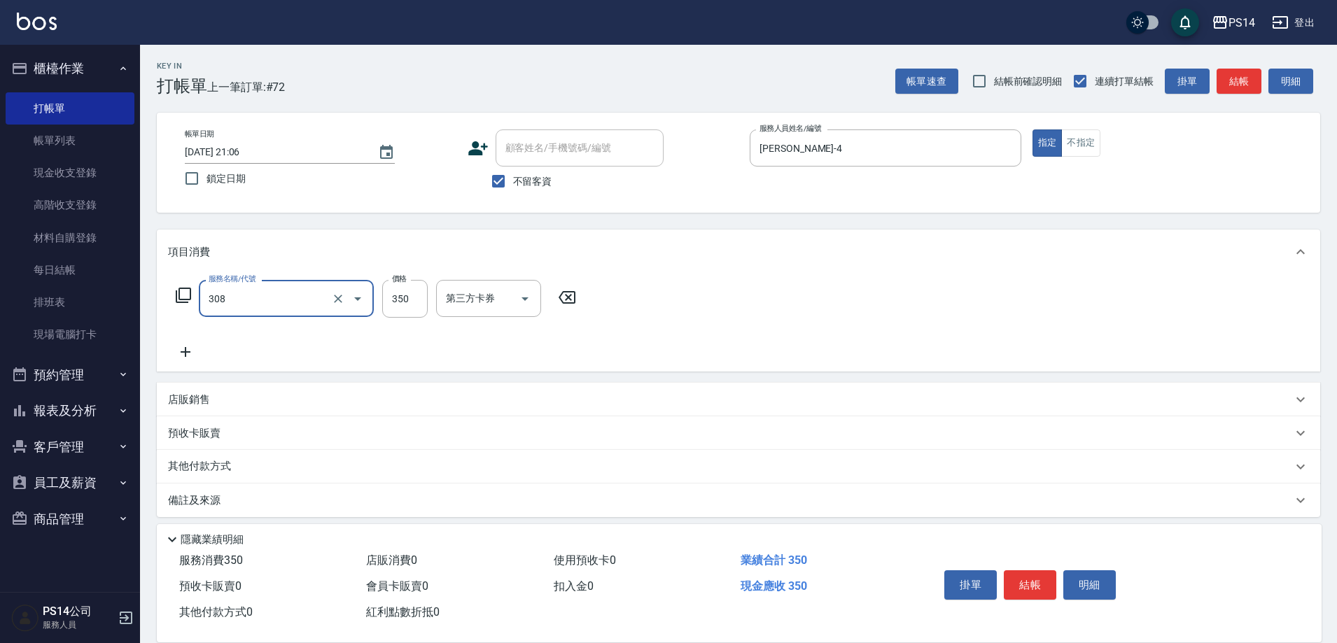
type input "洗+剪(308)"
type input "林川富-11"
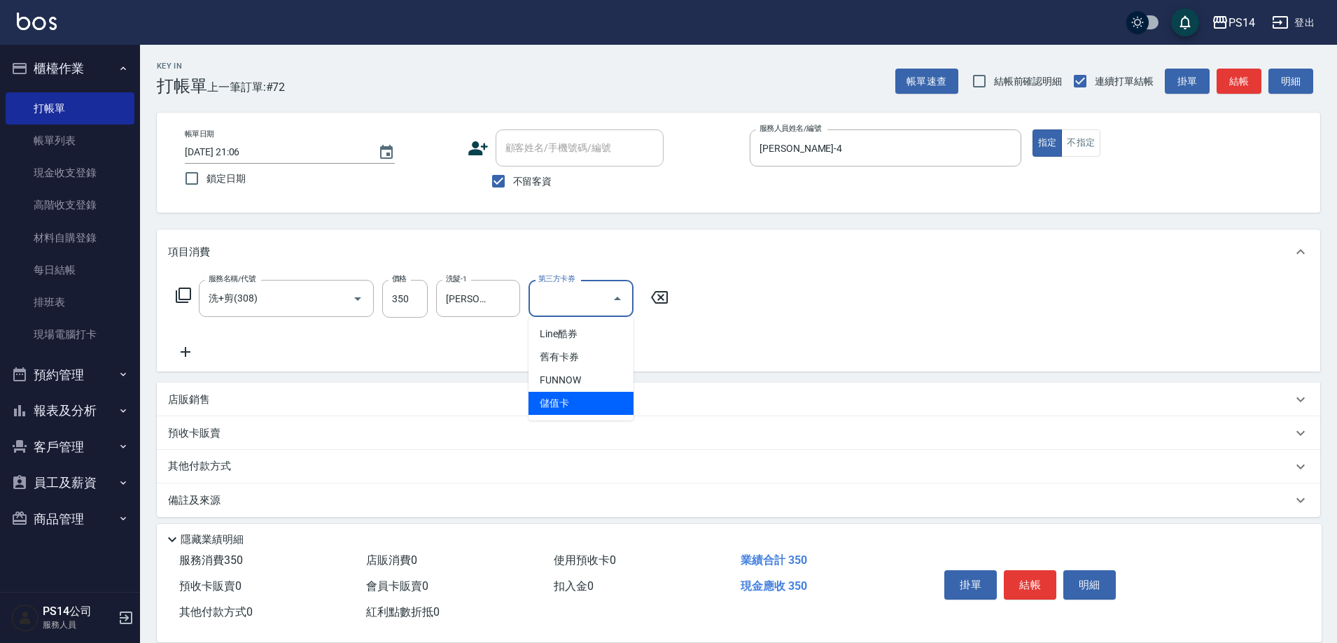
type input "儲值卡"
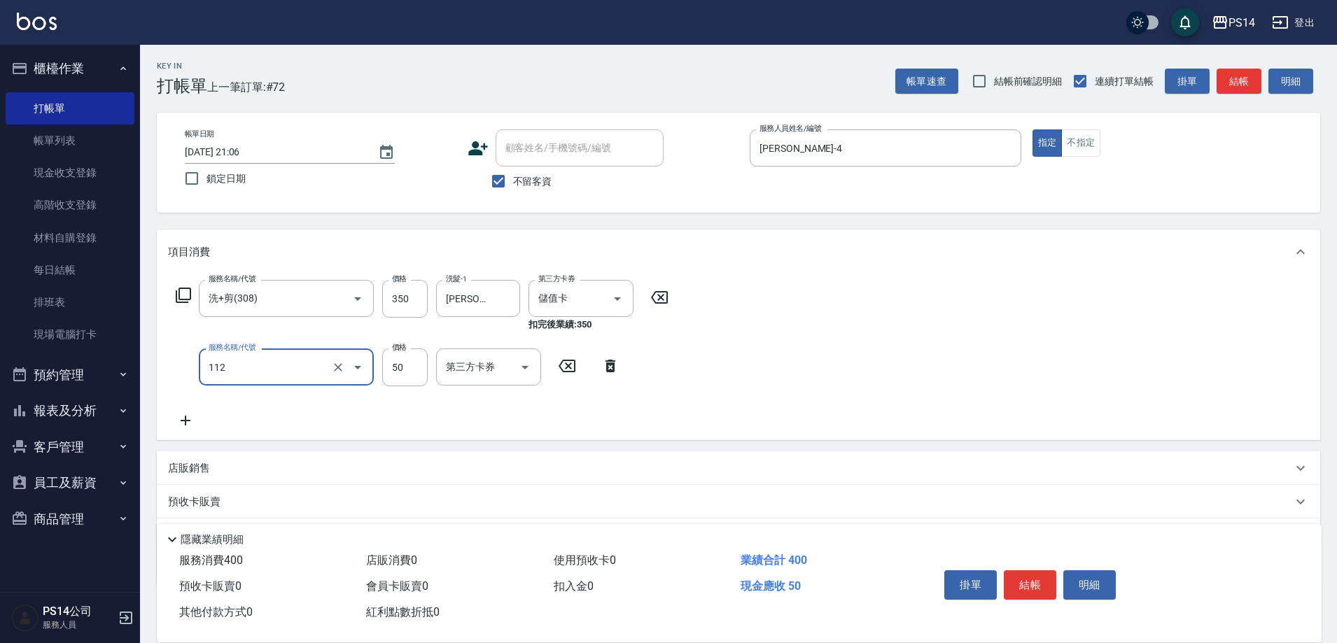
type input "精油50(112)"
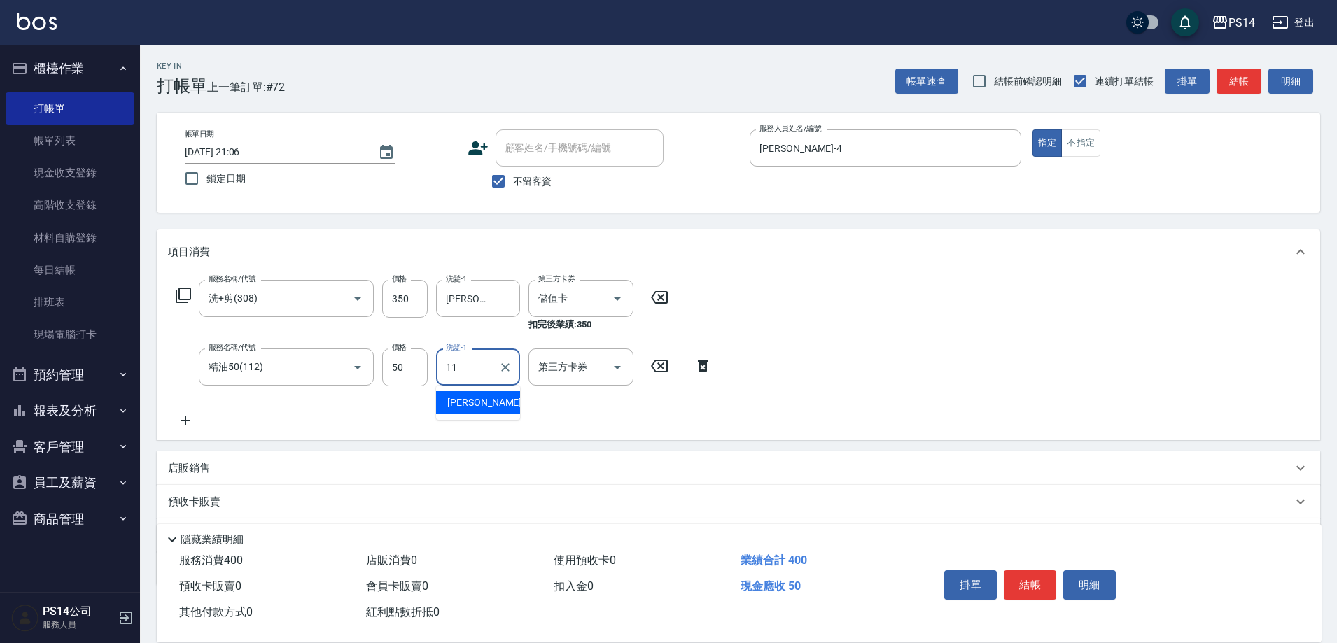
type input "林川富-11"
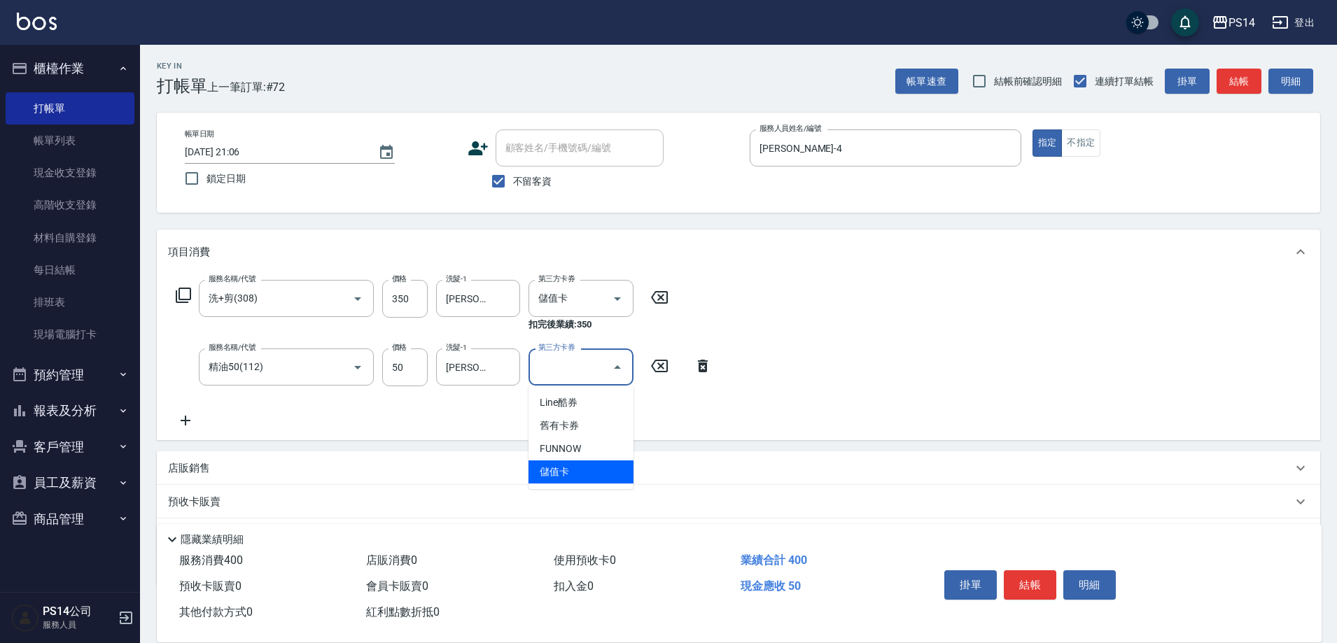
type input "儲值卡"
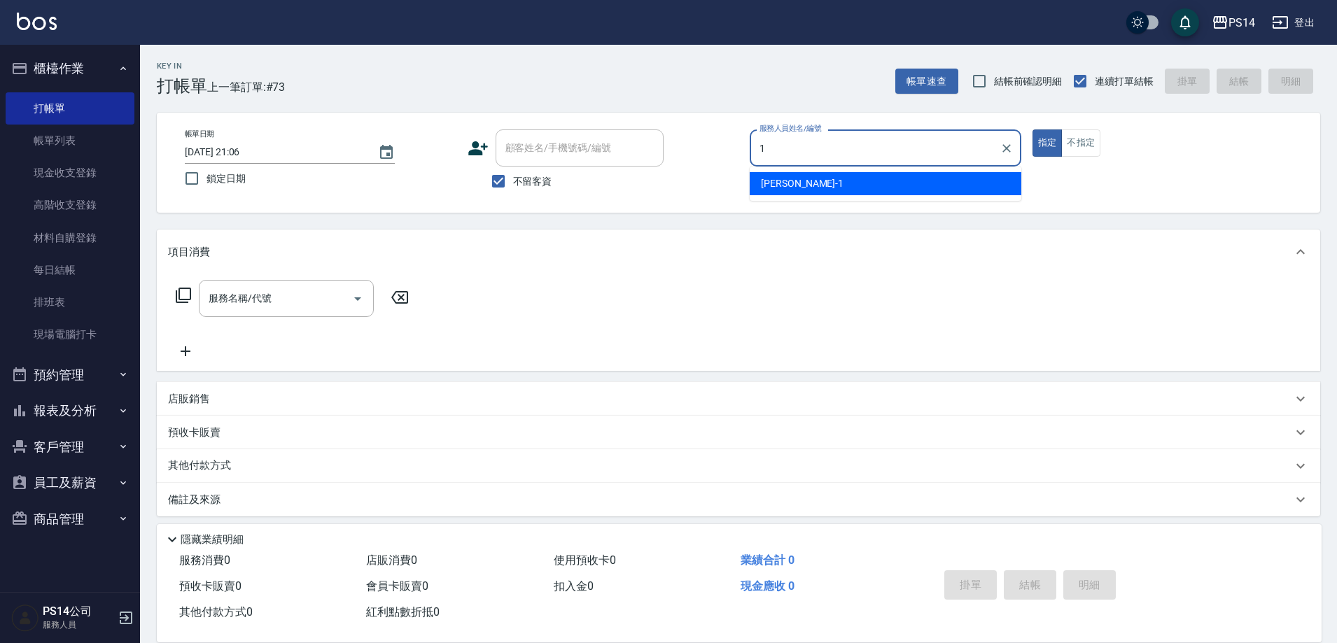
type input "謝松晨-1"
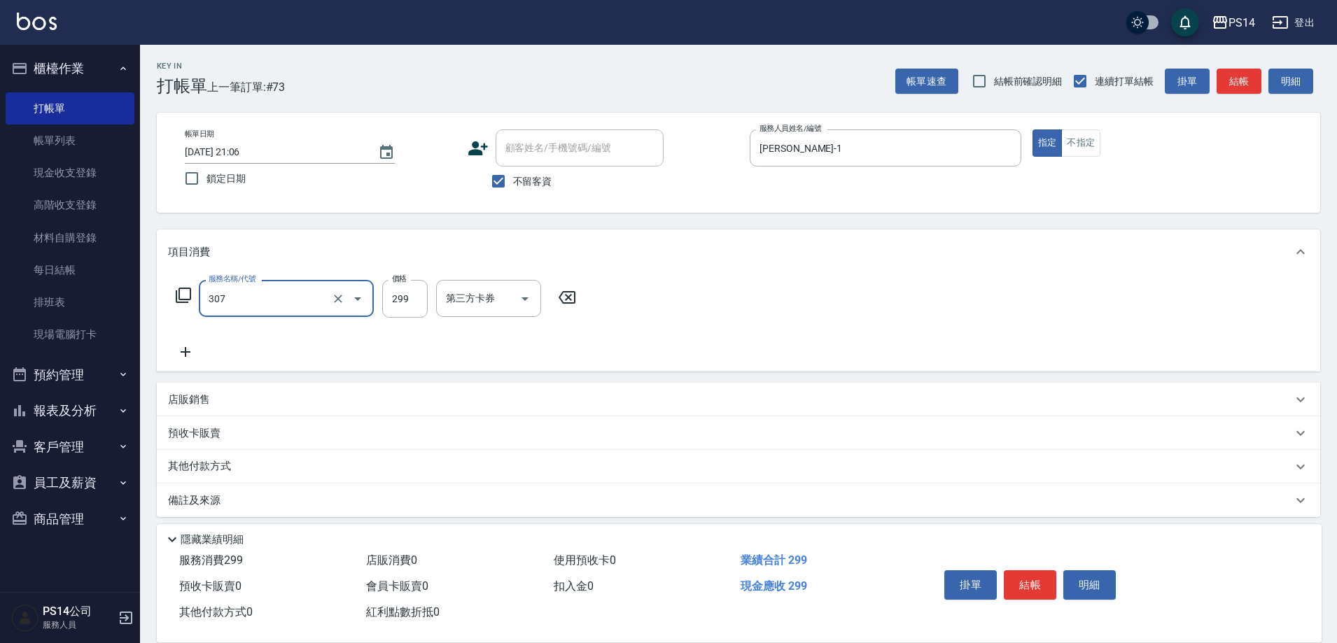
type input "剪髮(307)"
type input "2"
type input "陳昱蓁-18"
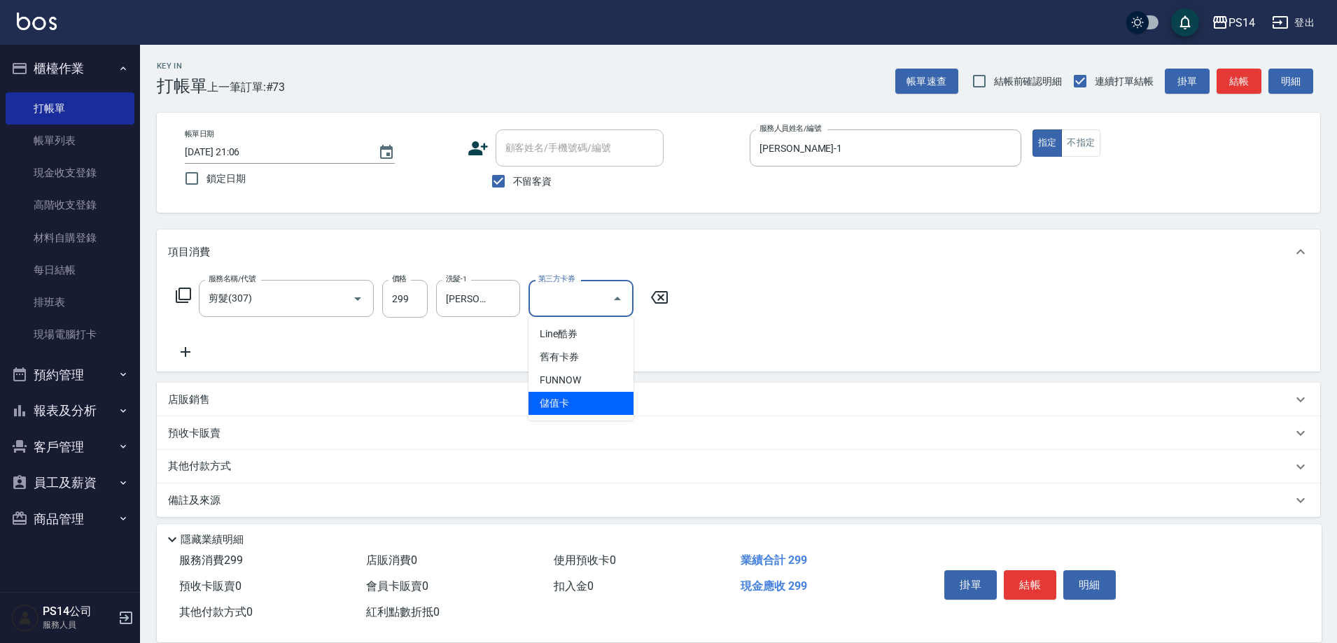
type input "儲值卡"
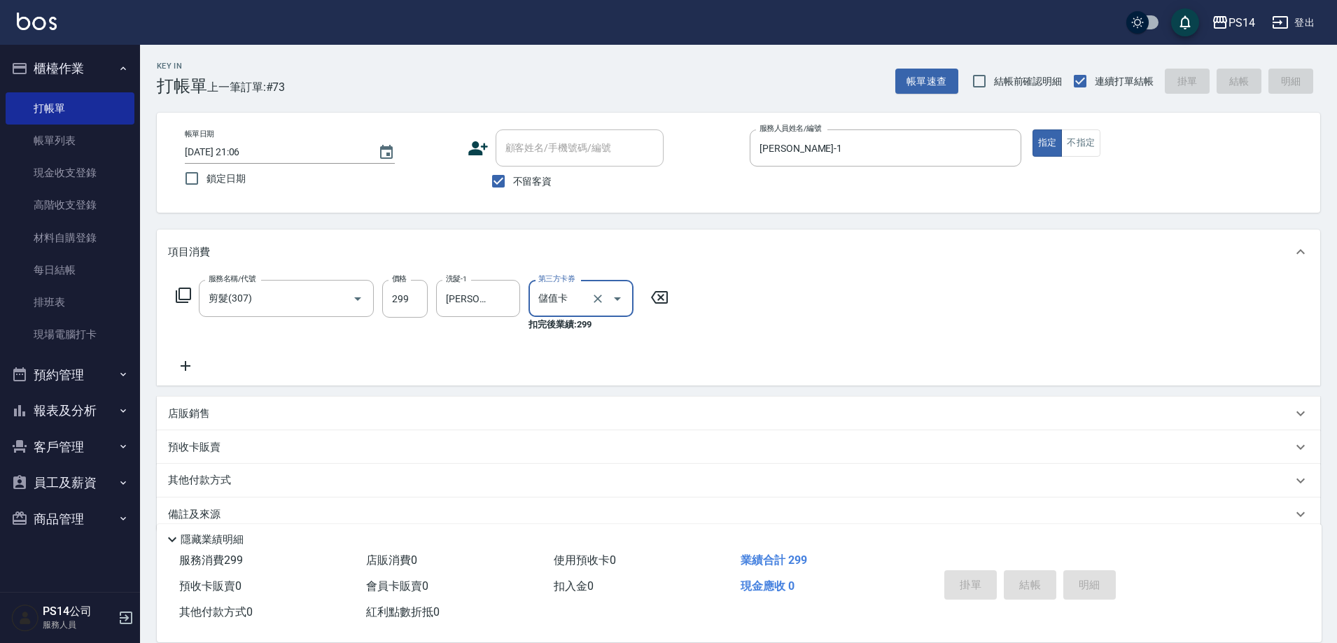
type input "2025/08/15 21:07"
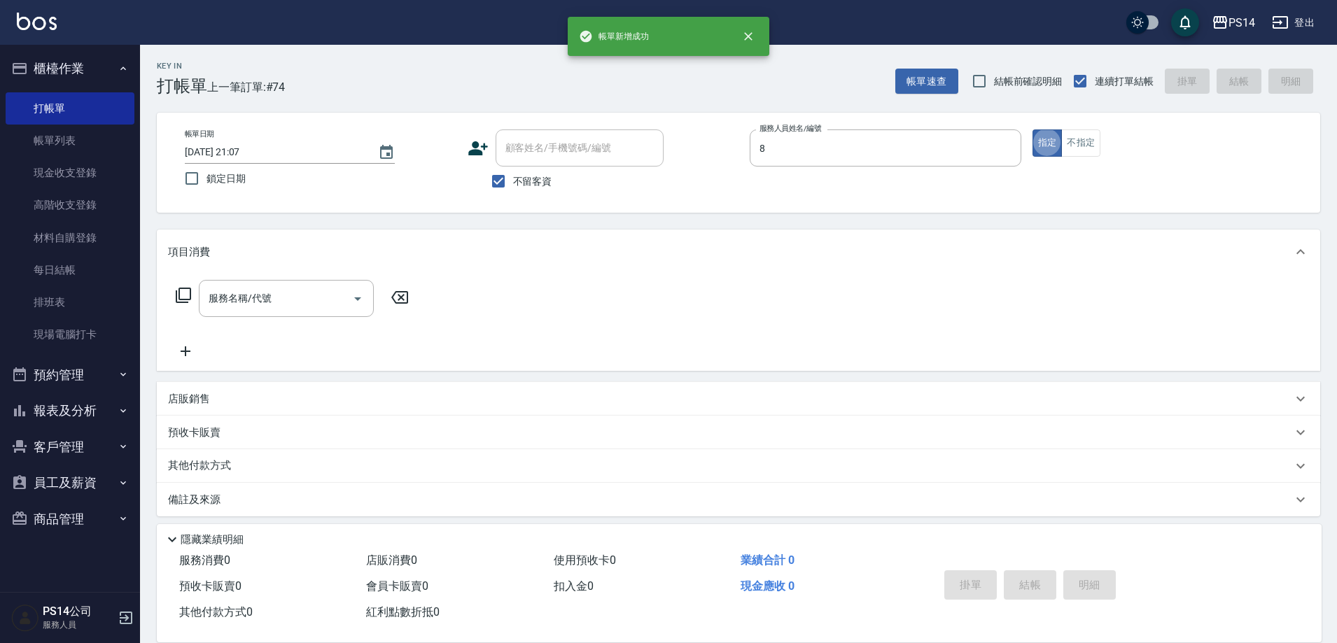
type input "徐于雯-8"
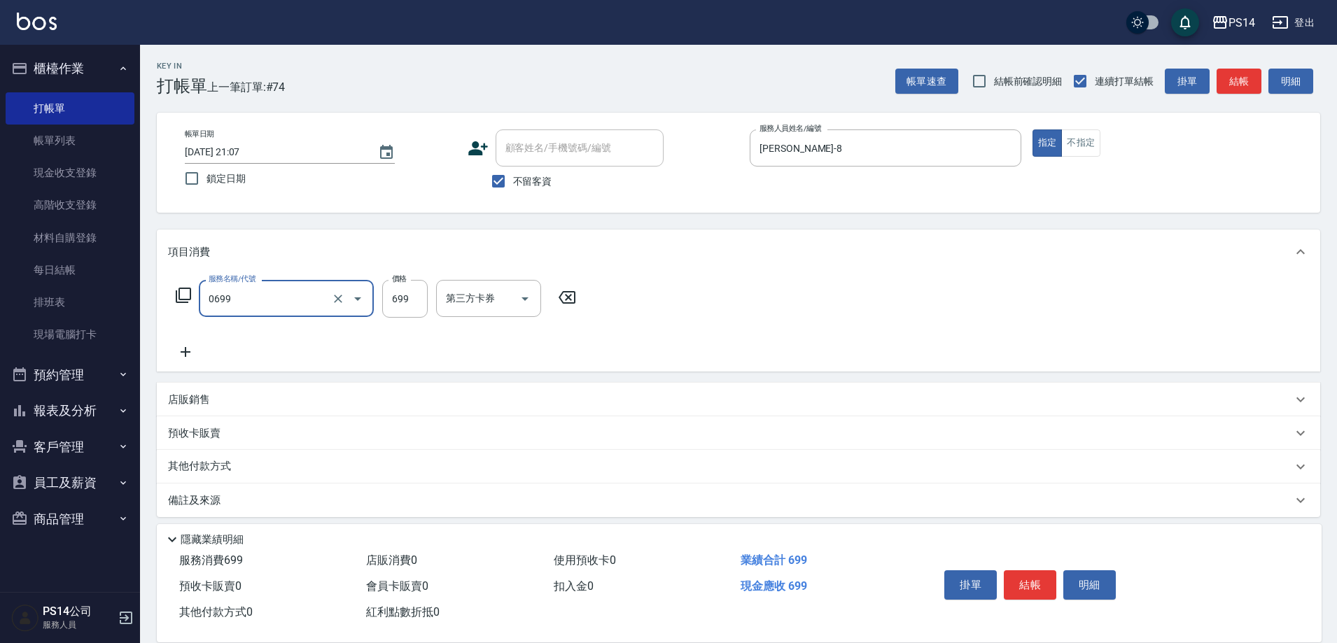
type input "精油SPA(0699)"
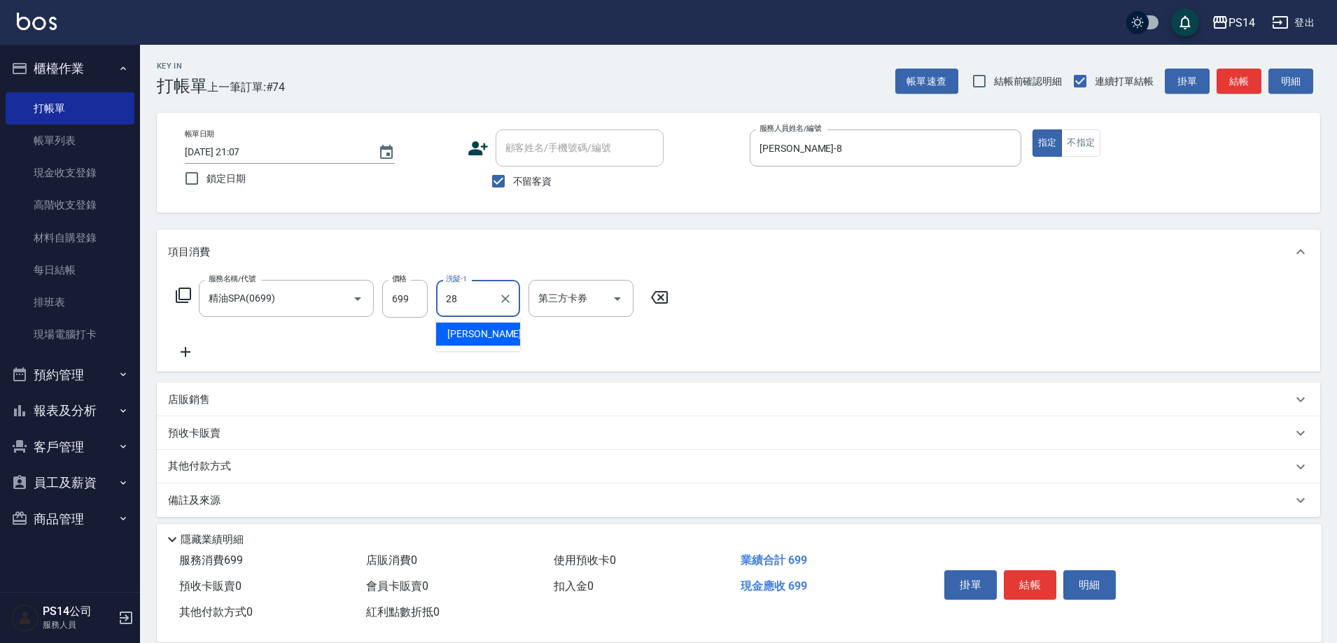
type input "謝欣紜-28"
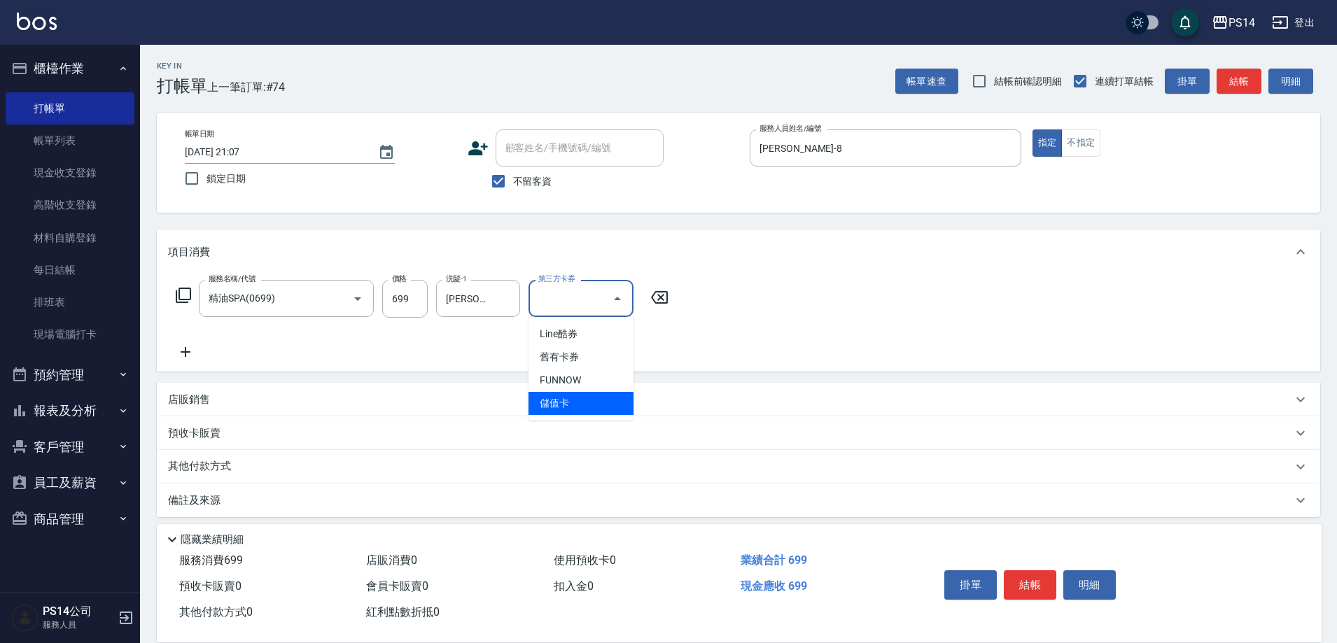
type input "儲值卡"
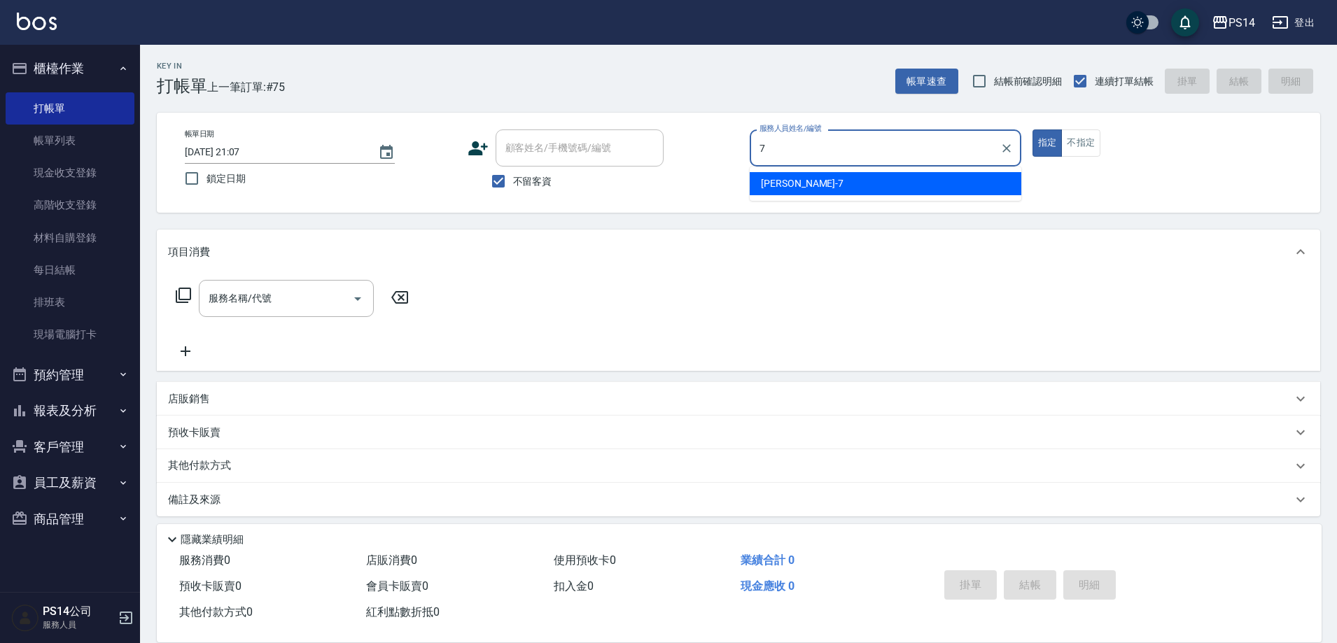
type input "許寶財-7"
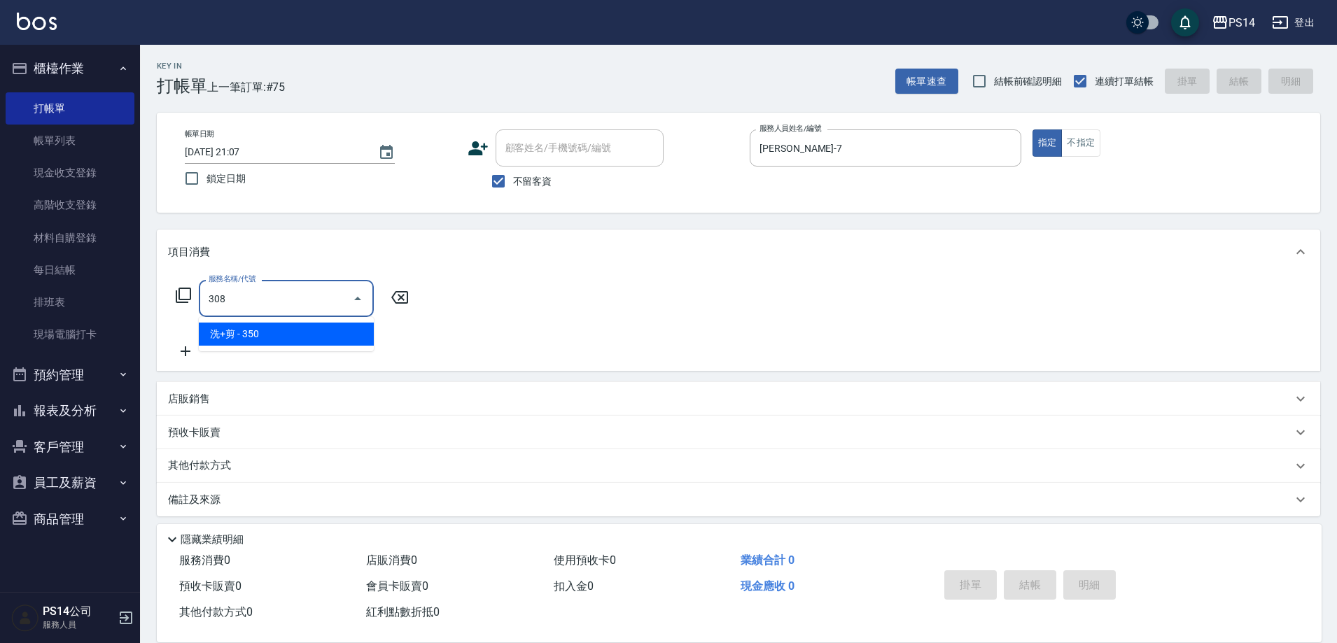
type input "洗+剪(308)"
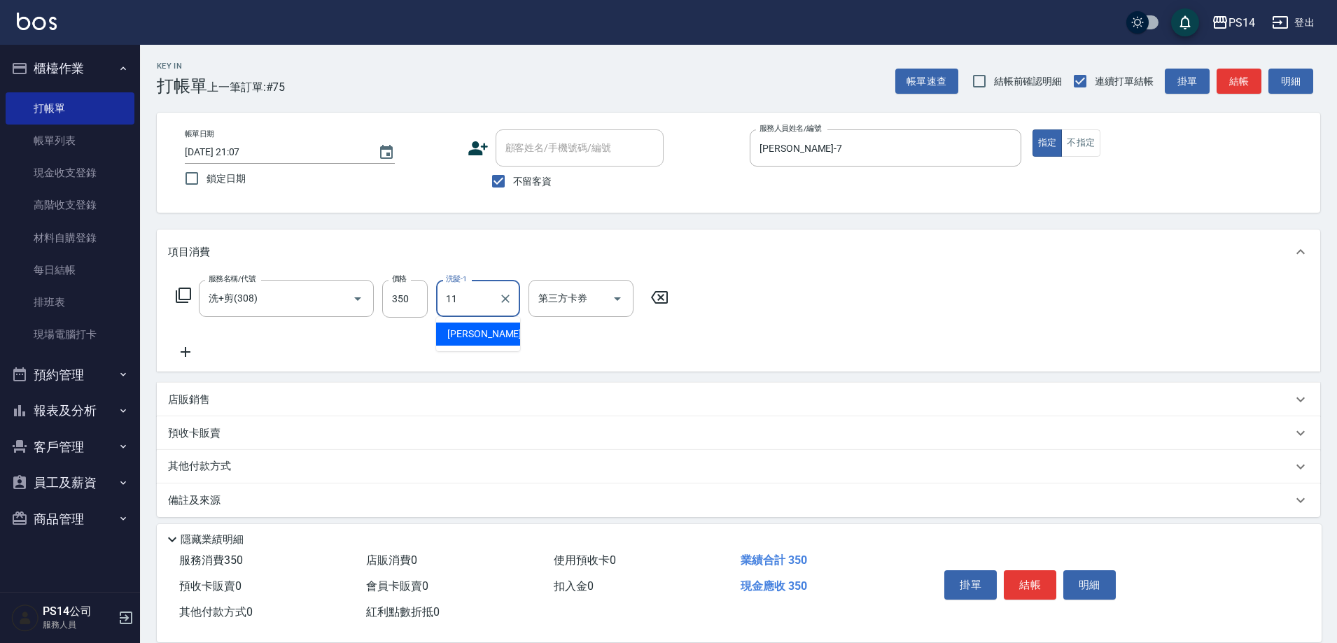
type input "林川富-11"
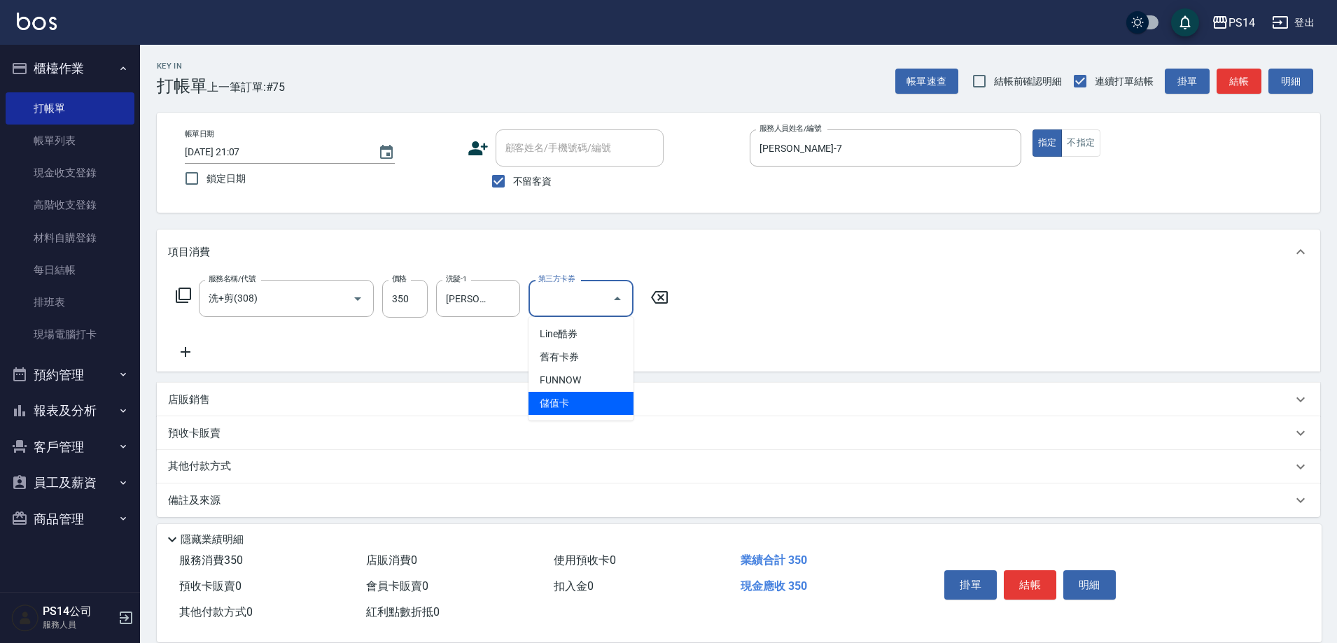
type input "儲值卡"
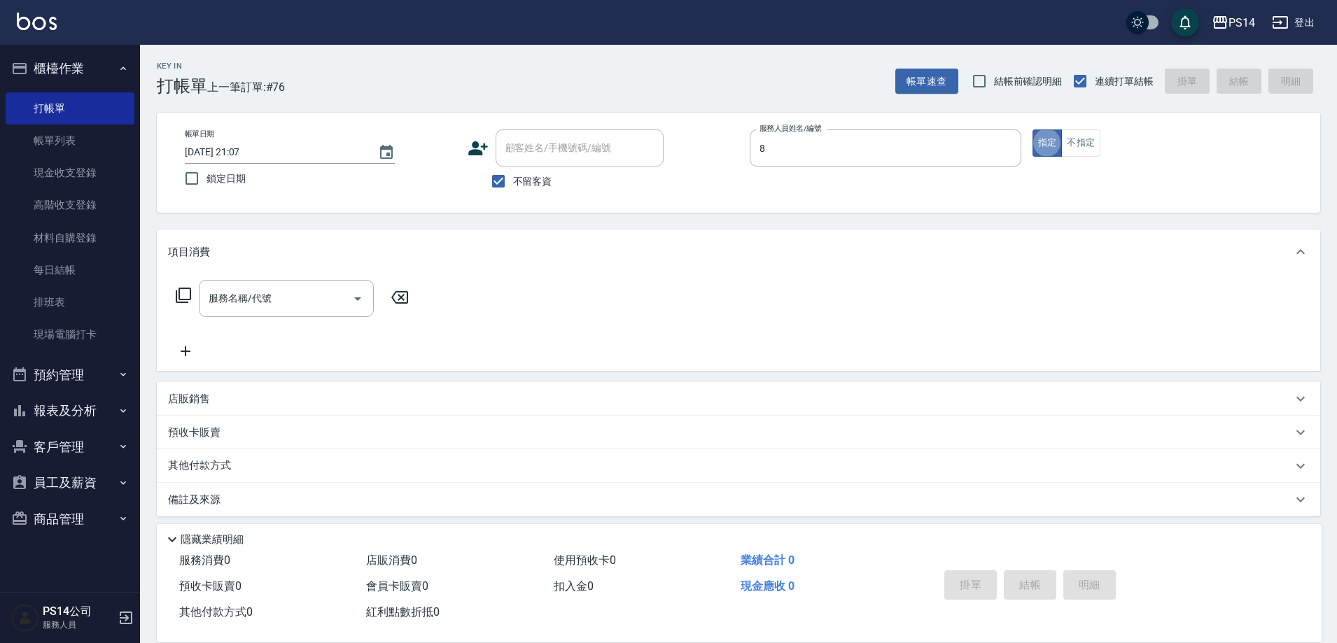
type input "徐于雯-8"
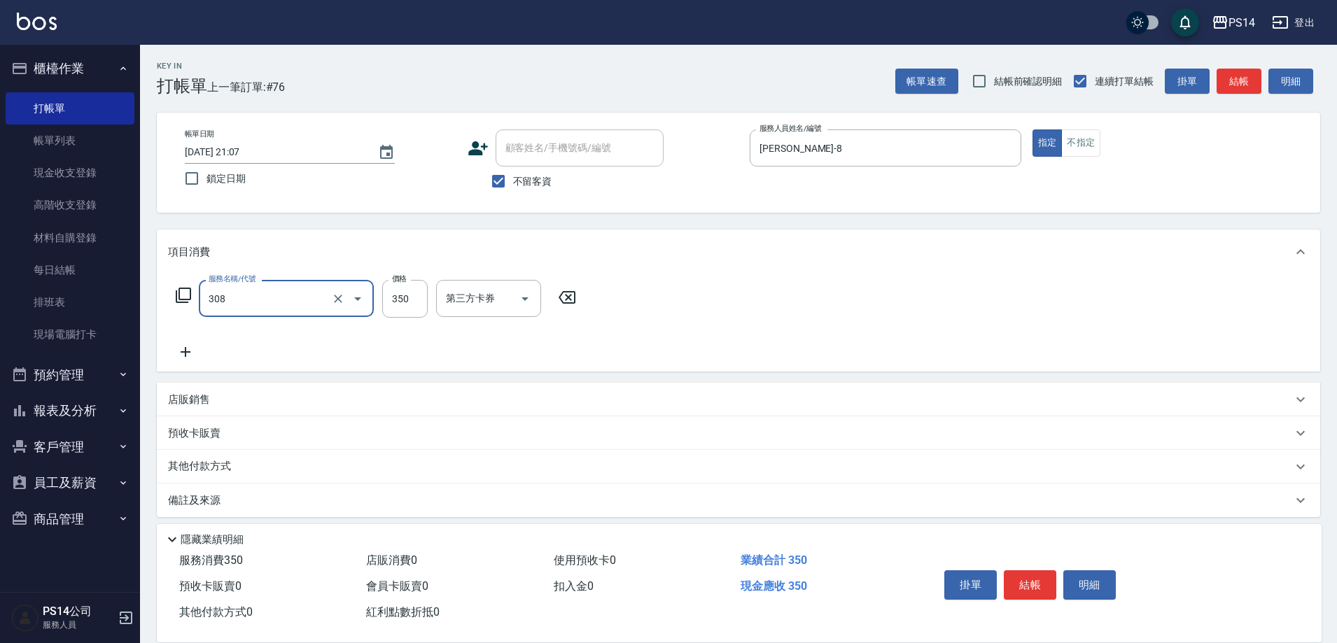
type input "洗+剪(308)"
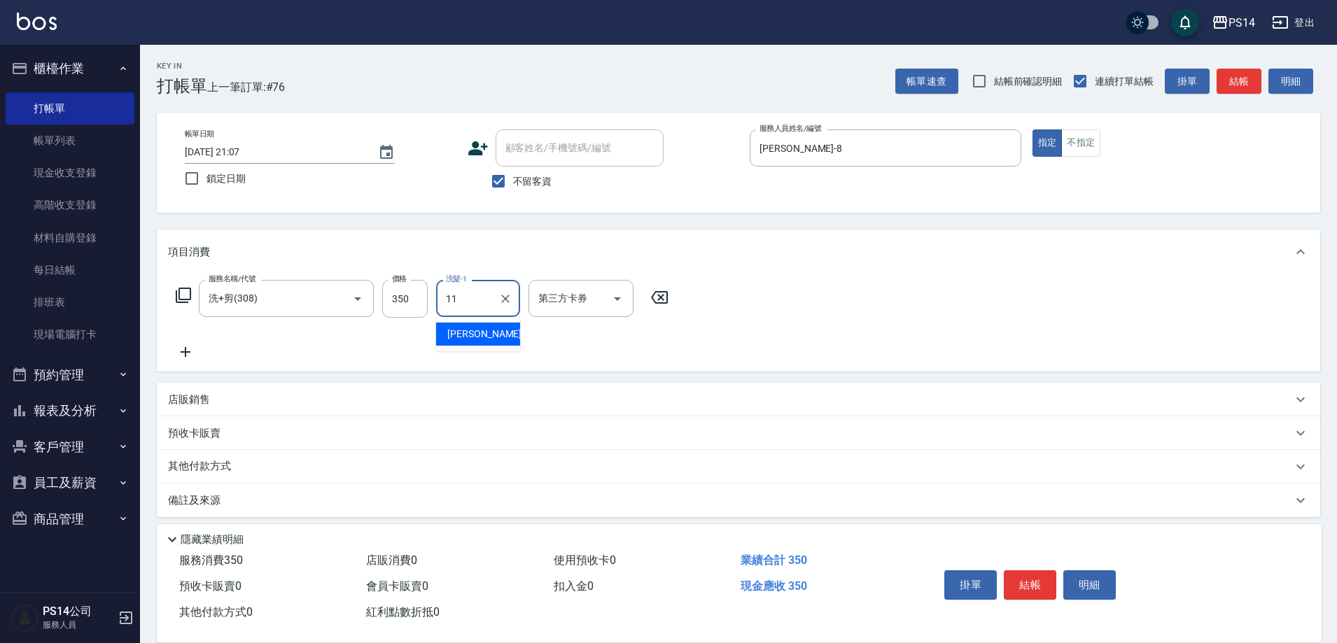
type input "林川富-11"
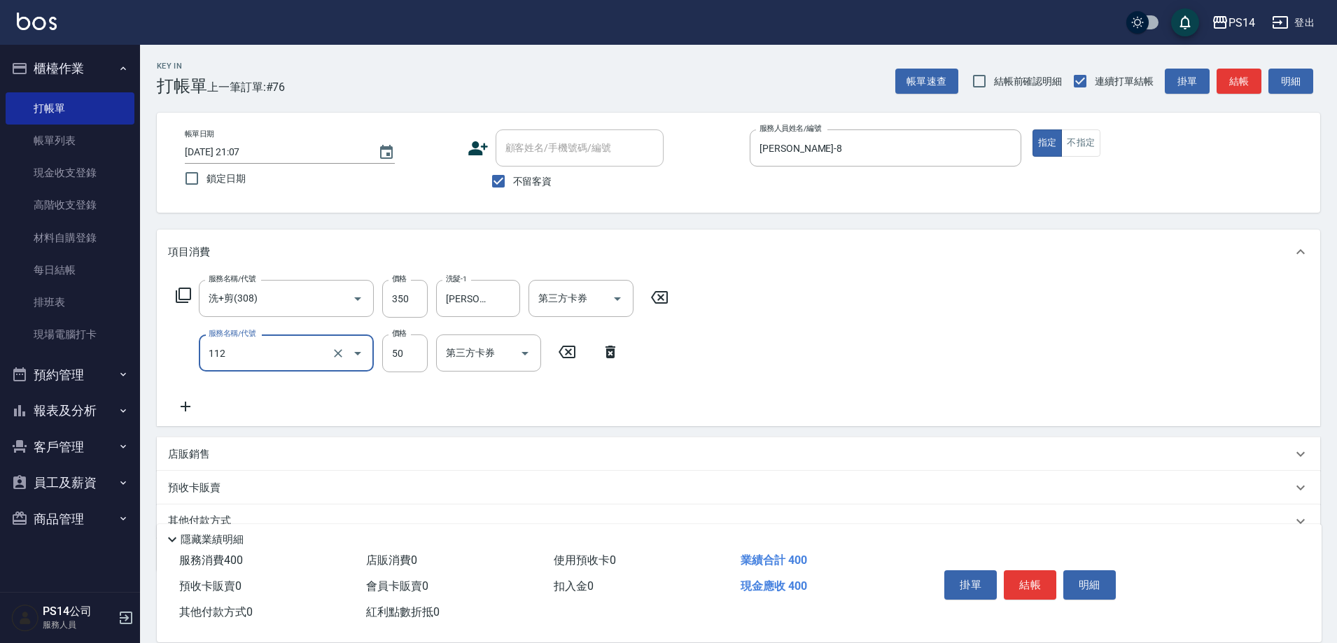
type input "精油50(112)"
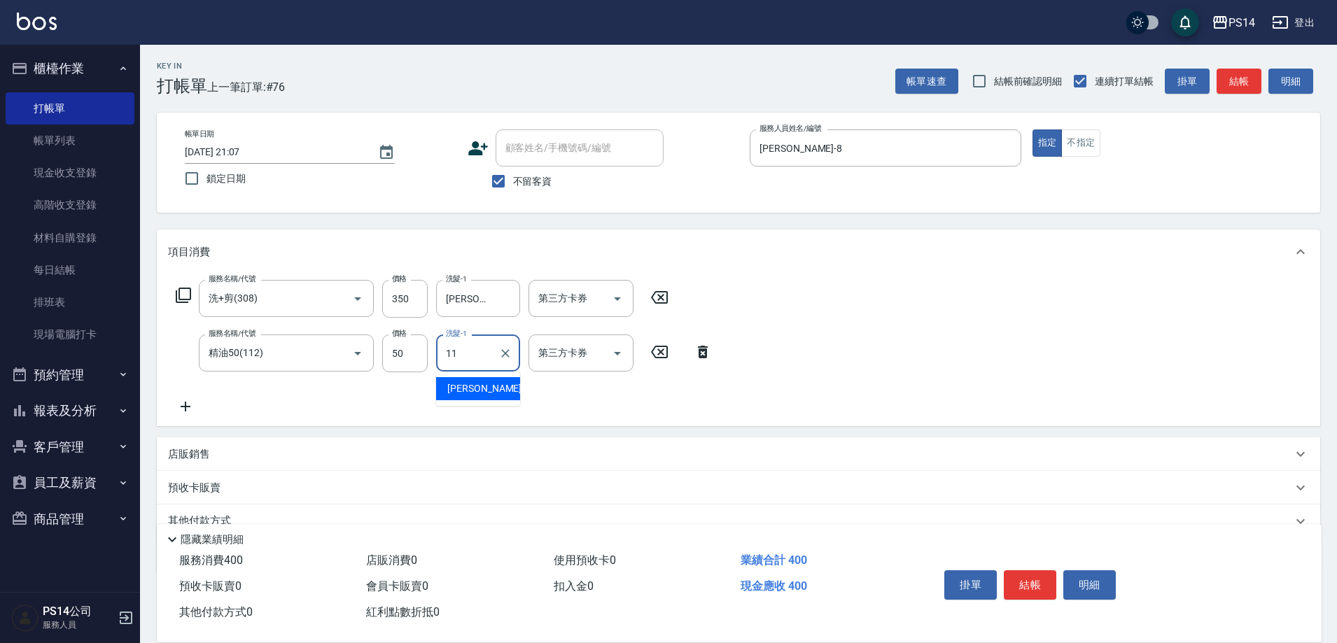
type input "林川富-11"
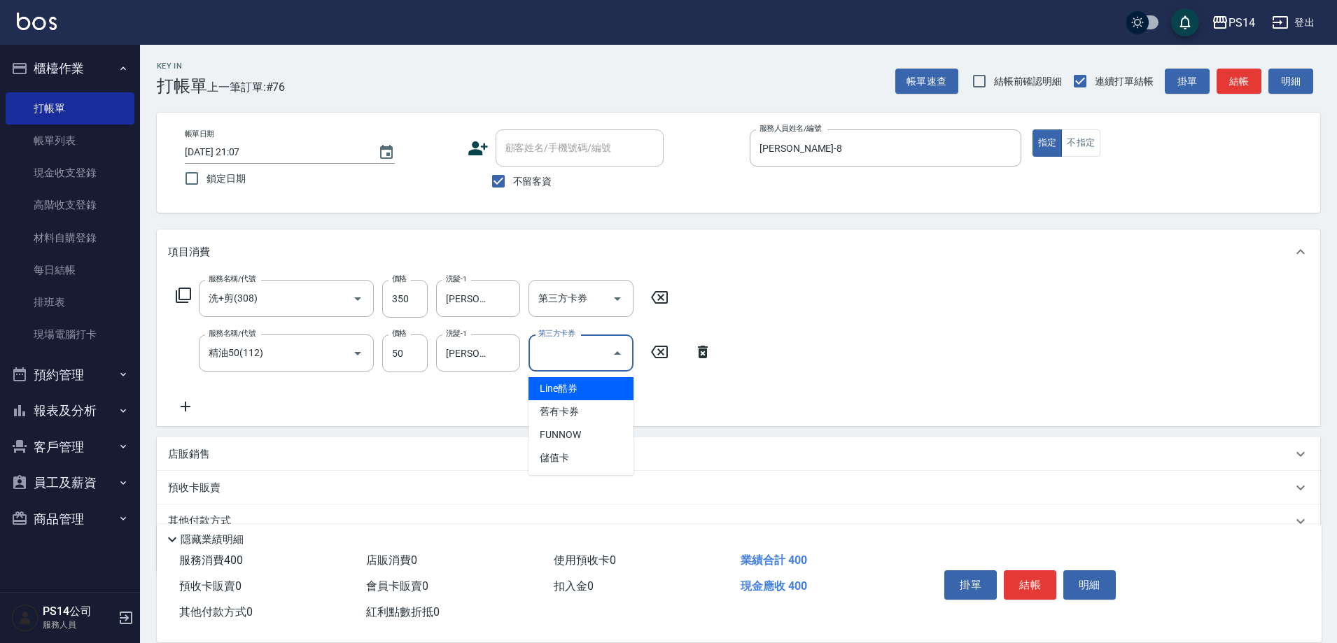
type input "儲值卡"
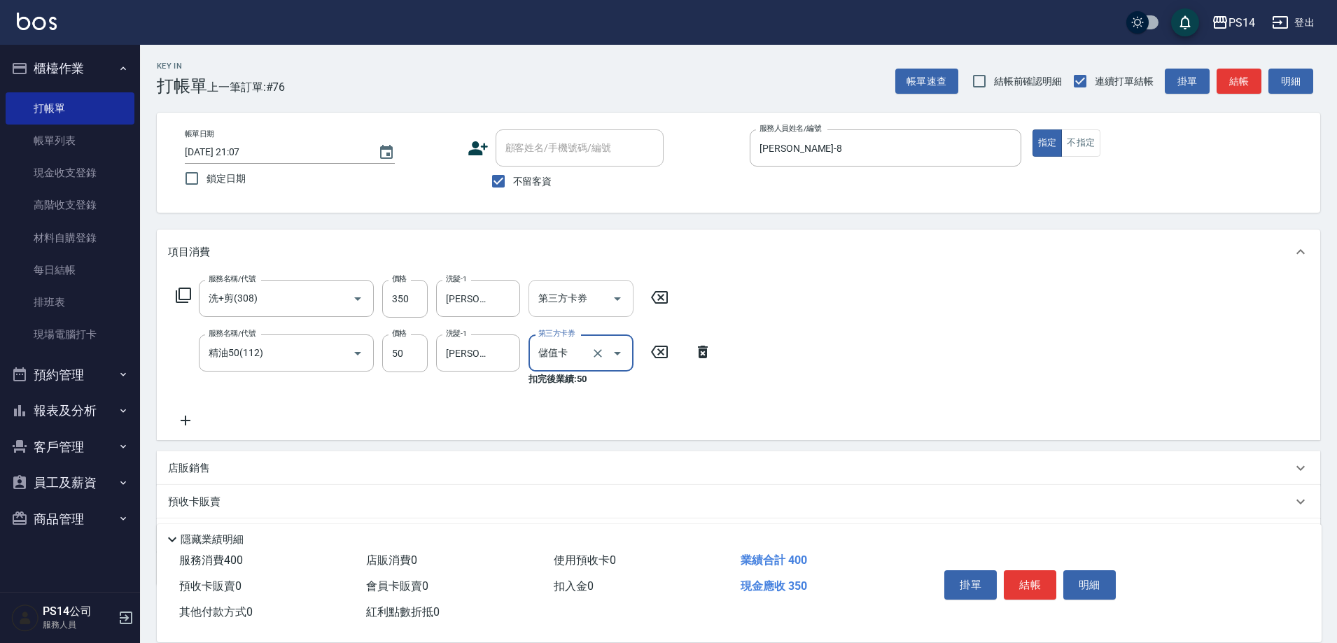
click at [614, 300] on icon "Open" at bounding box center [617, 298] width 17 height 17
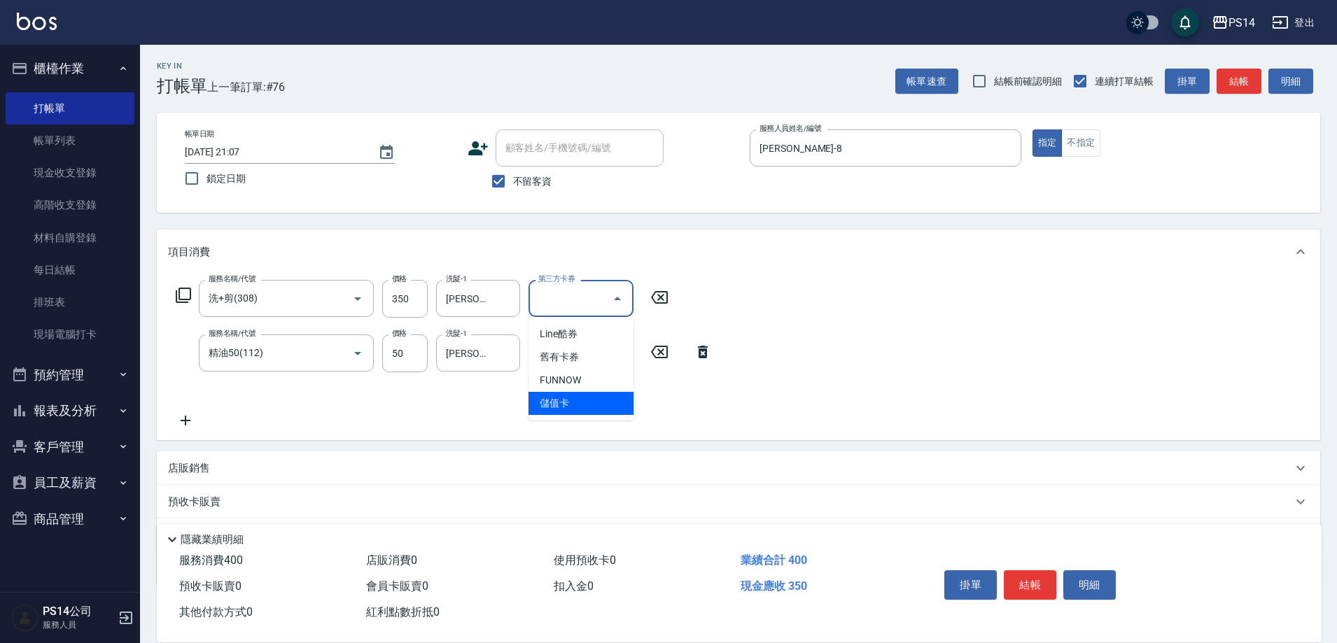
drag, startPoint x: 593, startPoint y: 399, endPoint x: 680, endPoint y: 394, distance: 86.9
click at [592, 399] on span "儲值卡" at bounding box center [580, 403] width 105 height 23
type input "儲值卡"
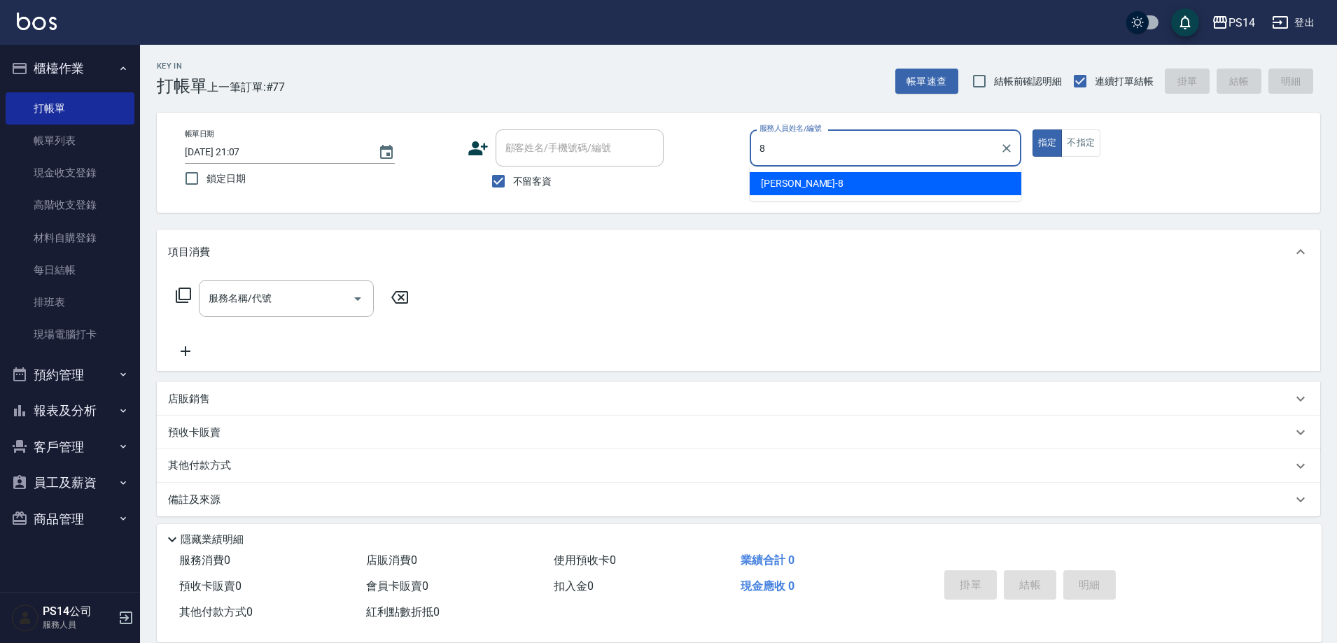
type input "徐于雯-8"
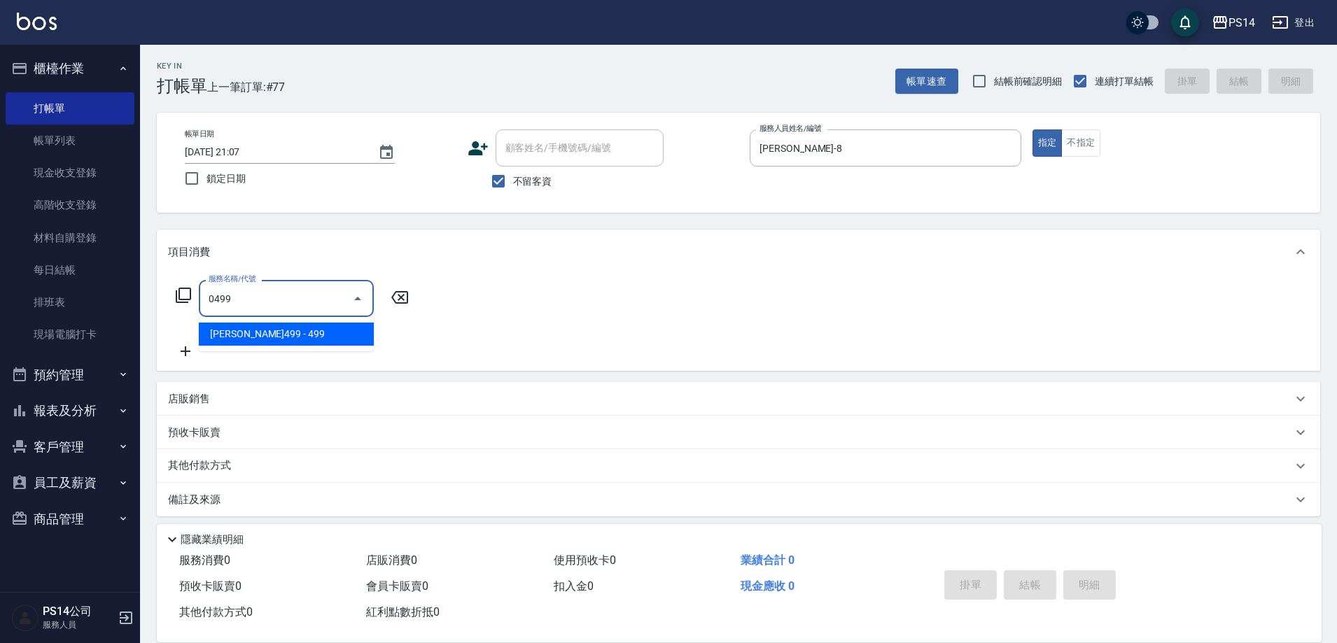
type input "伊黛莉499(0499)"
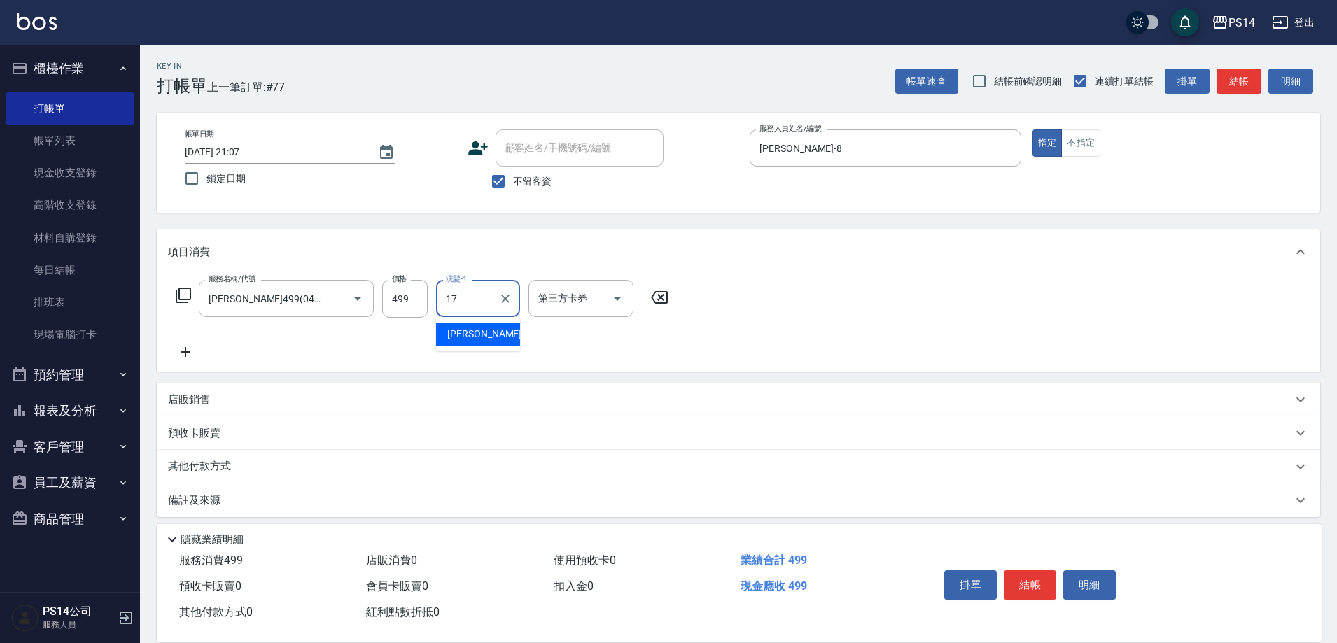
type input "陳羿淇-17"
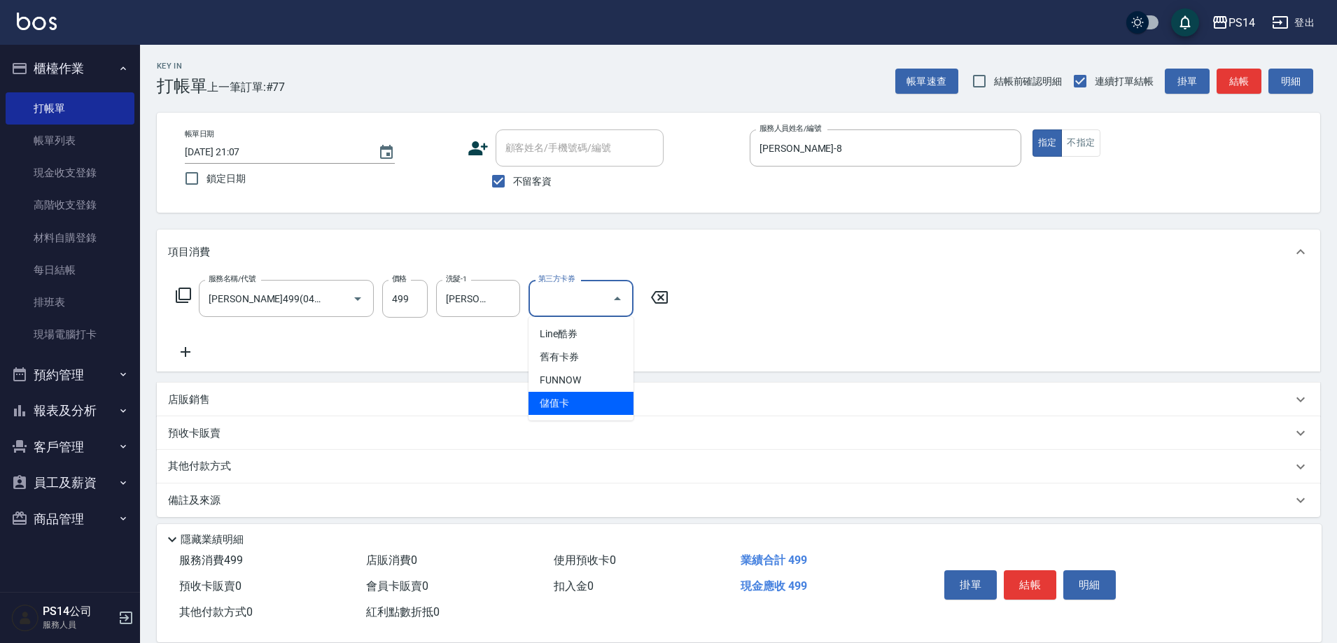
type input "儲值卡"
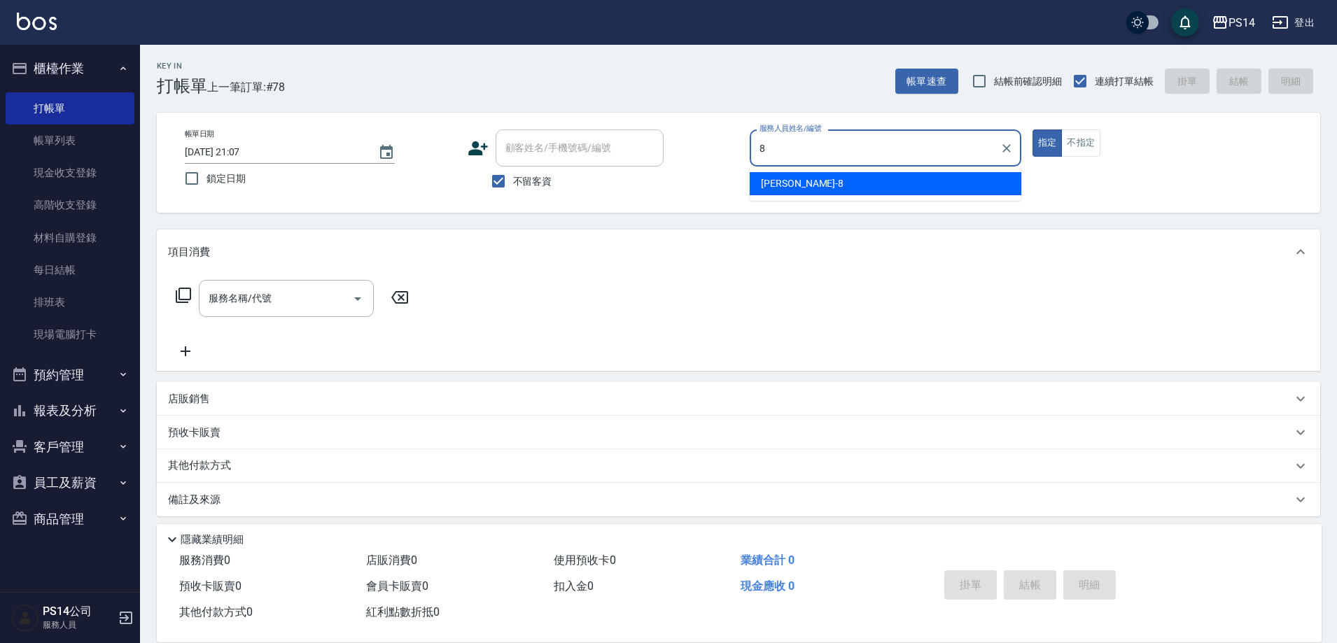
type input "徐于雯-8"
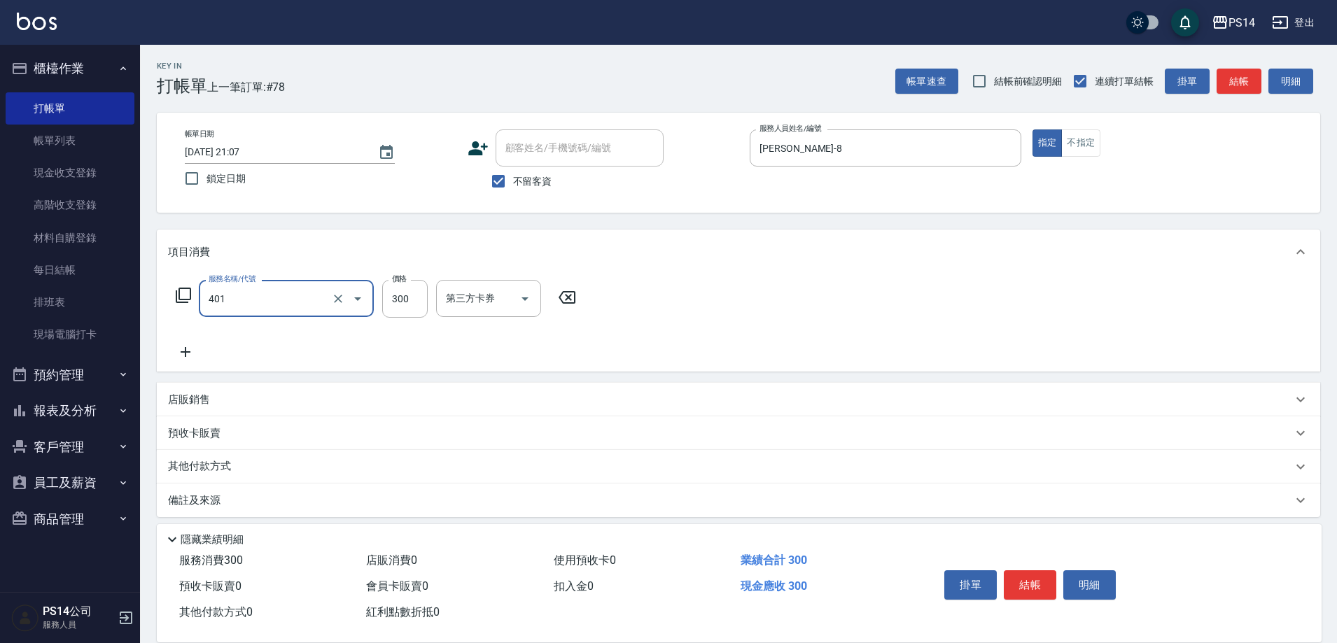
type input "300護(401)"
type input "顏誼婷-26"
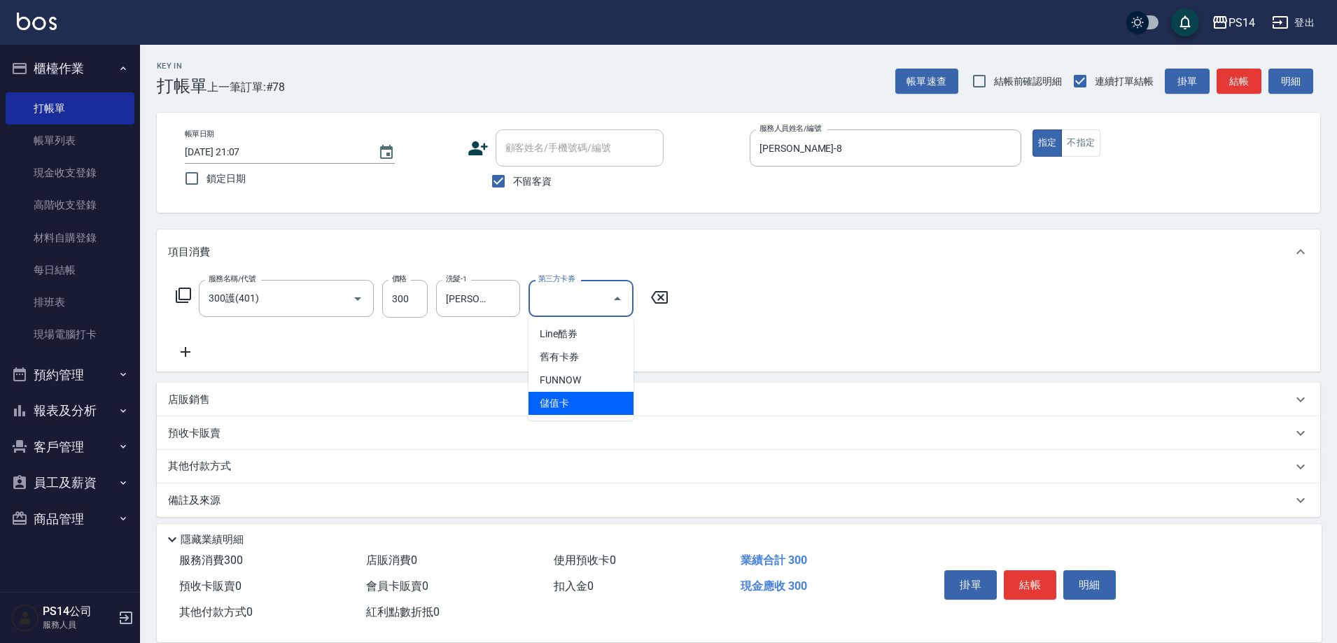
type input "儲值卡"
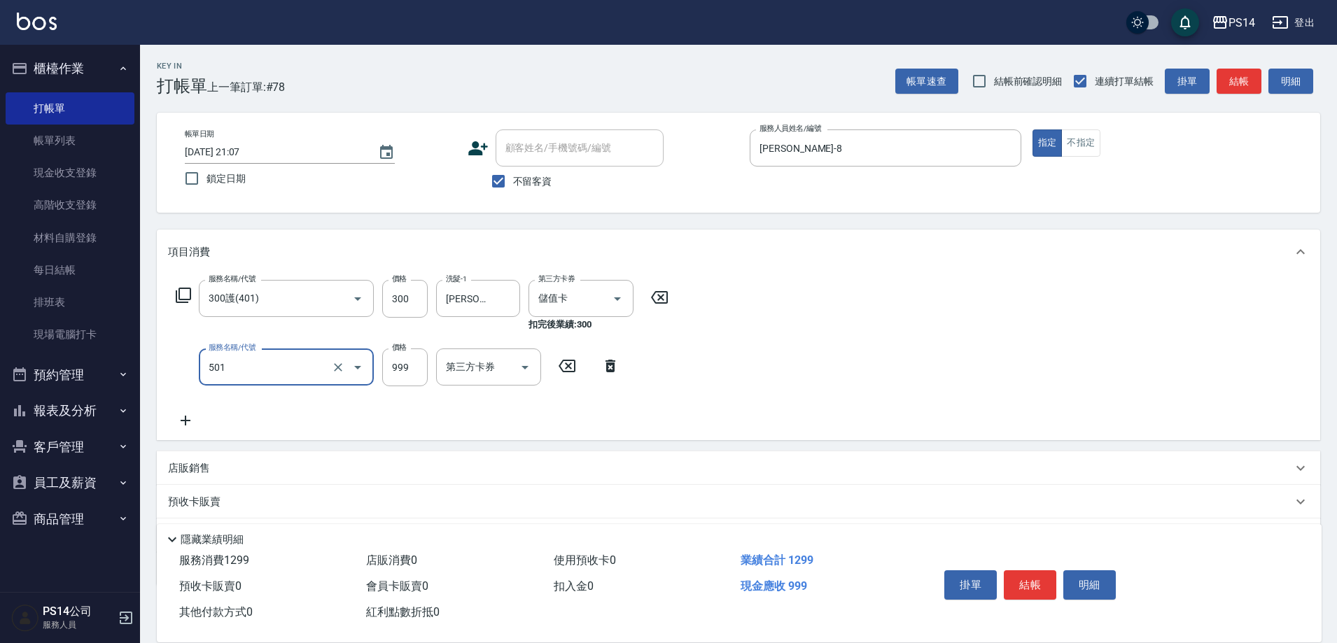
type input "染髮(501)"
type input "1300"
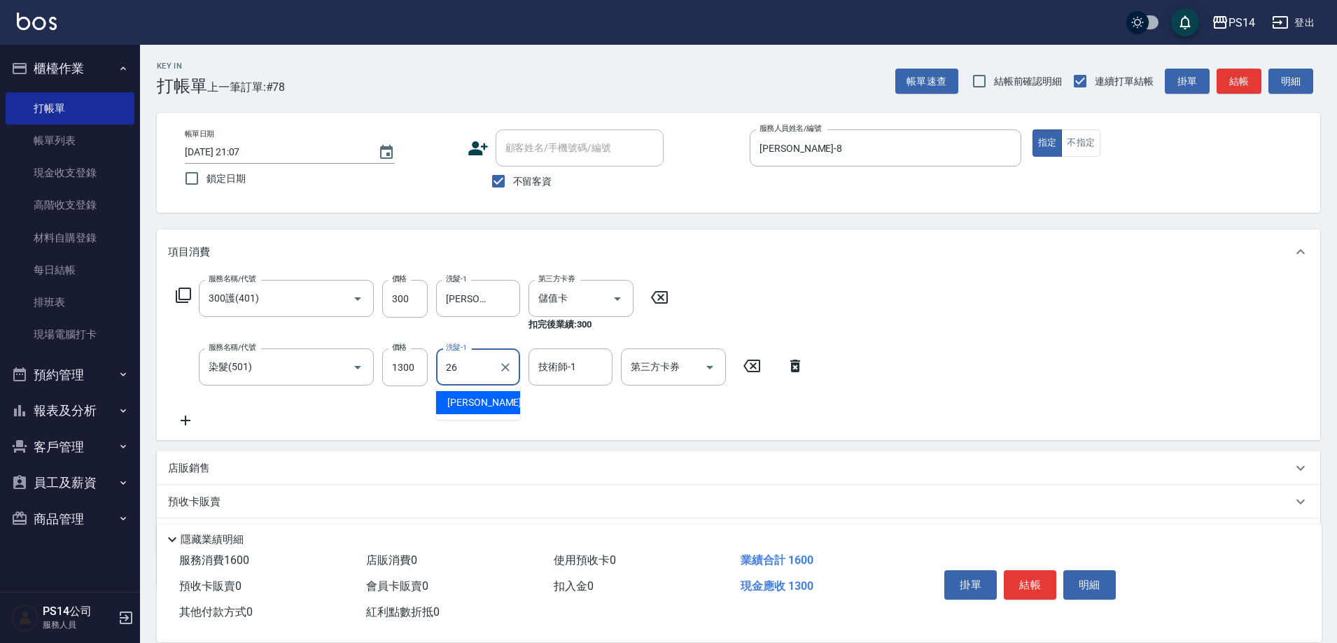
type input "顏誼婷-26"
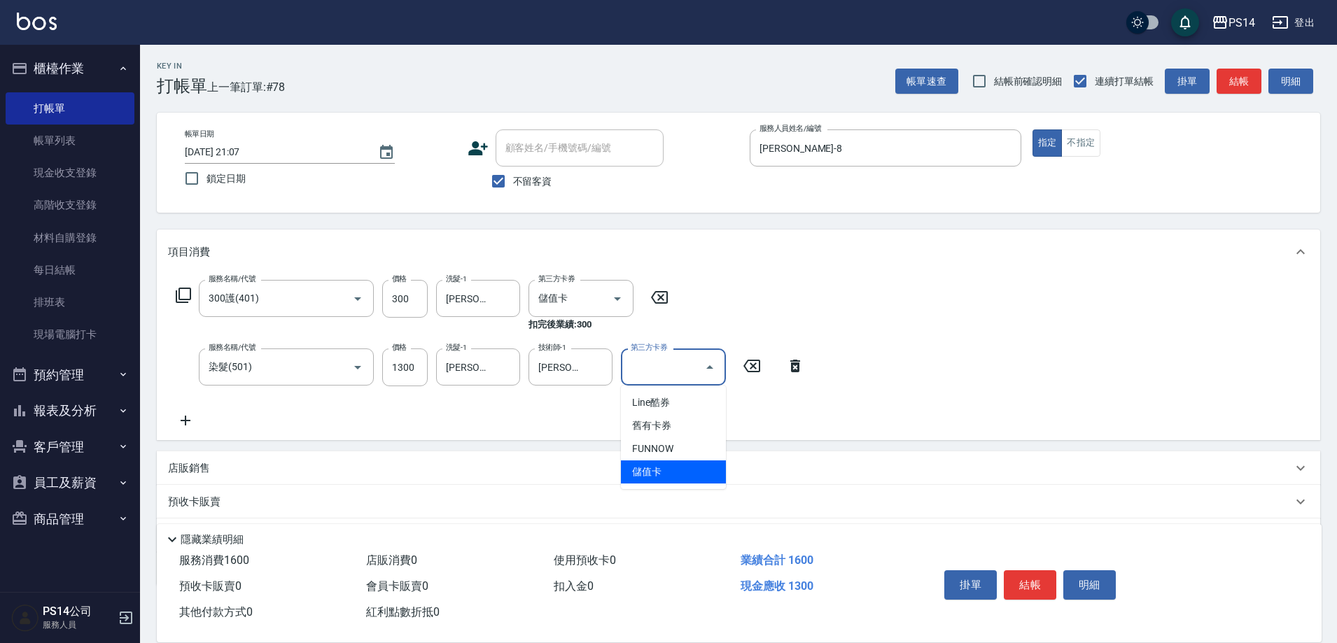
type input "儲值卡"
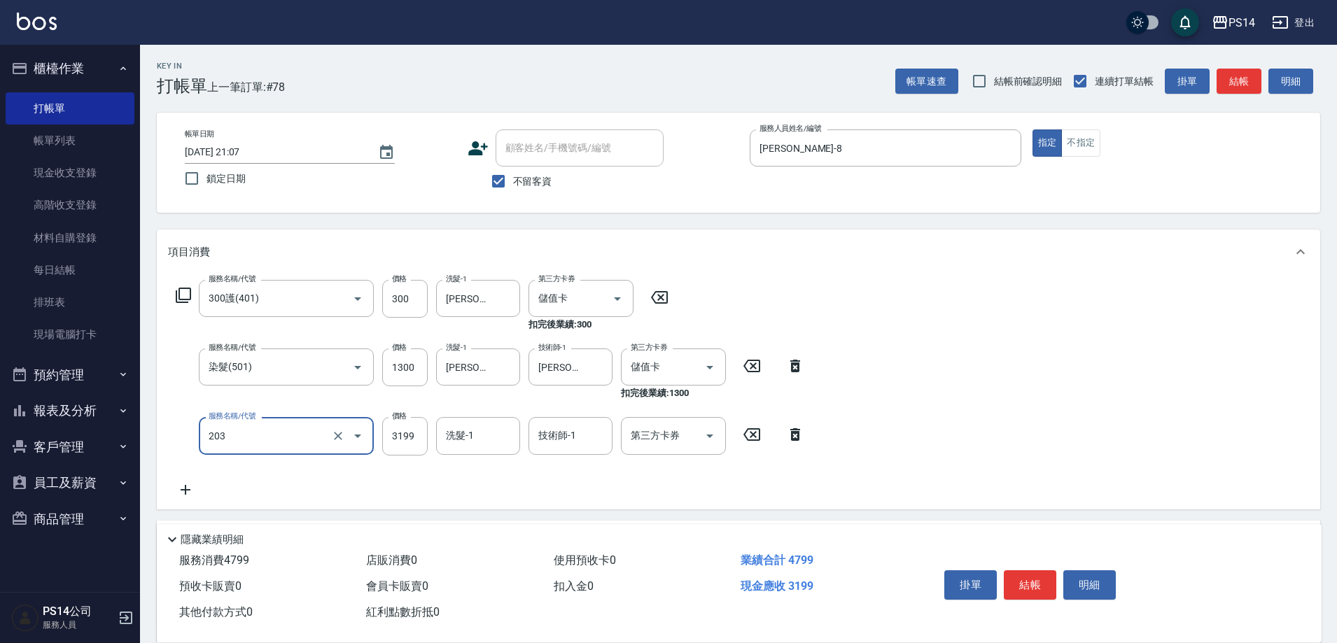
type input "OVC燙髮(203)"
type input "2899"
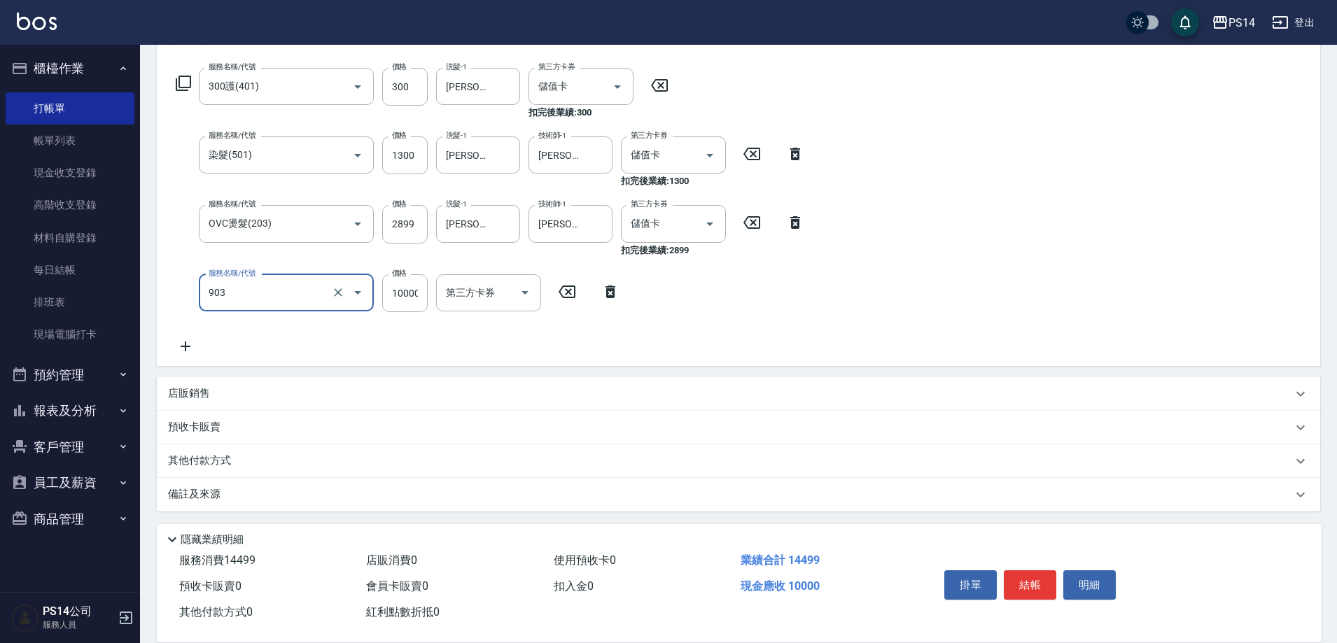
scroll to position [215, 0]
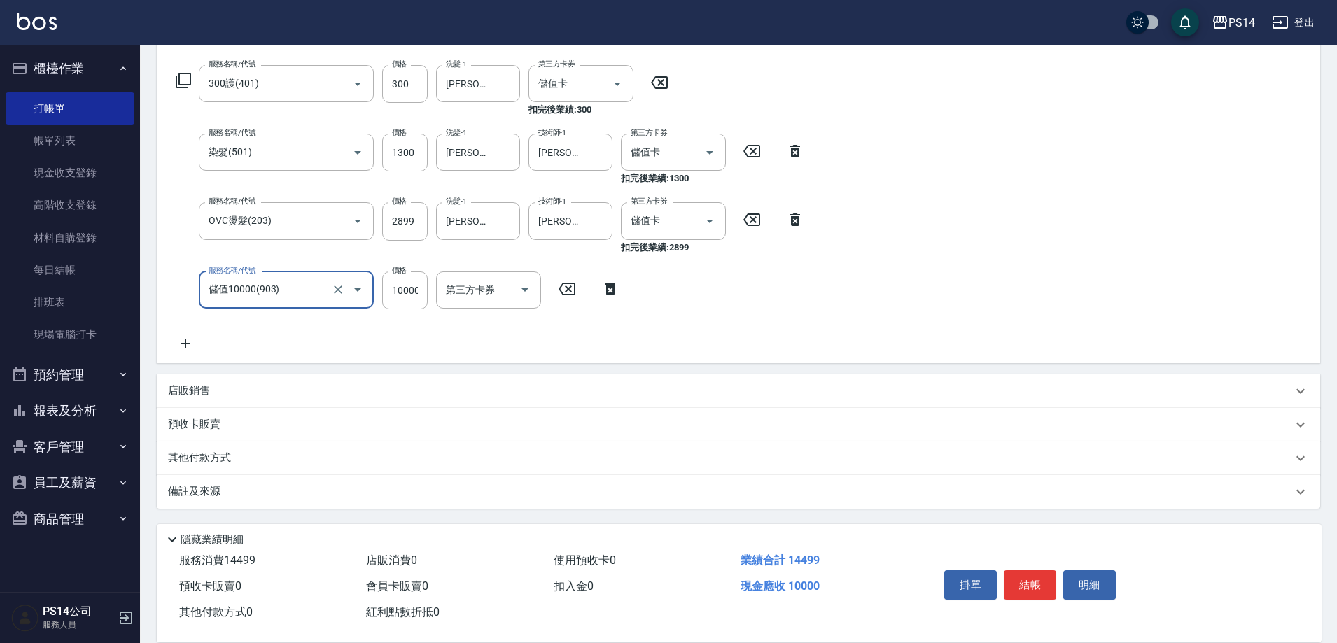
drag, startPoint x: 202, startPoint y: 386, endPoint x: 328, endPoint y: 361, distance: 129.0
click at [206, 384] on p "店販銷售" at bounding box center [189, 391] width 42 height 15
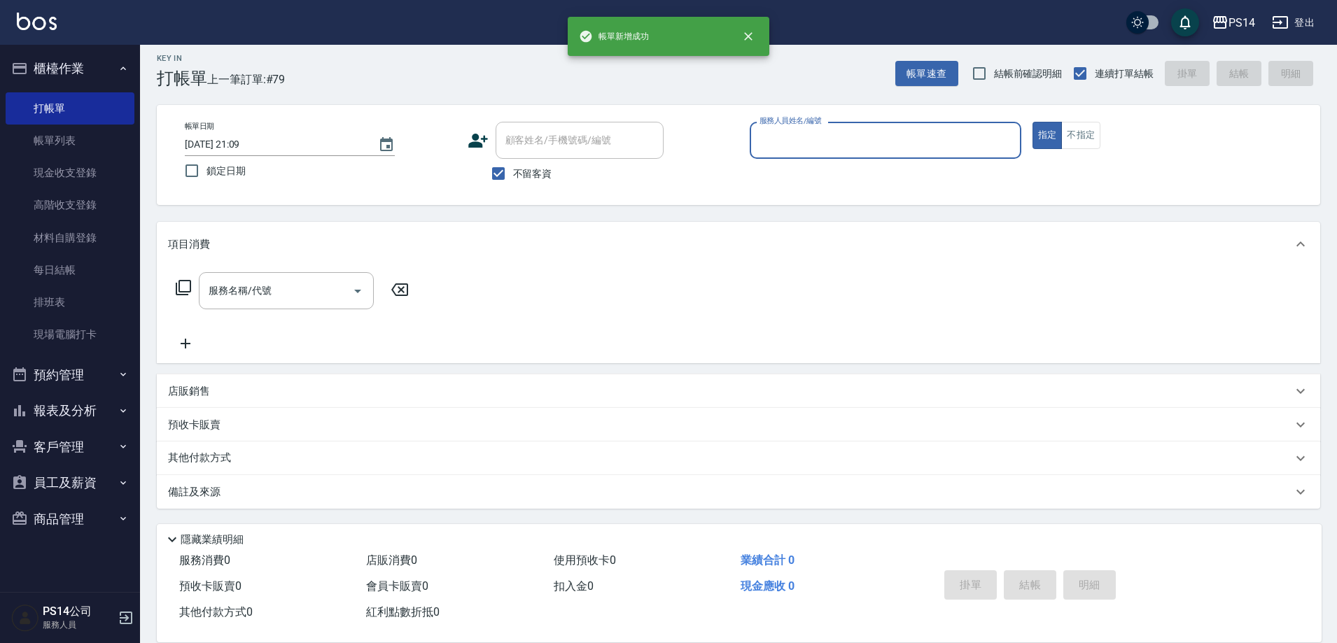
scroll to position [8, 0]
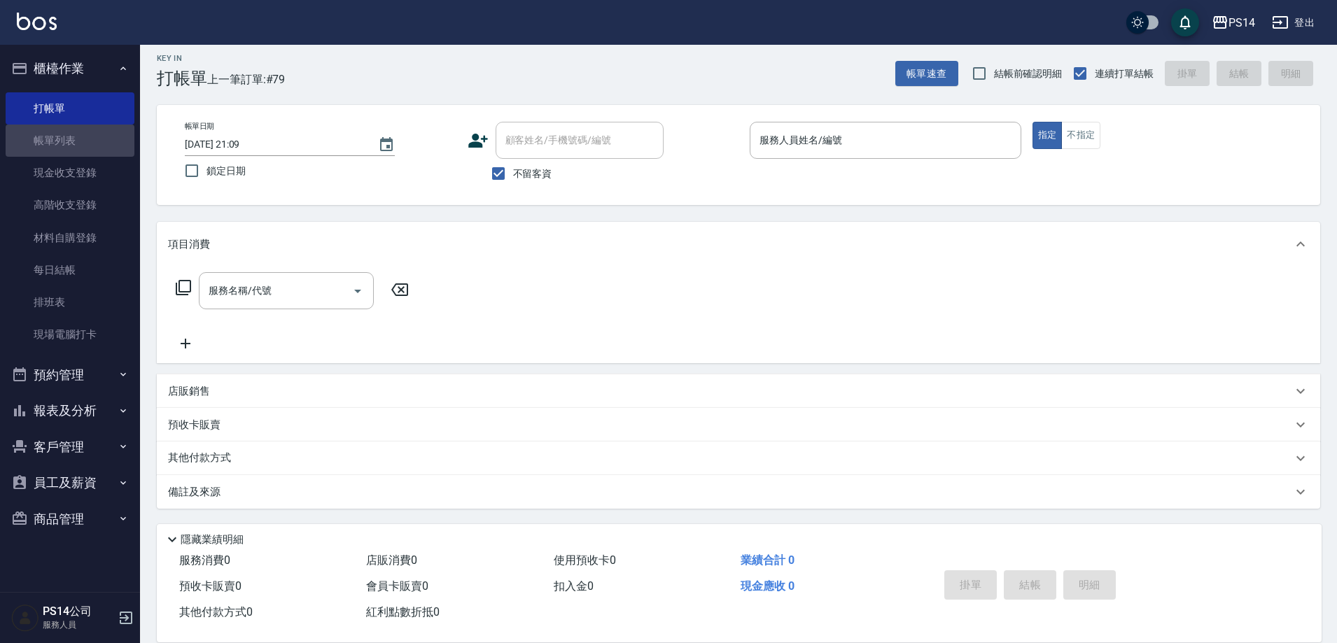
drag, startPoint x: 45, startPoint y: 153, endPoint x: 0, endPoint y: 1, distance: 158.5
click at [45, 151] on link "帳單列表" at bounding box center [70, 141] width 129 height 32
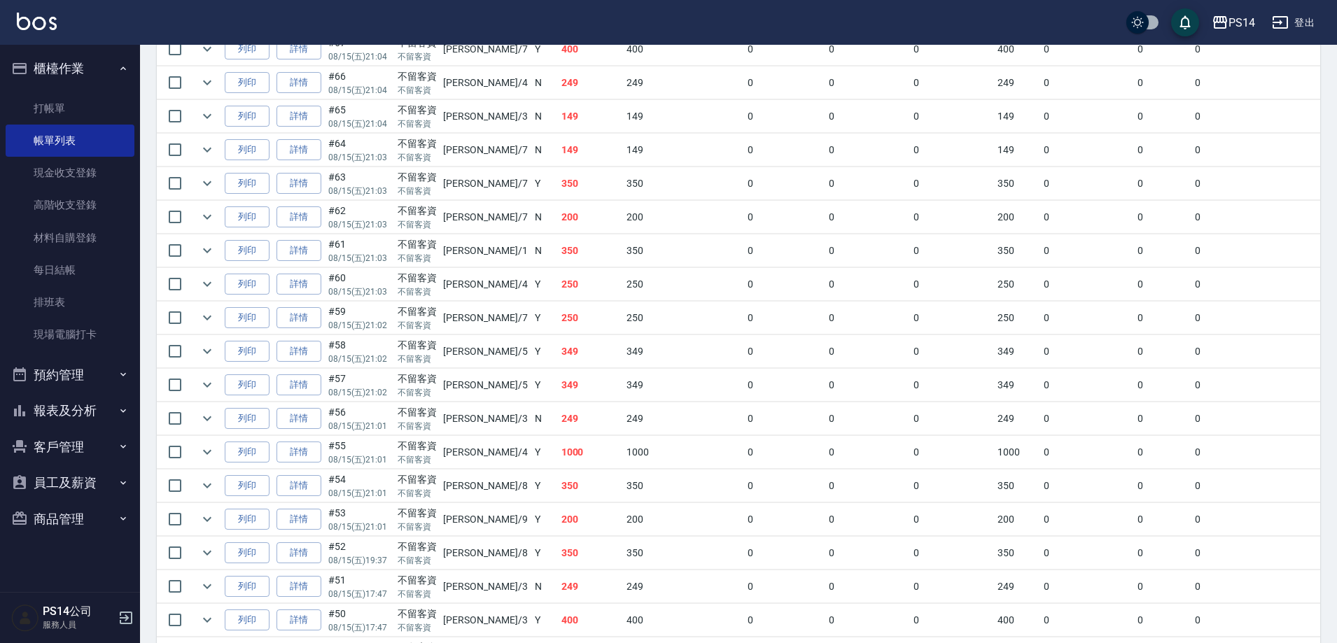
scroll to position [770, 0]
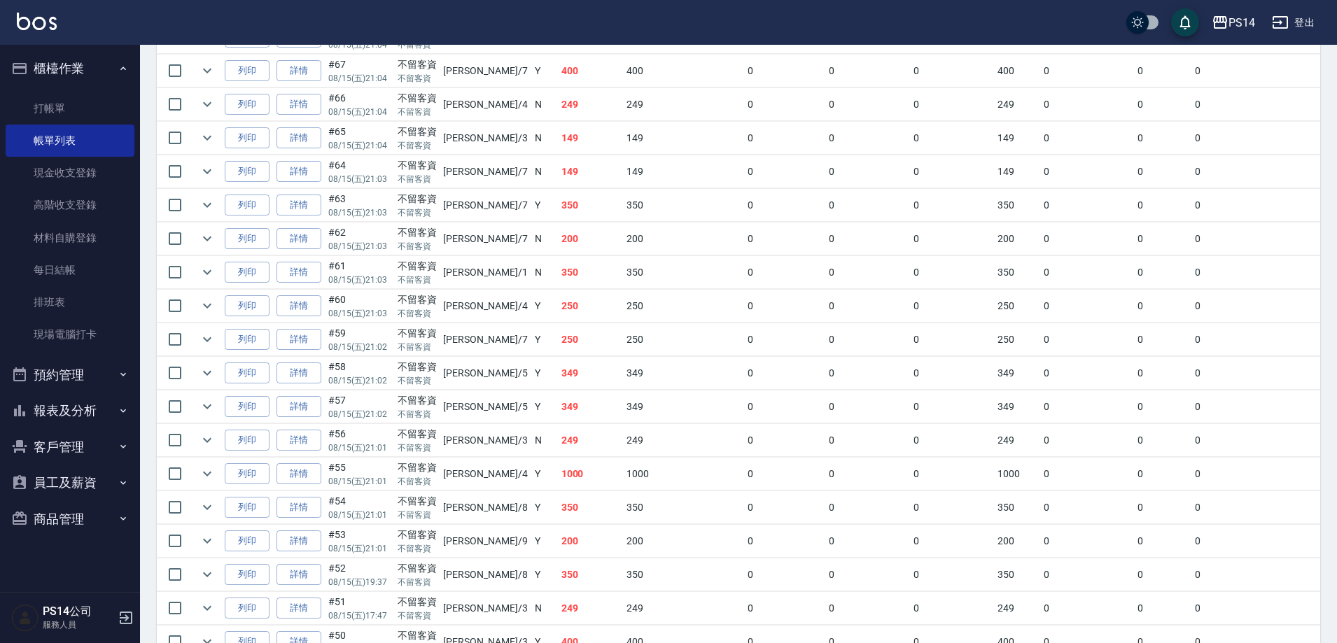
click at [71, 410] on button "報表及分析" at bounding box center [70, 411] width 129 height 36
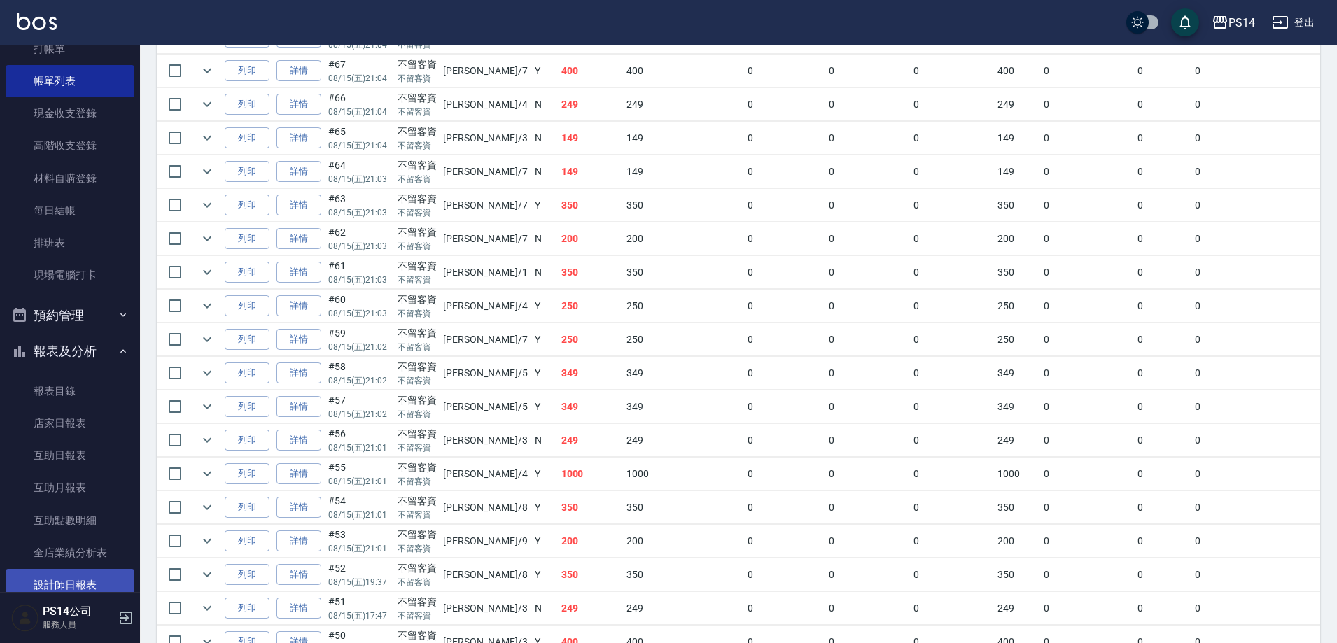
scroll to position [140, 0]
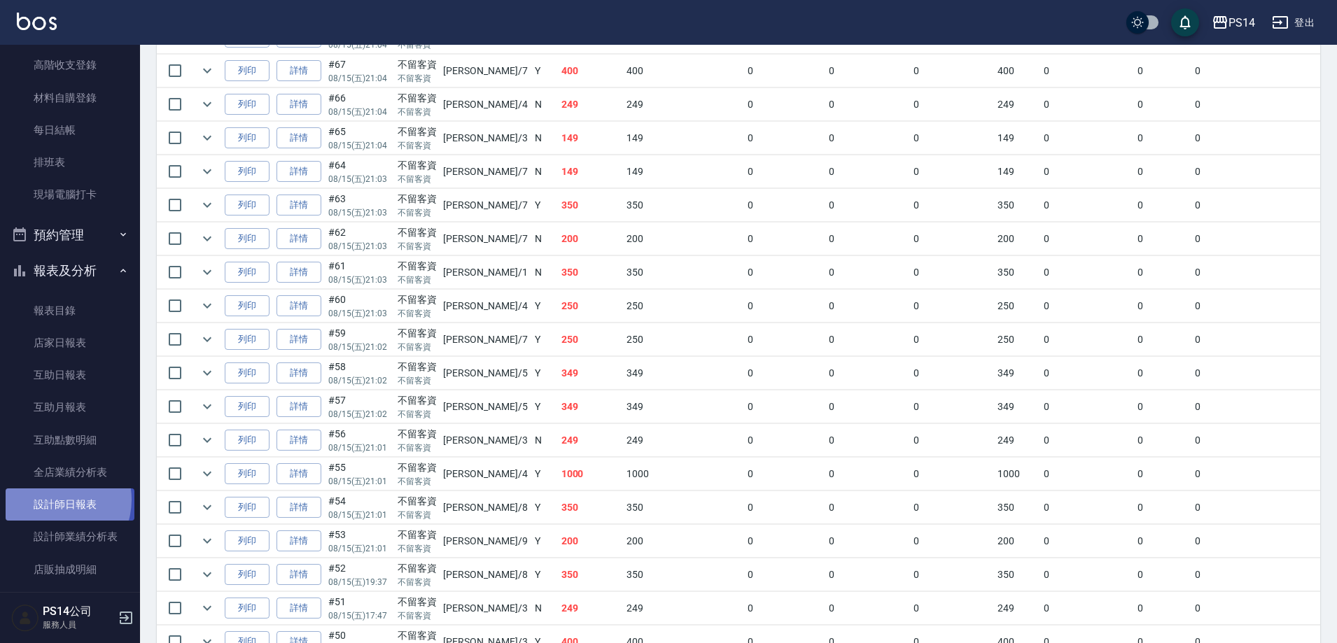
click at [55, 500] on link "設計師日報表" at bounding box center [70, 504] width 129 height 32
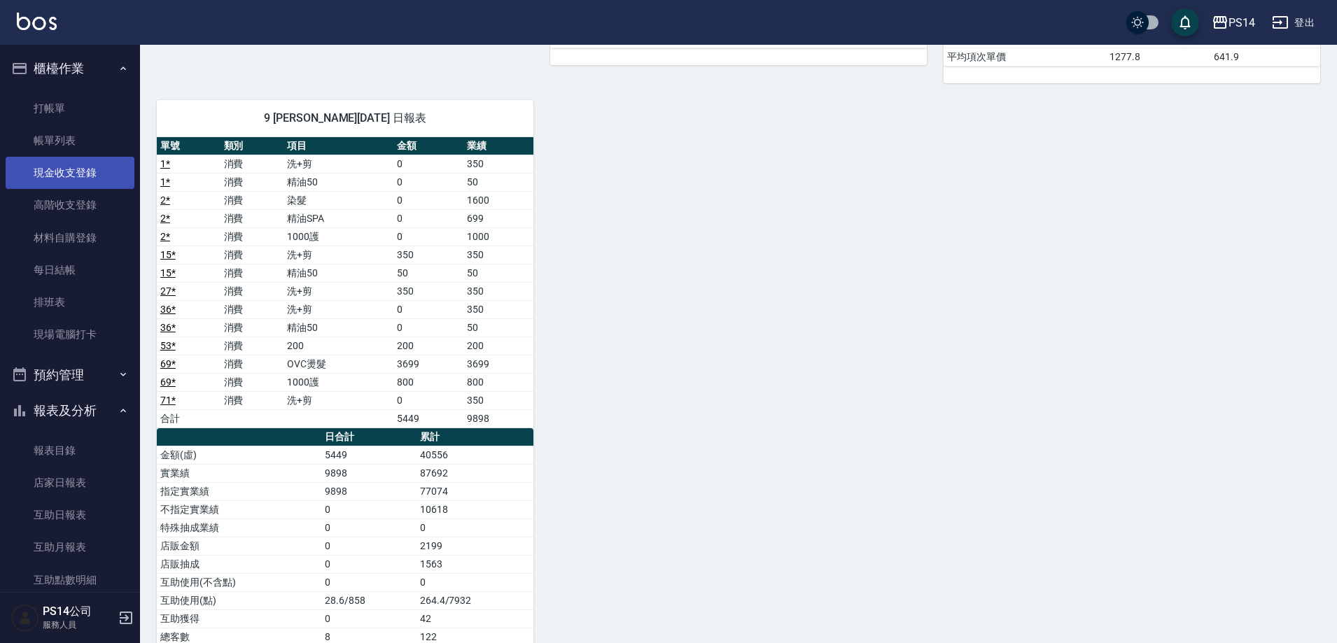
scroll to position [1750, 0]
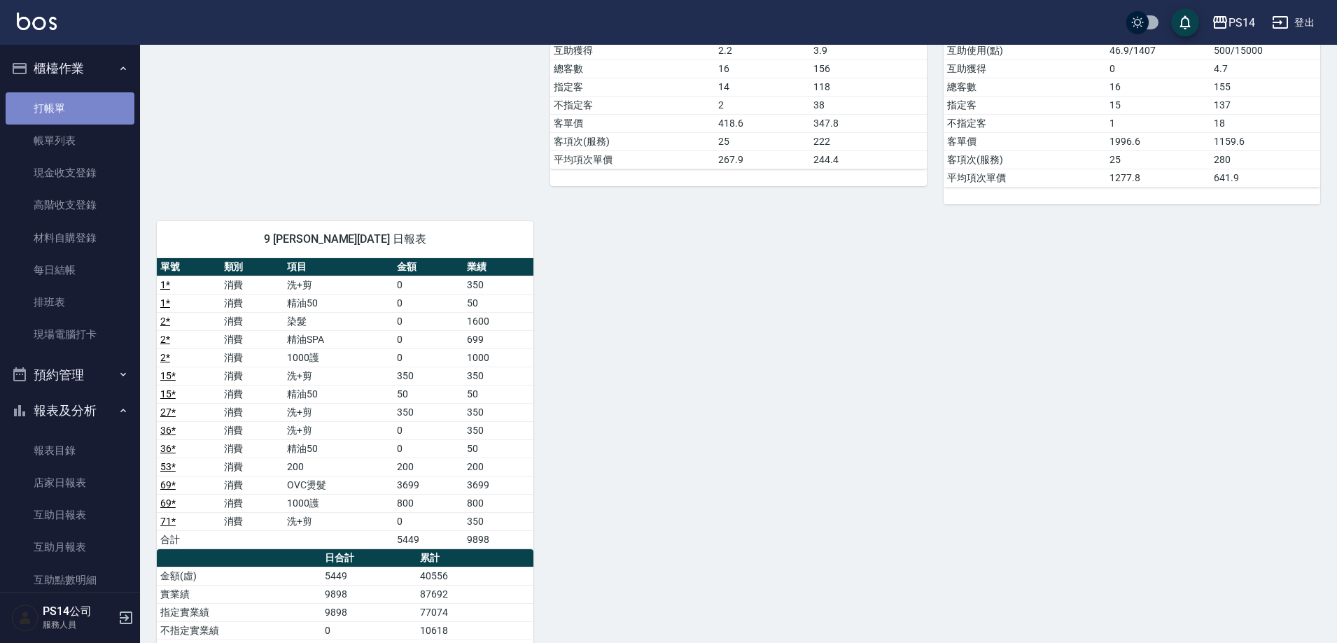
click at [83, 119] on link "打帳單" at bounding box center [70, 108] width 129 height 32
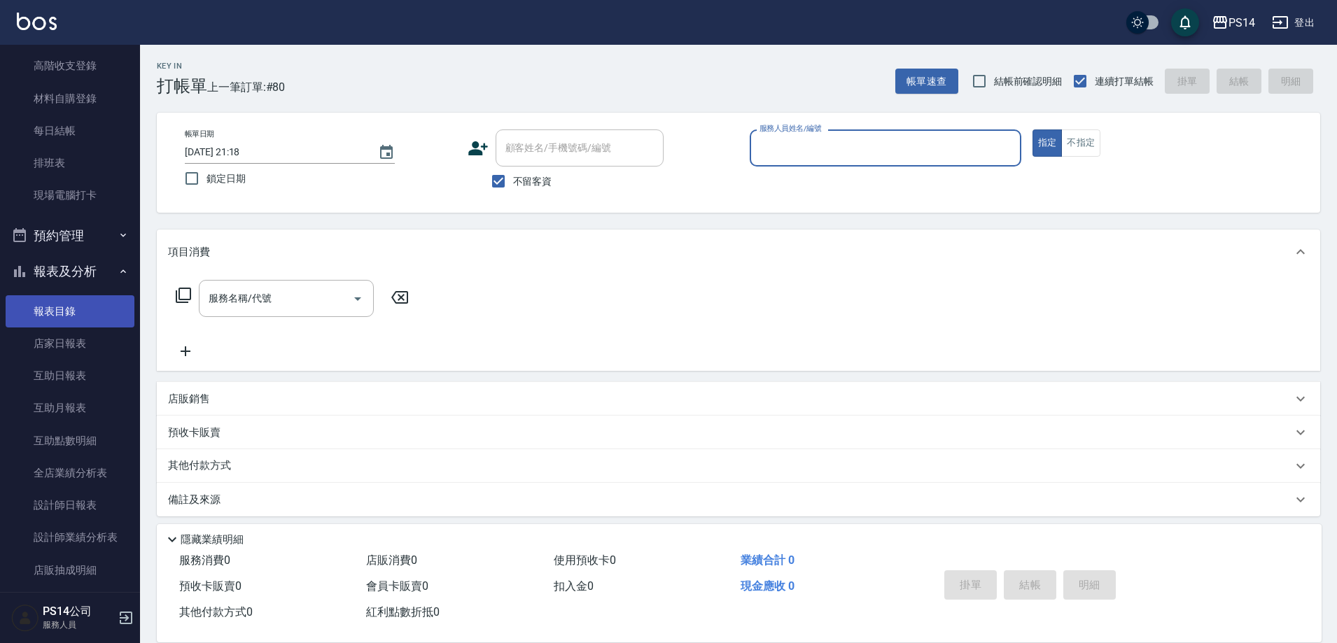
scroll to position [140, 0]
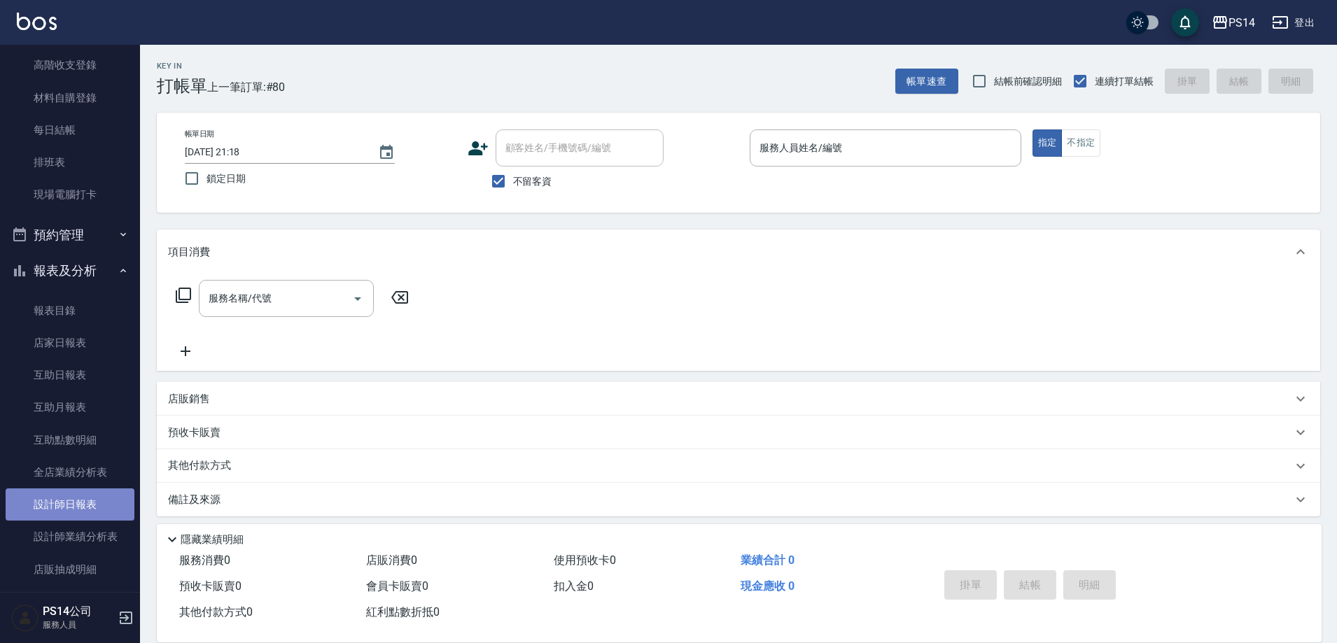
click at [83, 503] on link "設計師日報表" at bounding box center [70, 504] width 129 height 32
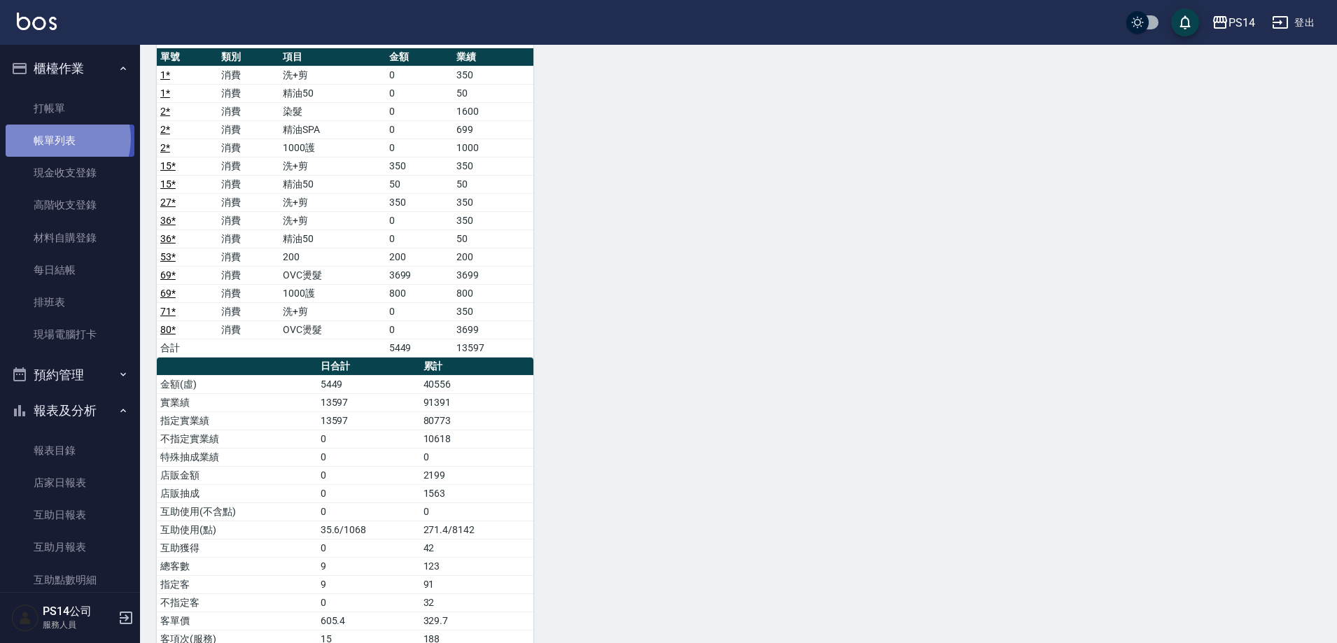
click at [62, 139] on link "帳單列表" at bounding box center [70, 141] width 129 height 32
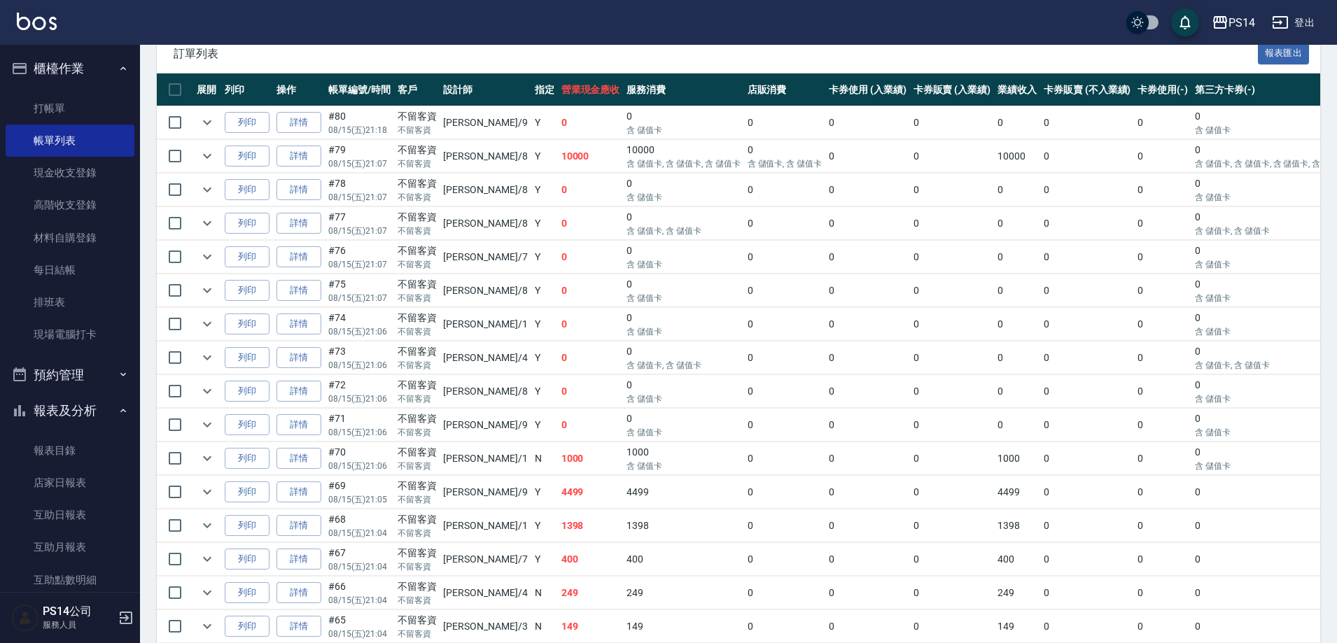
scroll to position [490, 0]
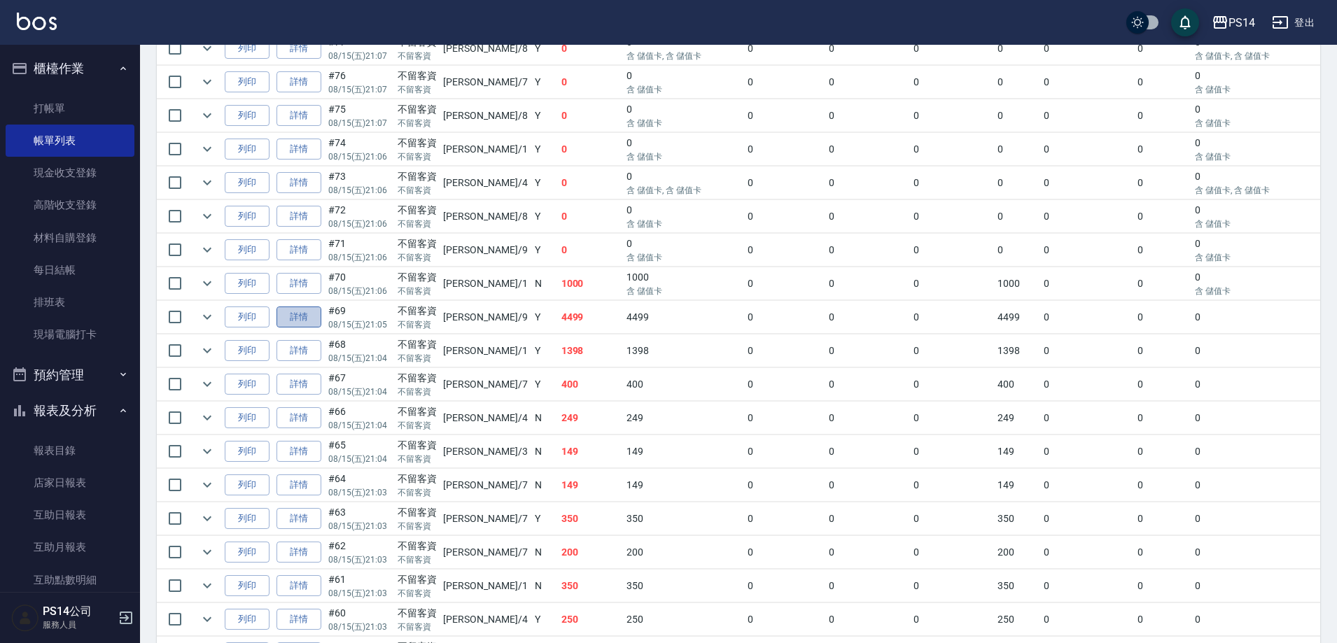
click at [307, 320] on link "詳情" at bounding box center [298, 318] width 45 height 22
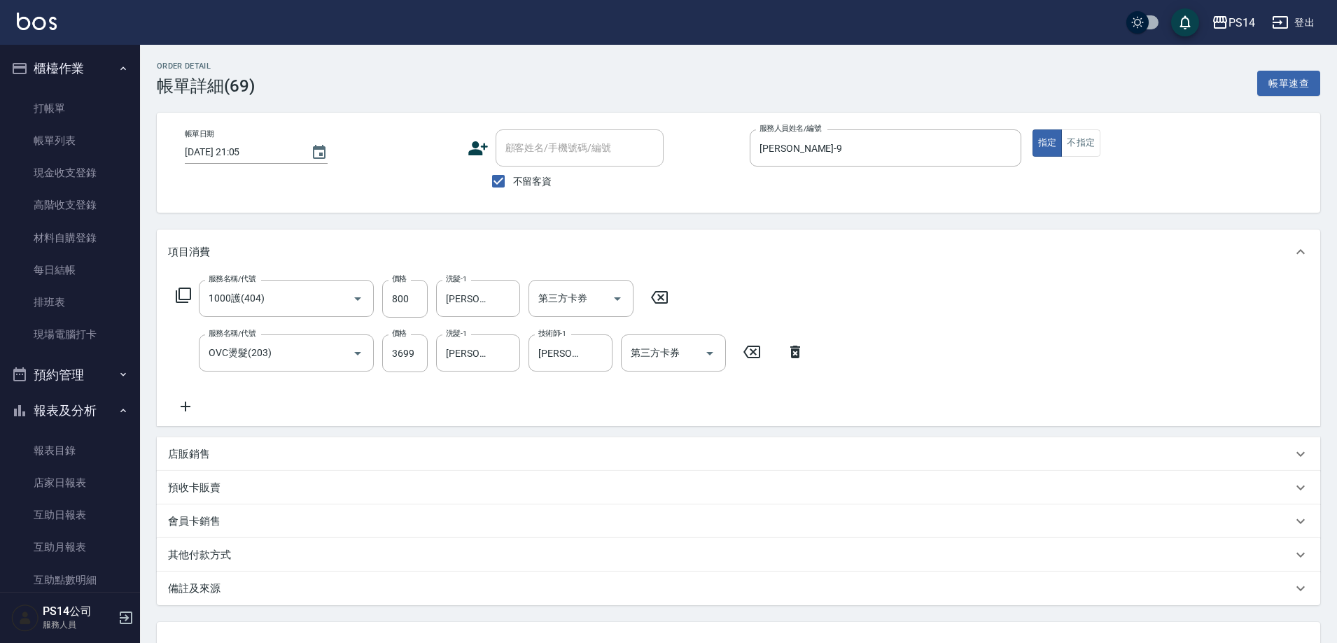
click at [185, 404] on icon at bounding box center [186, 407] width 10 height 10
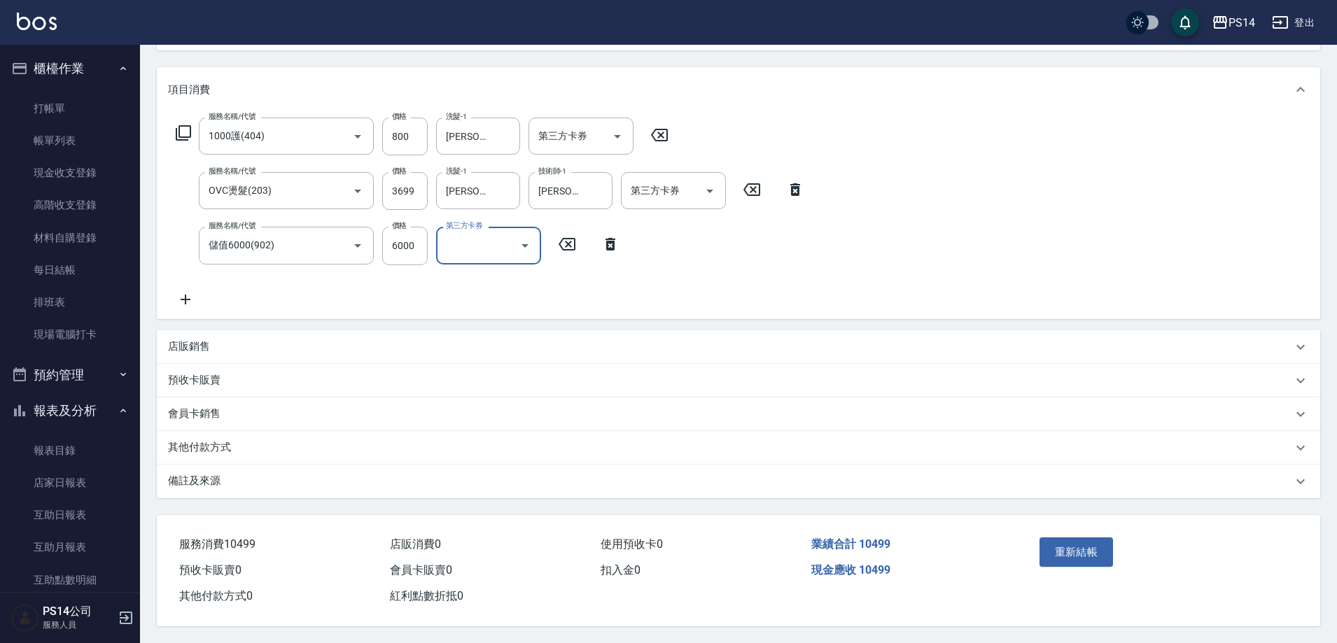
scroll to position [169, 0]
click at [611, 128] on icon "Open" at bounding box center [617, 136] width 17 height 17
click at [581, 230] on span "儲值卡" at bounding box center [580, 241] width 105 height 23
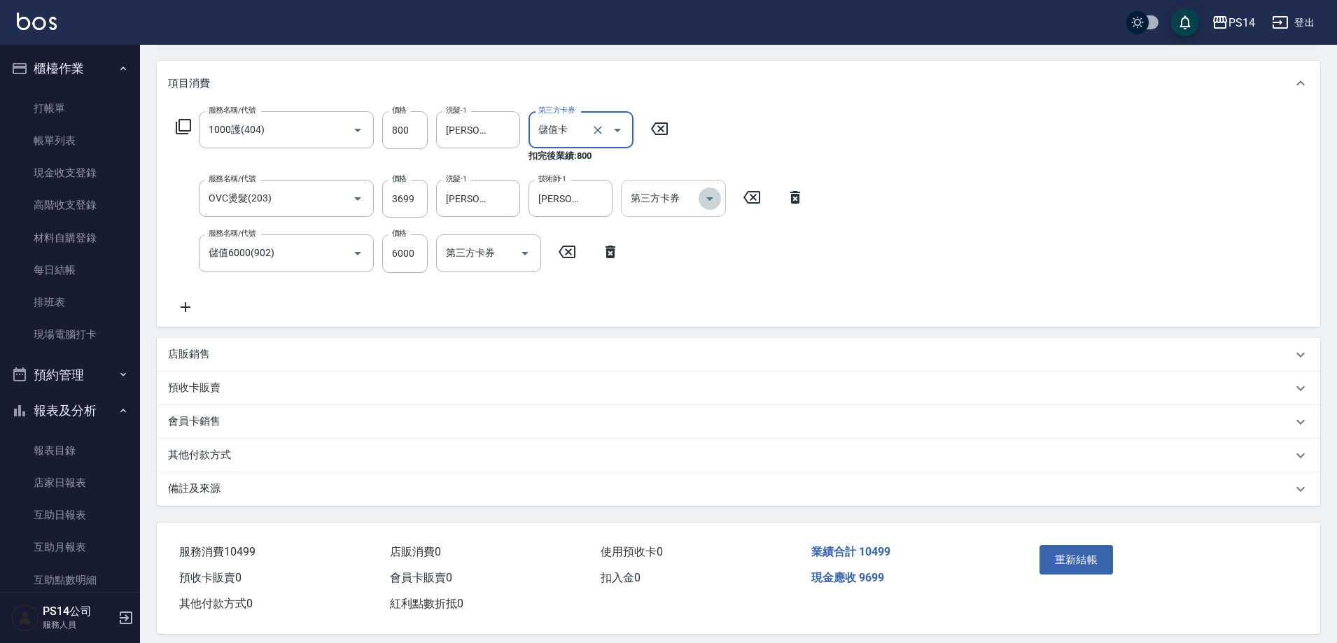
click at [706, 199] on icon "Open" at bounding box center [709, 198] width 17 height 17
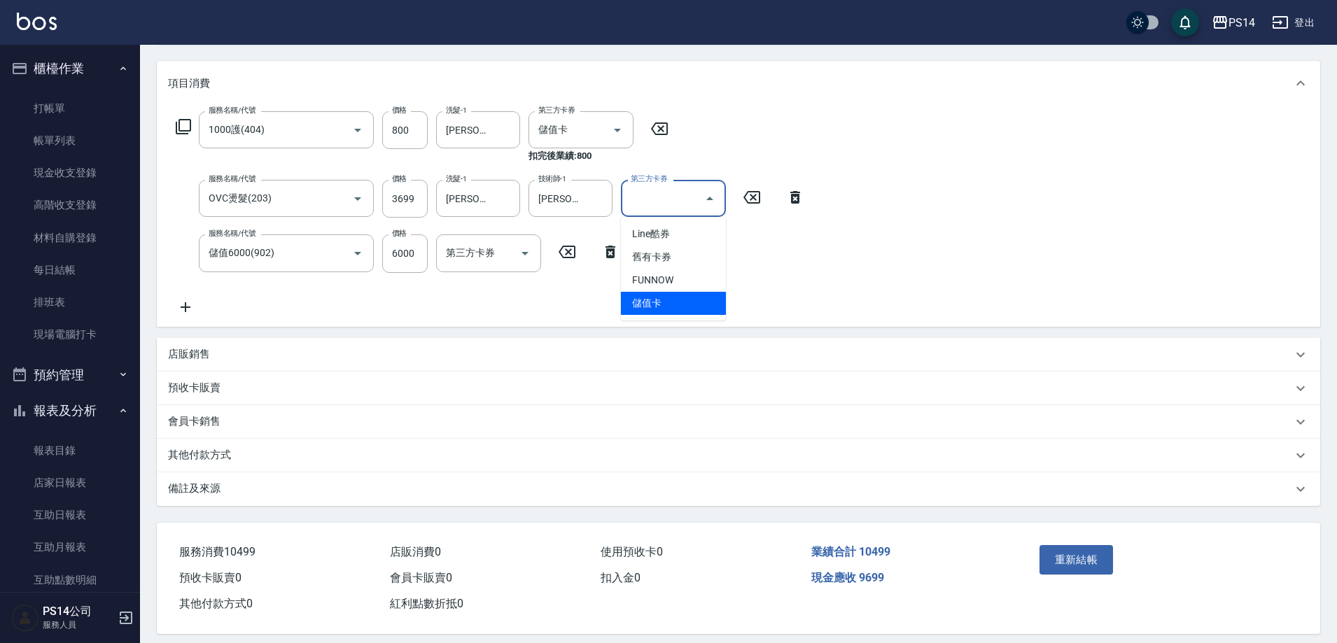
drag, startPoint x: 676, startPoint y: 289, endPoint x: 672, endPoint y: 308, distance: 19.4
click at [672, 308] on ul "Line酷券 舊有卡券 FUNNOW 儲值卡" at bounding box center [673, 269] width 105 height 104
click at [672, 308] on span "儲值卡" at bounding box center [673, 303] width 105 height 23
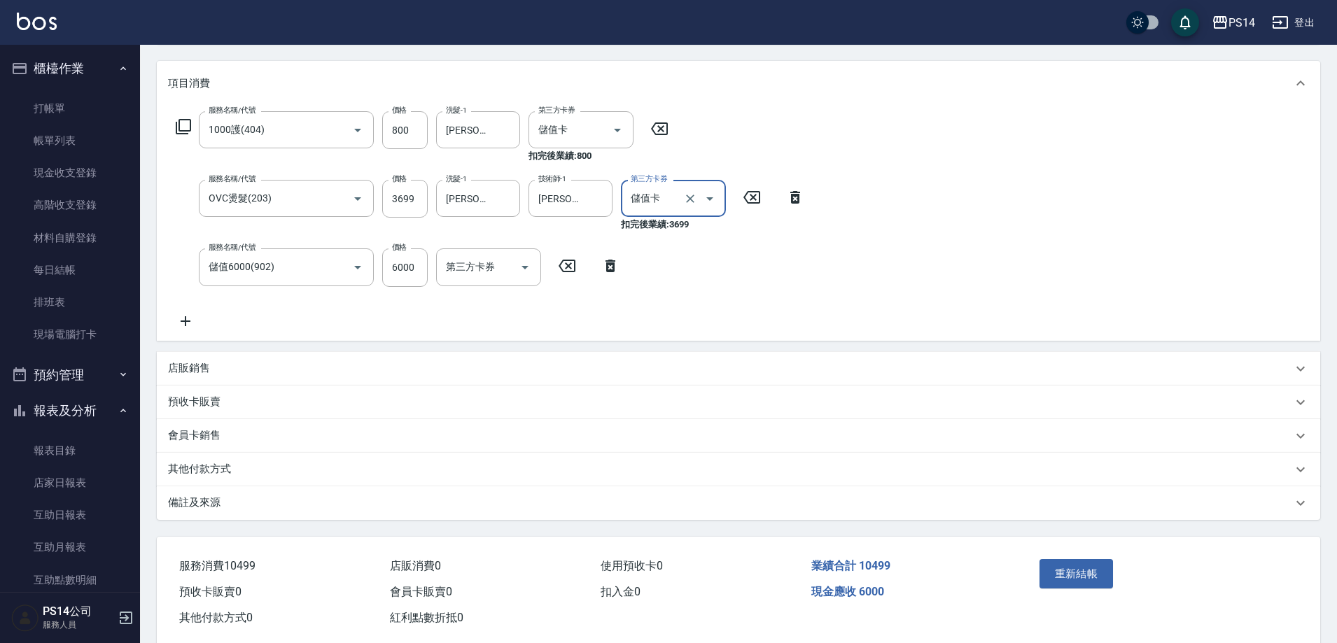
click at [1092, 571] on button "重新結帳" at bounding box center [1076, 573] width 74 height 29
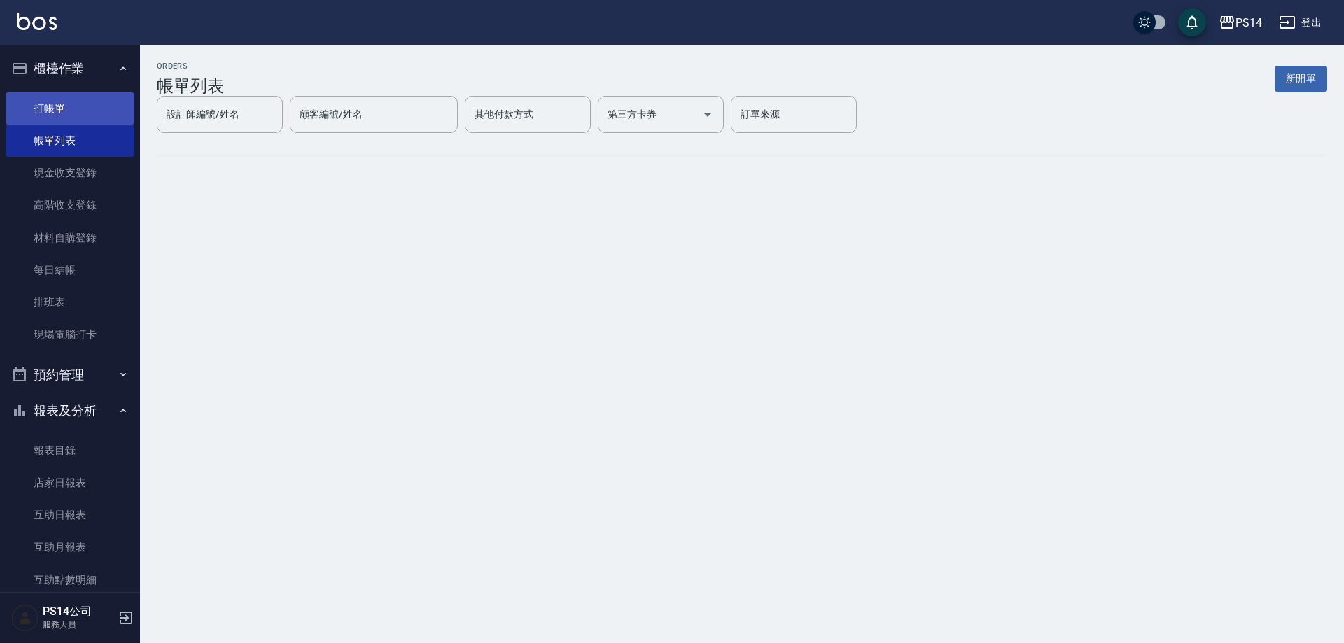
click at [63, 107] on link "打帳單" at bounding box center [70, 108] width 129 height 32
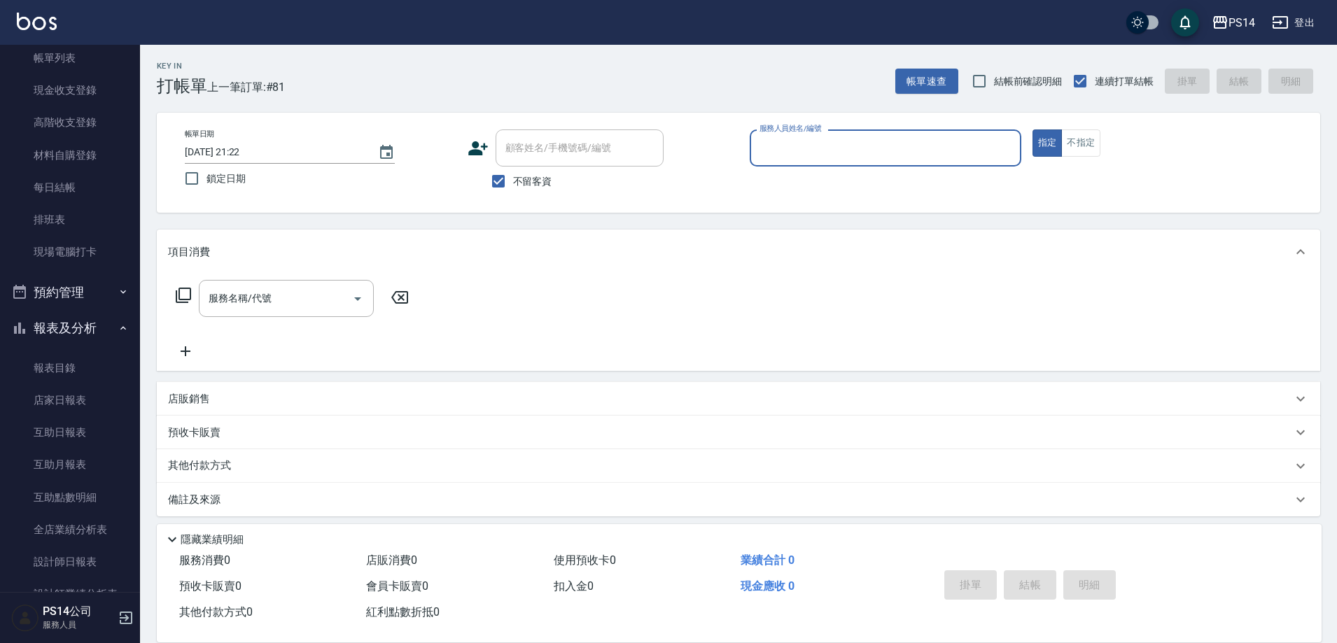
scroll to position [210, 0]
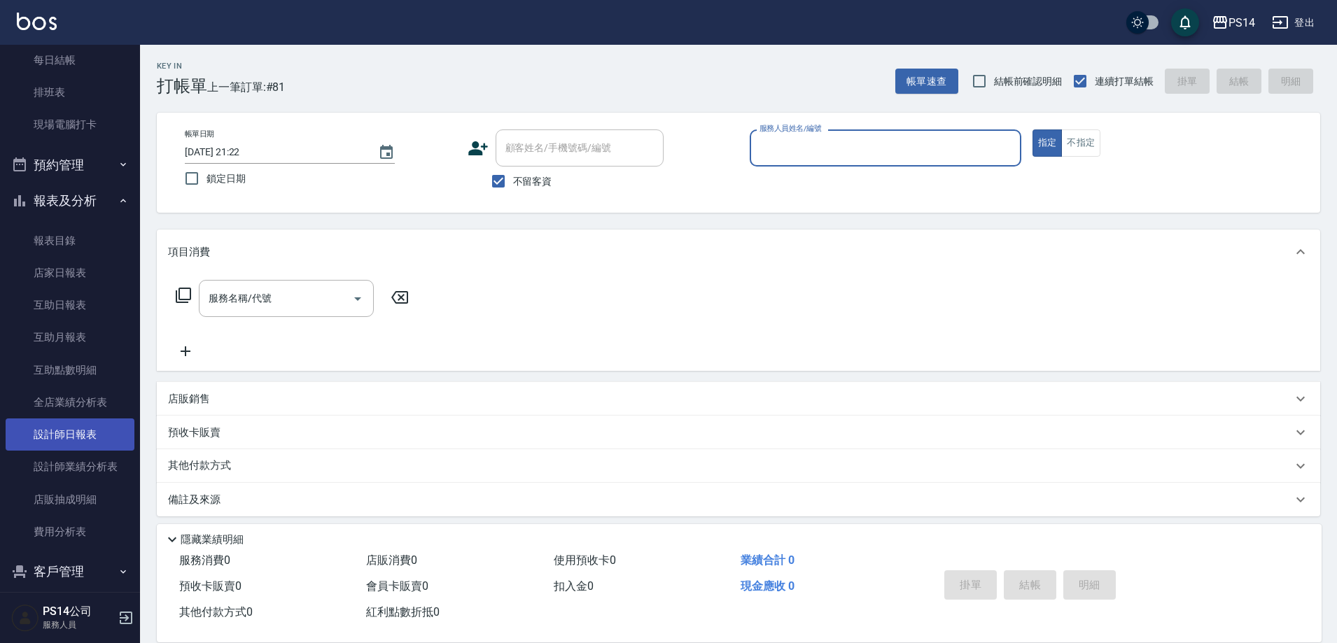
click at [78, 436] on link "設計師日報表" at bounding box center [70, 434] width 129 height 32
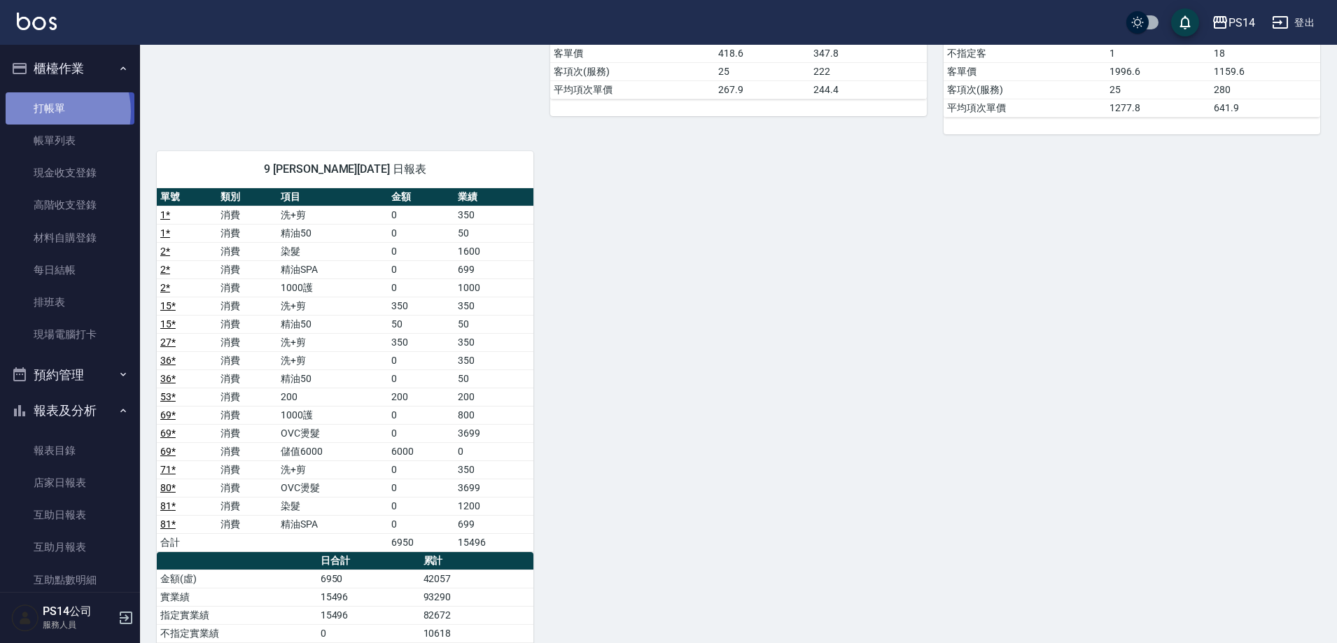
click at [47, 111] on link "打帳單" at bounding box center [70, 108] width 129 height 32
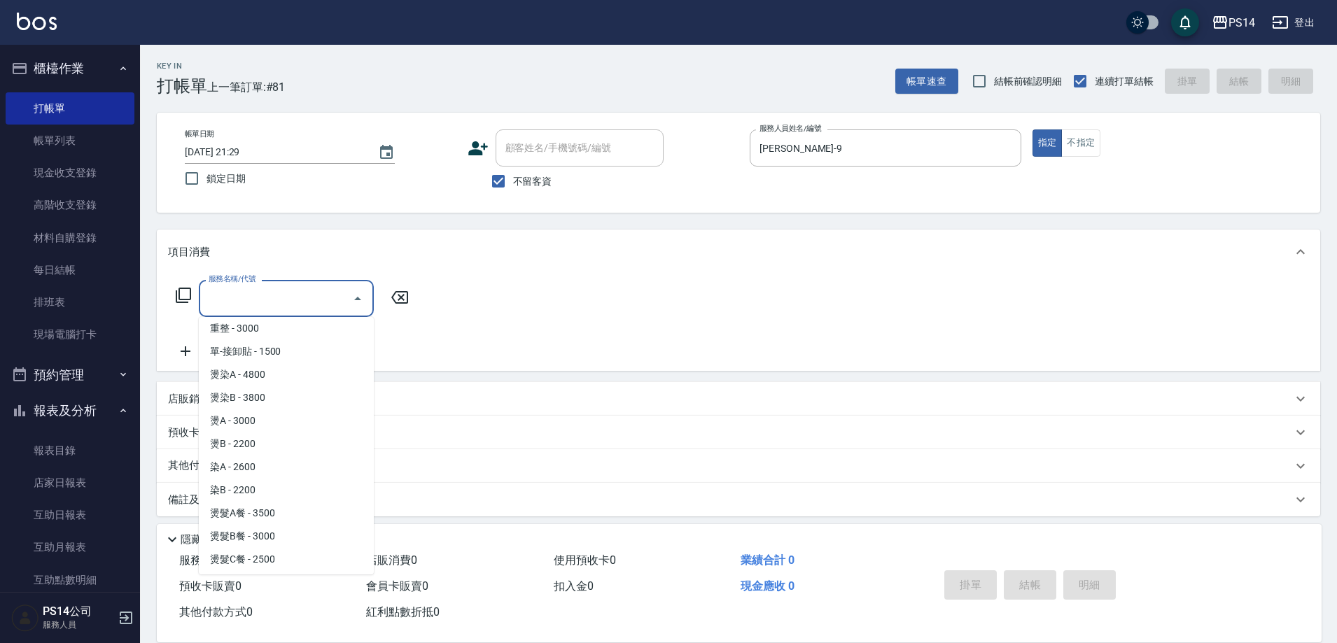
scroll to position [1114, 0]
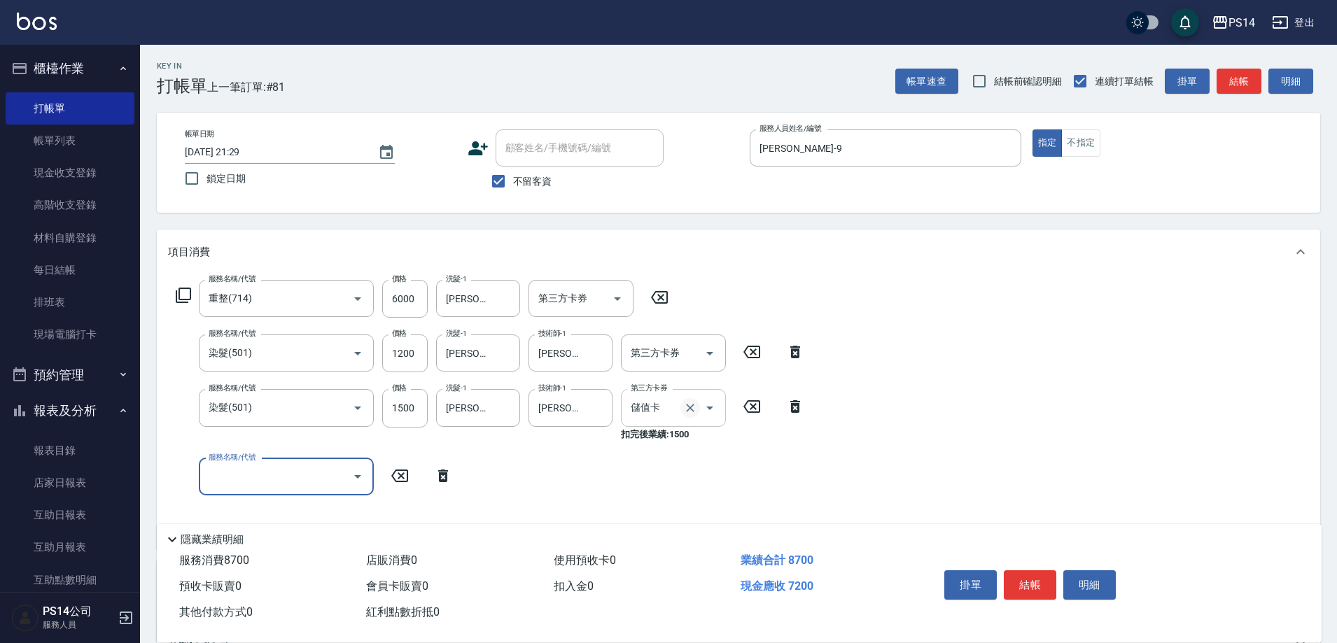
click at [694, 404] on icon "Clear" at bounding box center [690, 408] width 14 height 14
click at [278, 474] on input "服務名稱/代號" at bounding box center [275, 463] width 141 height 24
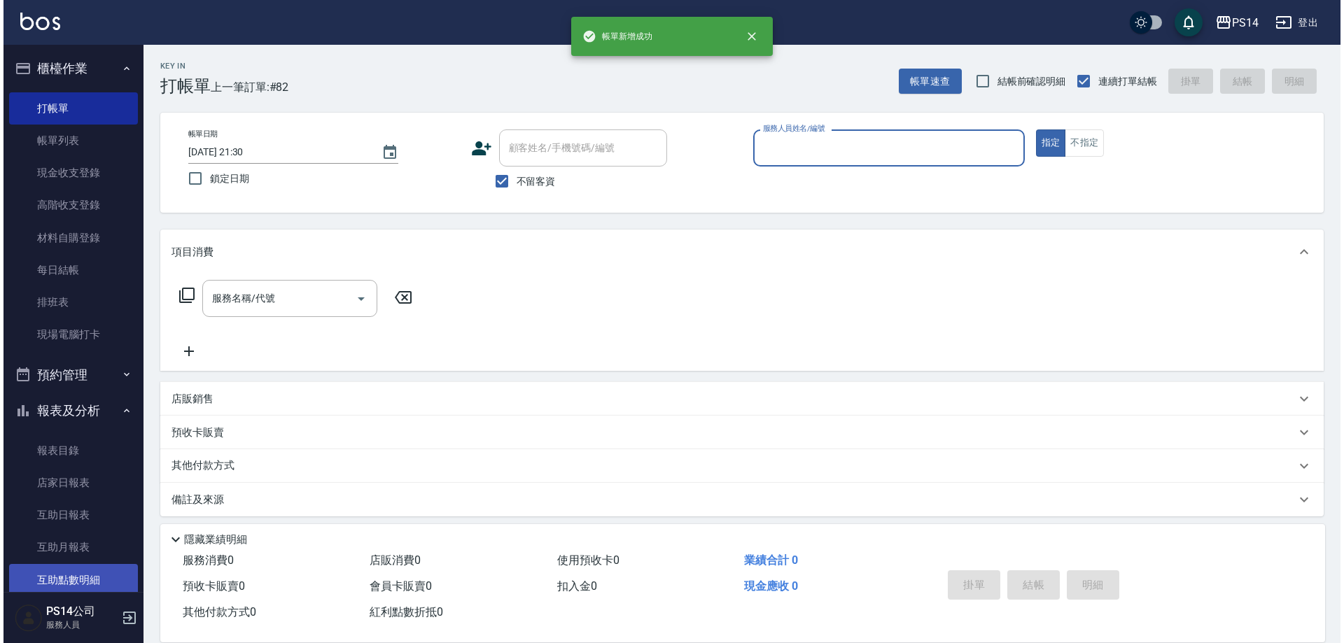
scroll to position [140, 0]
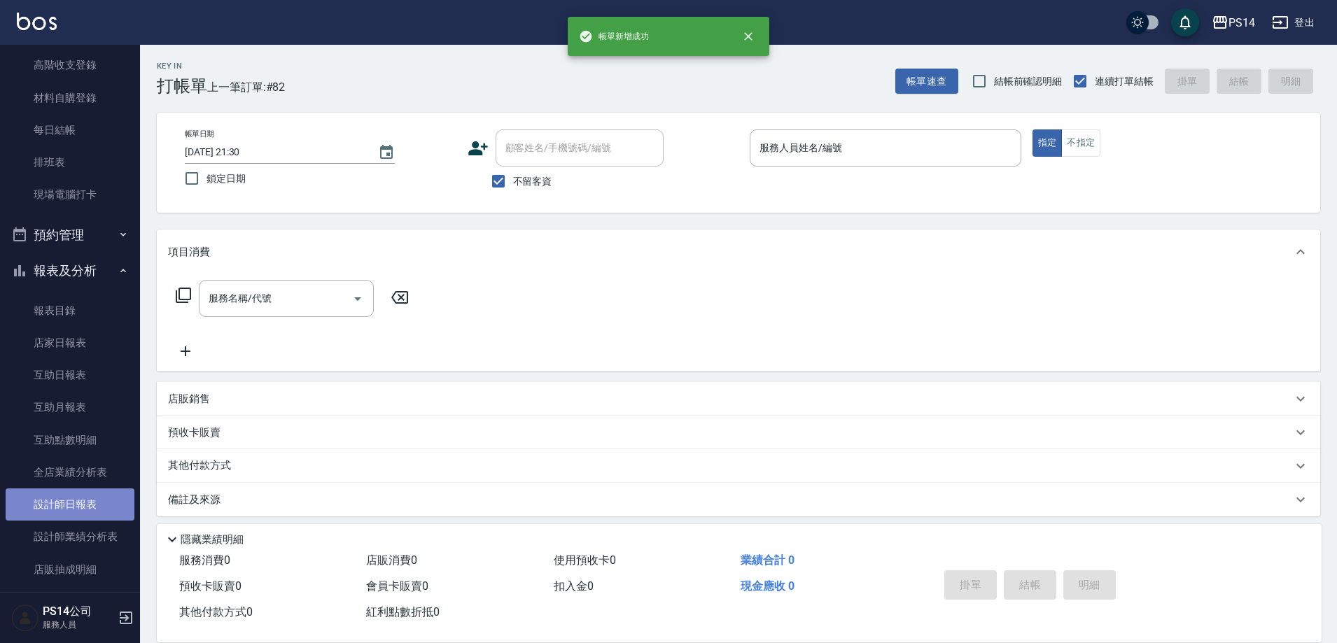
click at [82, 495] on link "設計師日報表" at bounding box center [70, 504] width 129 height 32
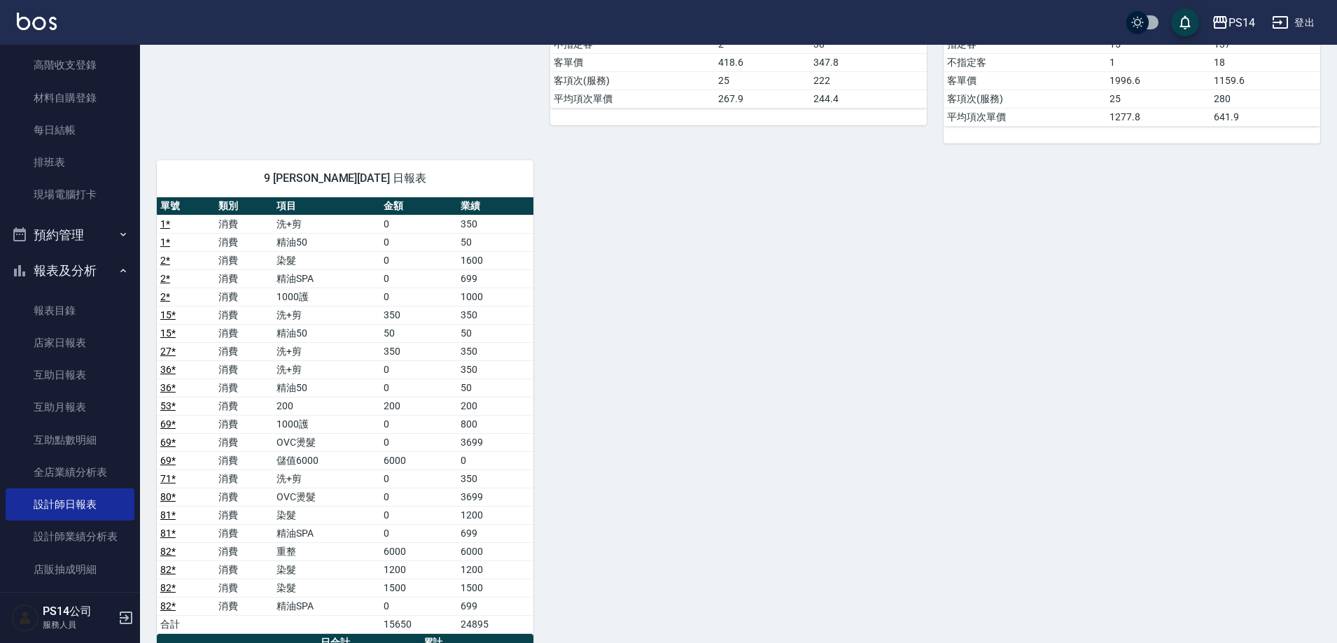
scroll to position [1890, 0]
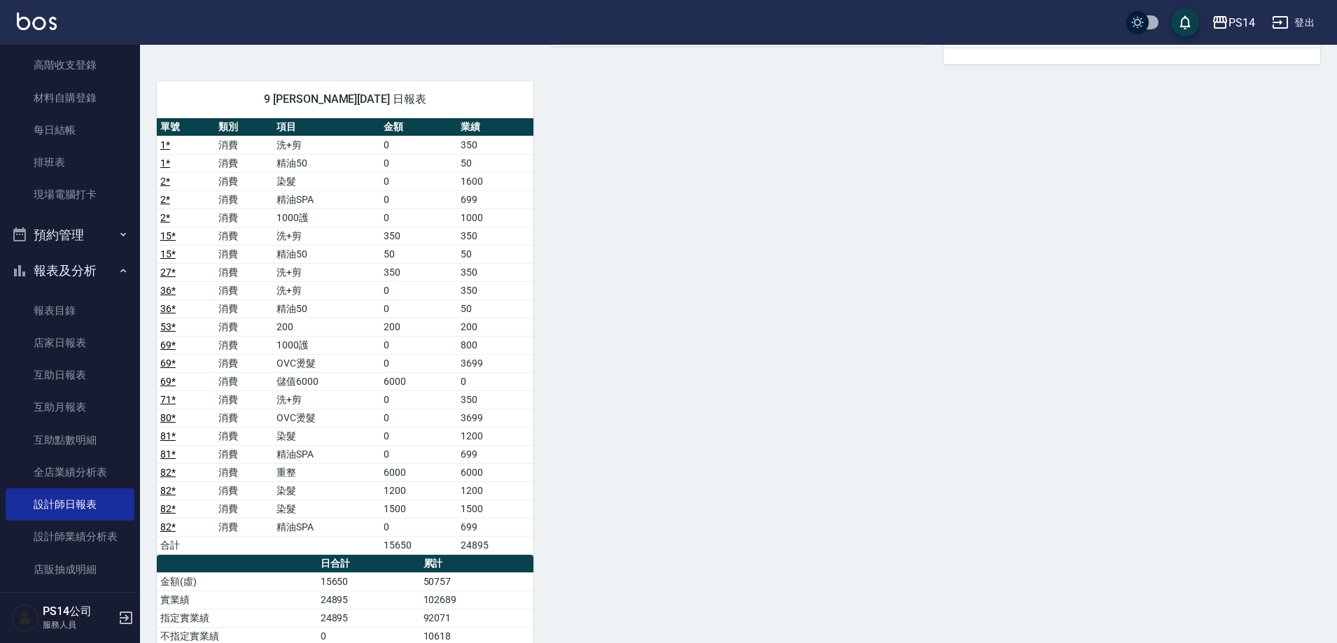
click at [1297, 22] on button "登出" at bounding box center [1293, 23] width 54 height 26
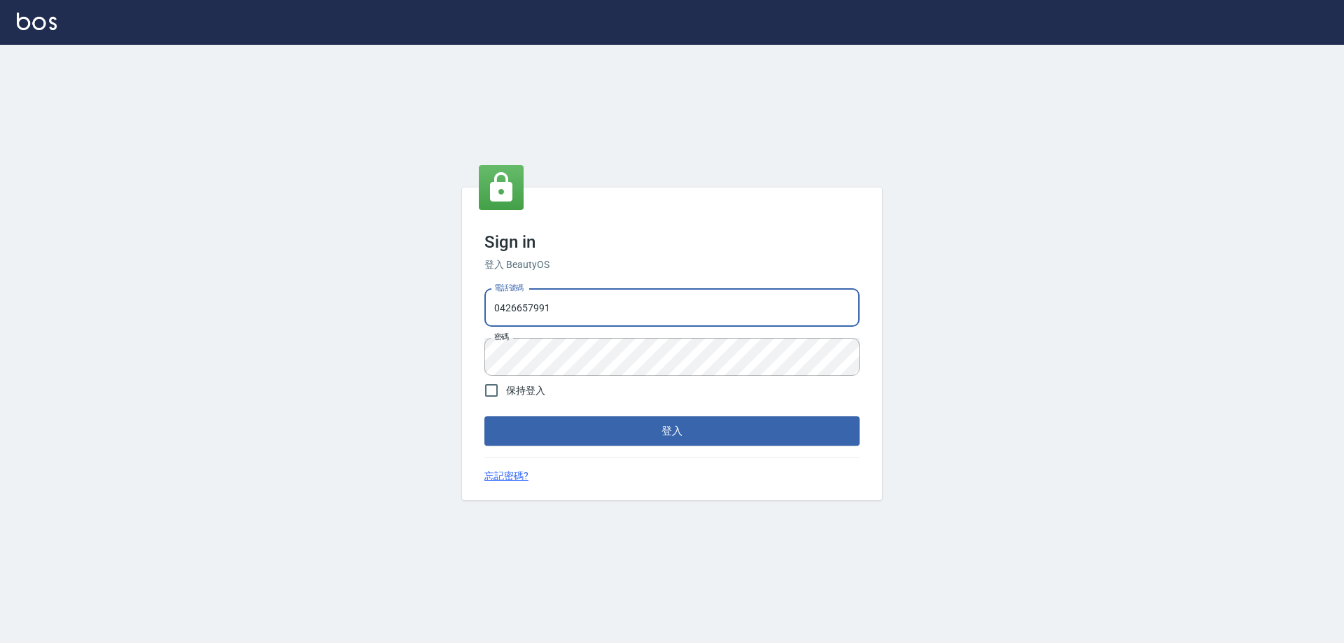
drag, startPoint x: 570, startPoint y: 297, endPoint x: 462, endPoint y: 309, distance: 109.0
click at [463, 309] on div "Sign in 登入 BeautyOS 電話號碼 [PHONE_NUMBER] 電話號碼 密碼 密碼 保持登入 登入 忘記密碼?" at bounding box center [672, 345] width 420 height 314
click at [665, 314] on input "0426657991" at bounding box center [671, 308] width 375 height 38
type input "0426657169"
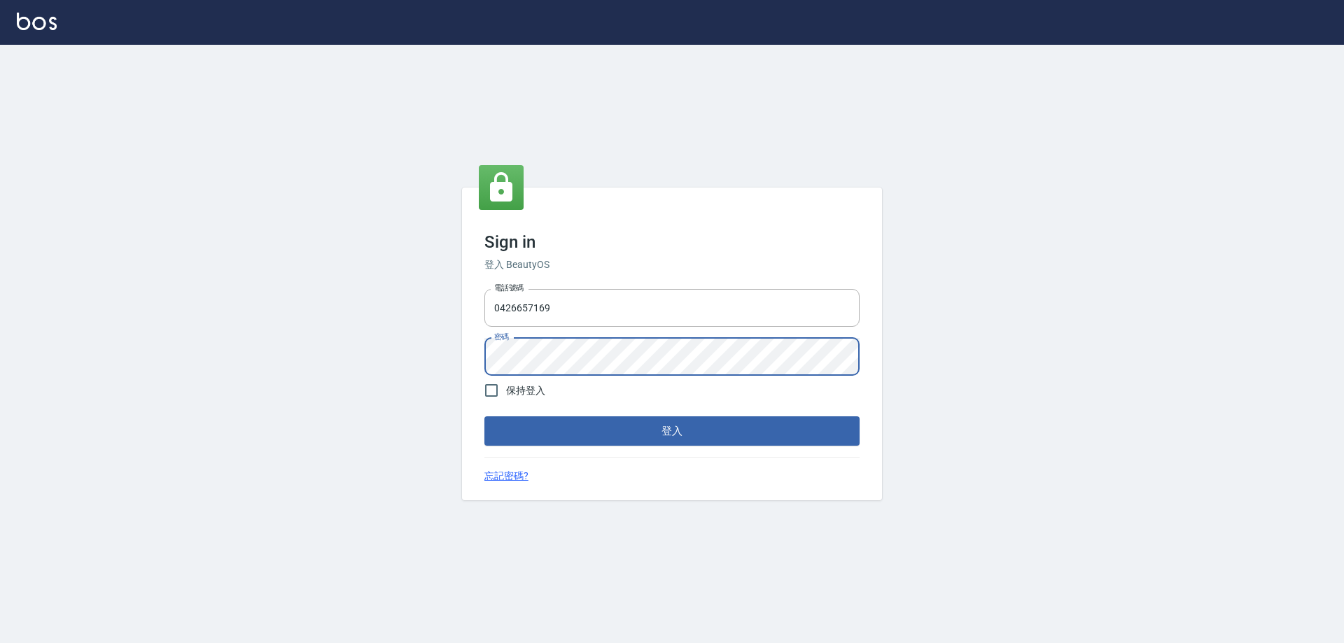
click at [350, 347] on div "Sign in 登入 BeautyOS 電話號碼 [PHONE_NUMBER] 電話號碼 密碼 密碼 保持登入 登入 忘記密碼?" at bounding box center [672, 344] width 1344 height 598
click at [484, 416] on button "登入" at bounding box center [671, 430] width 375 height 29
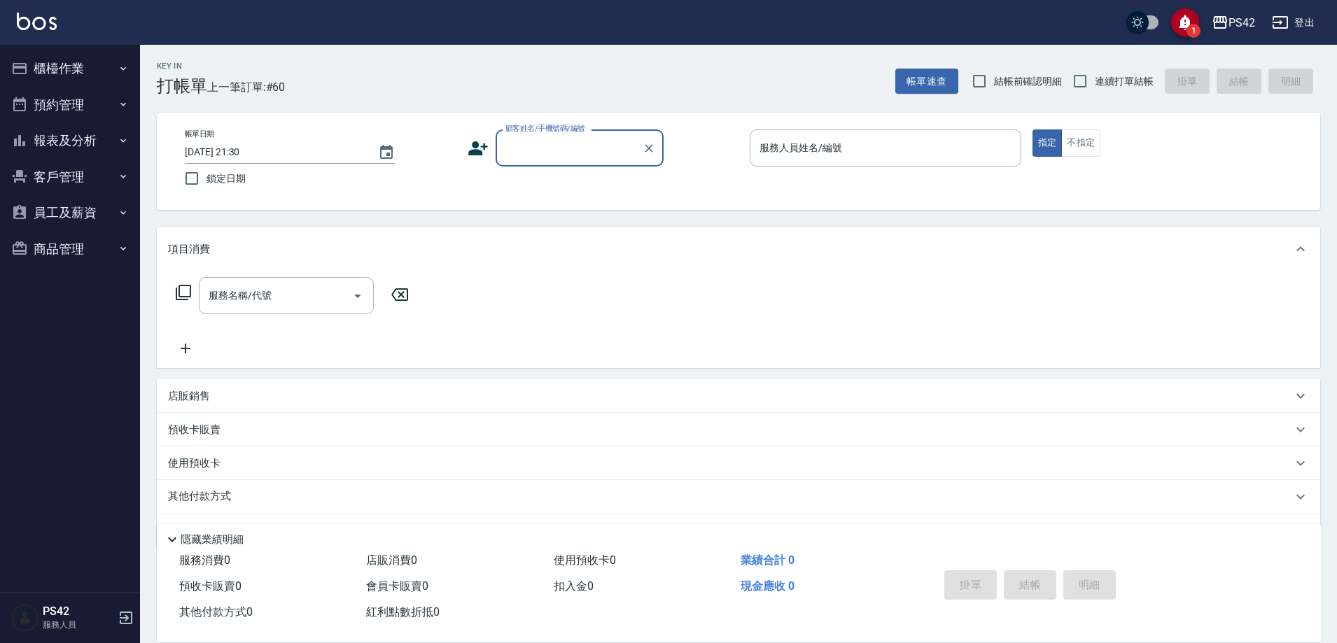
click at [43, 132] on button "報表及分析" at bounding box center [70, 140] width 129 height 36
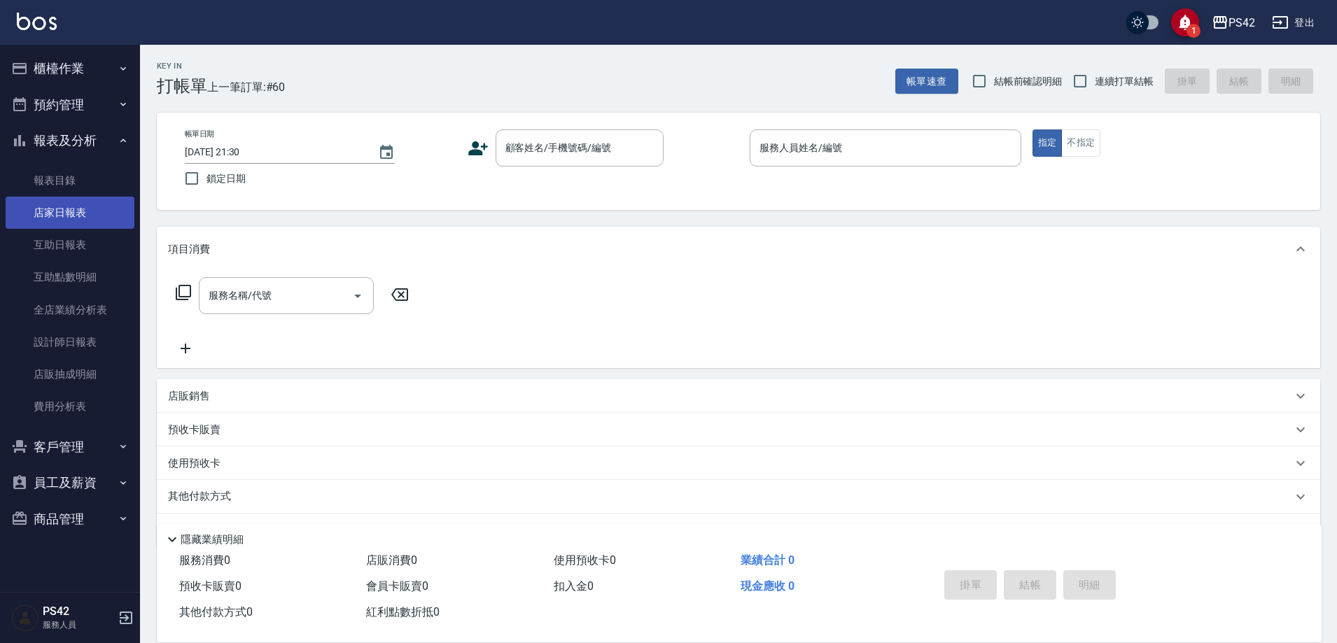
click at [59, 213] on link "店家日報表" at bounding box center [70, 213] width 129 height 32
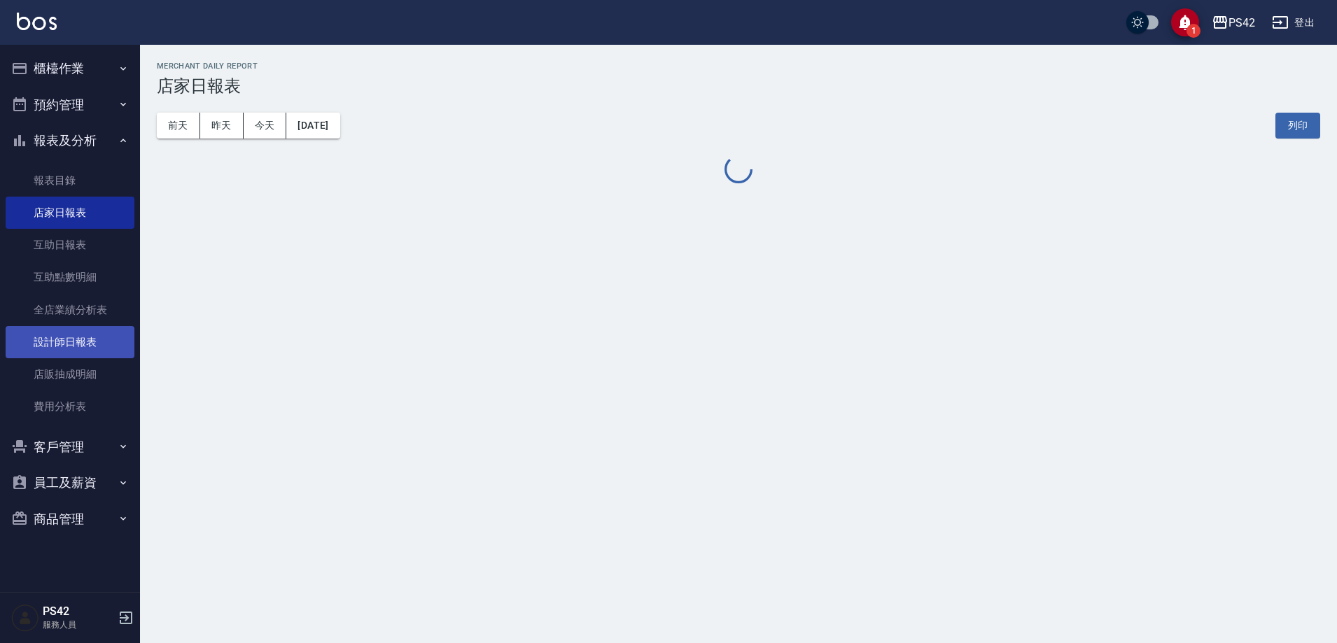
click at [57, 338] on link "設計師日報表" at bounding box center [70, 342] width 129 height 32
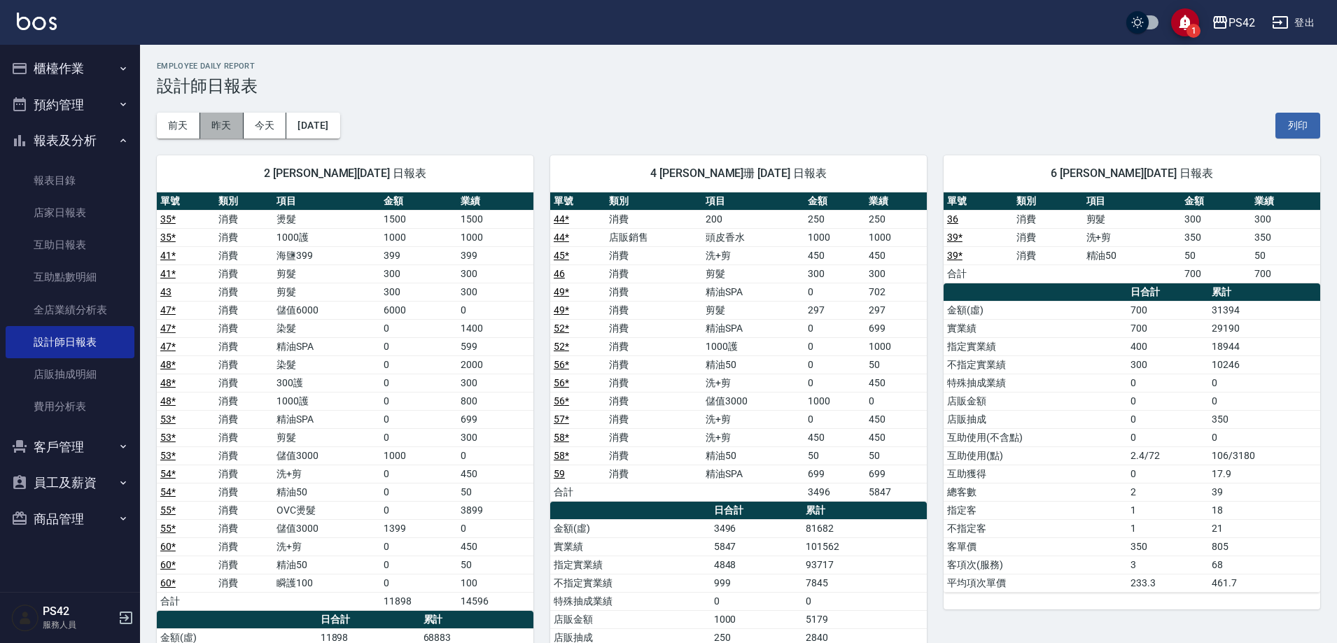
click at [228, 125] on button "昨天" at bounding box center [221, 126] width 43 height 26
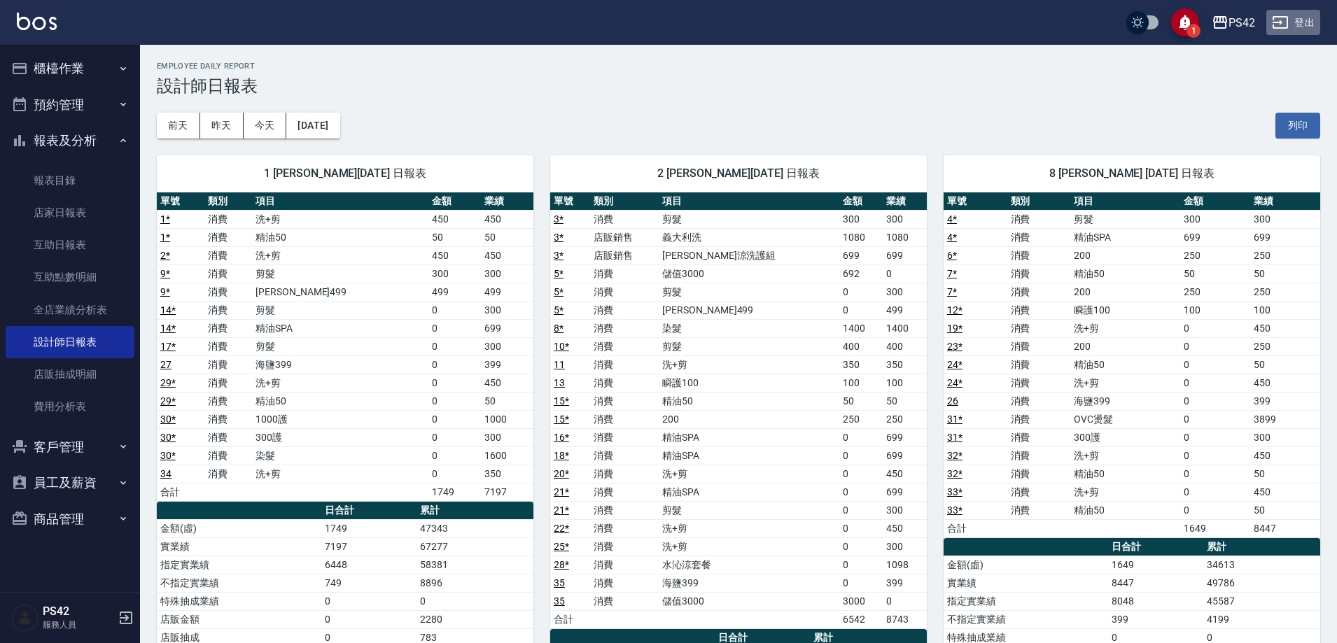
click at [1291, 15] on button "登出" at bounding box center [1293, 23] width 54 height 26
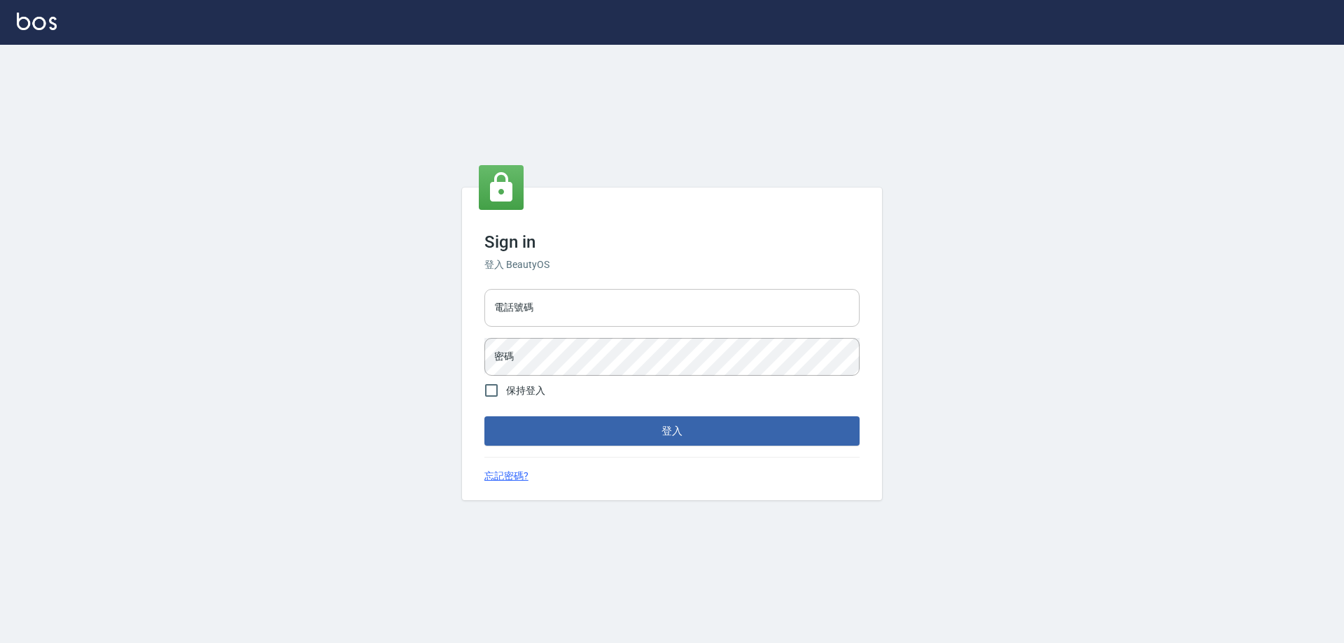
drag, startPoint x: 0, startPoint y: 0, endPoint x: 602, endPoint y: 303, distance: 673.8
click at [602, 303] on input "電話號碼" at bounding box center [671, 308] width 375 height 38
type input "0426657991"
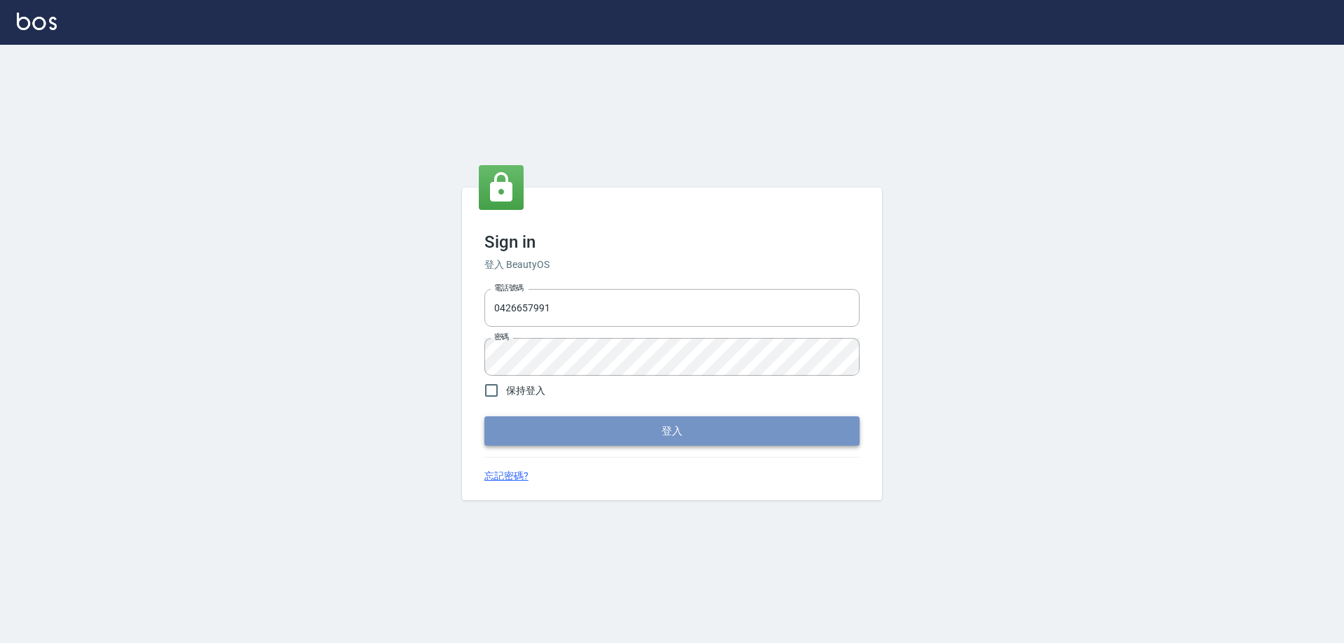
click at [602, 424] on button "登入" at bounding box center [671, 430] width 375 height 29
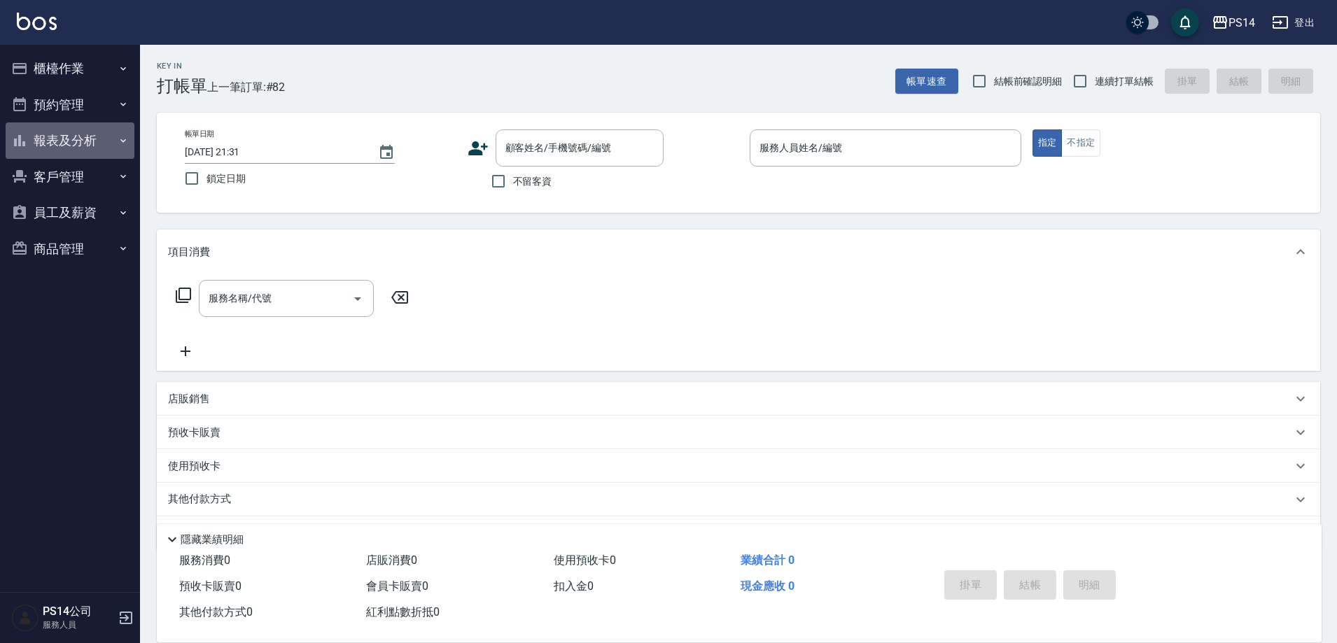
click at [83, 142] on button "報表及分析" at bounding box center [70, 140] width 129 height 36
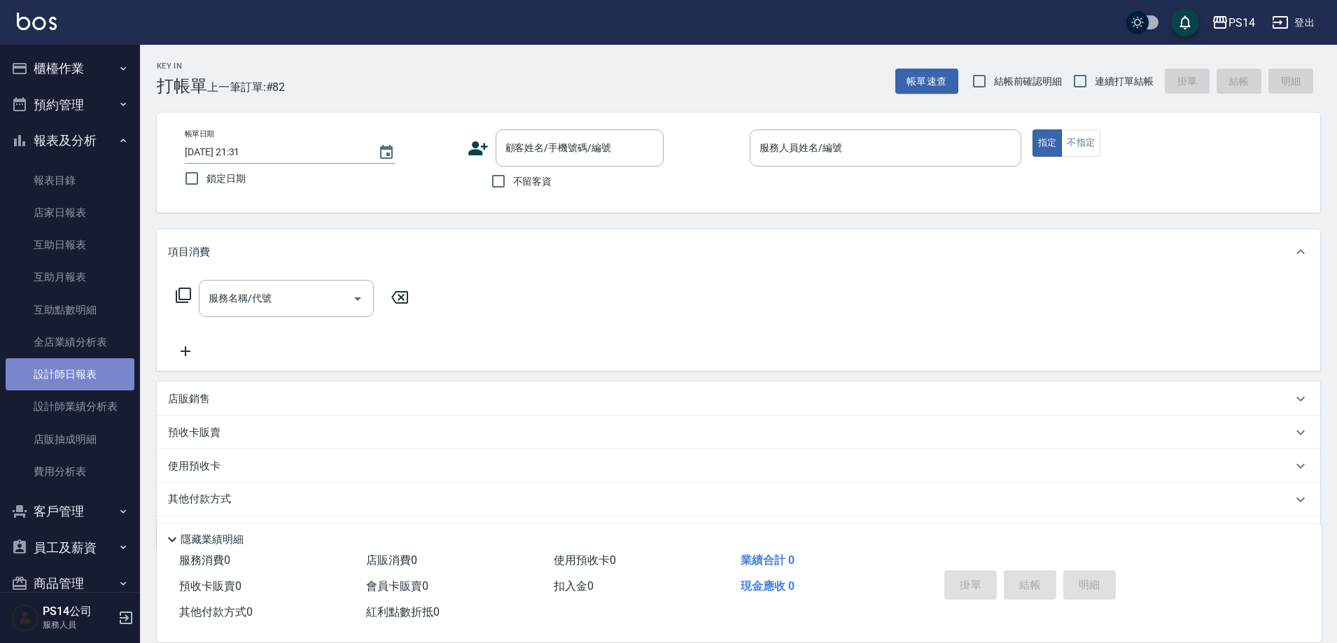
click at [85, 365] on link "設計師日報表" at bounding box center [70, 374] width 129 height 32
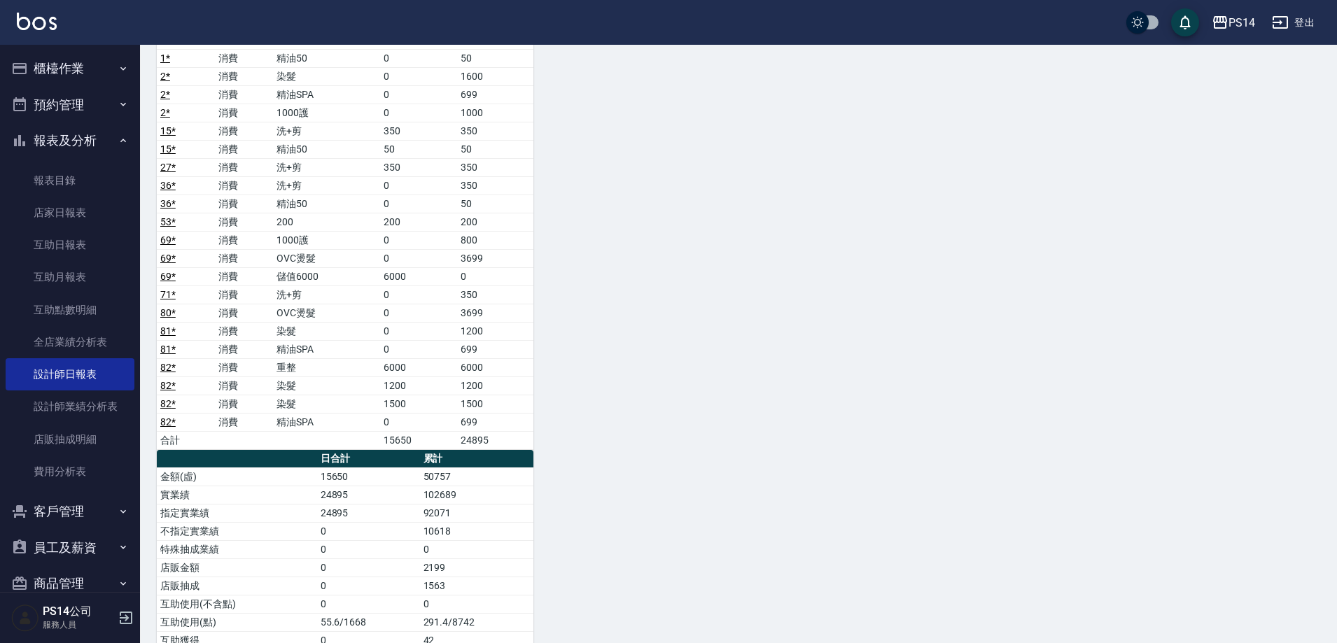
scroll to position [2099, 0]
